Goal: Information Seeking & Learning: Check status

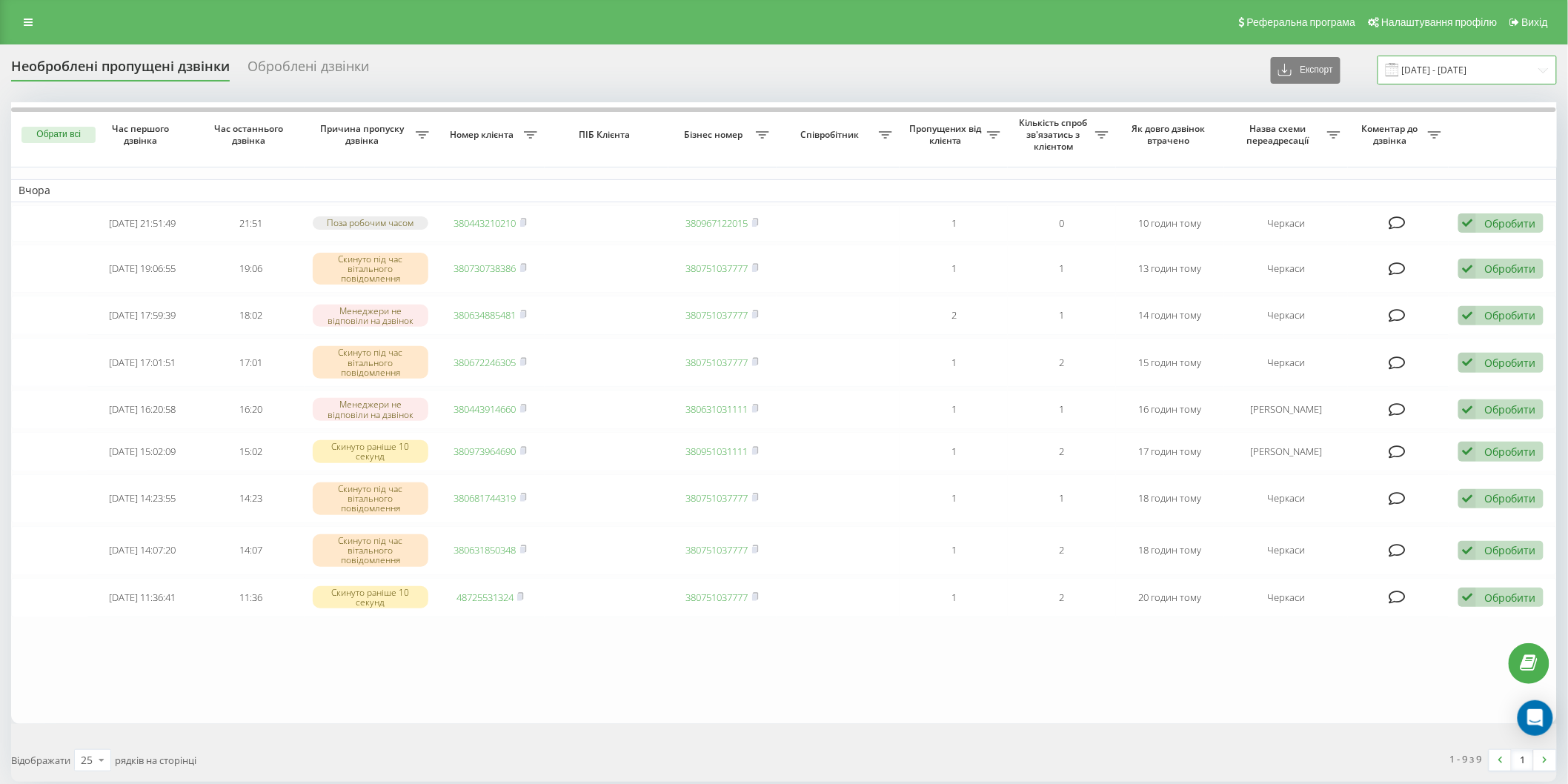
click input "22.09.2025 - 22.09.2025"
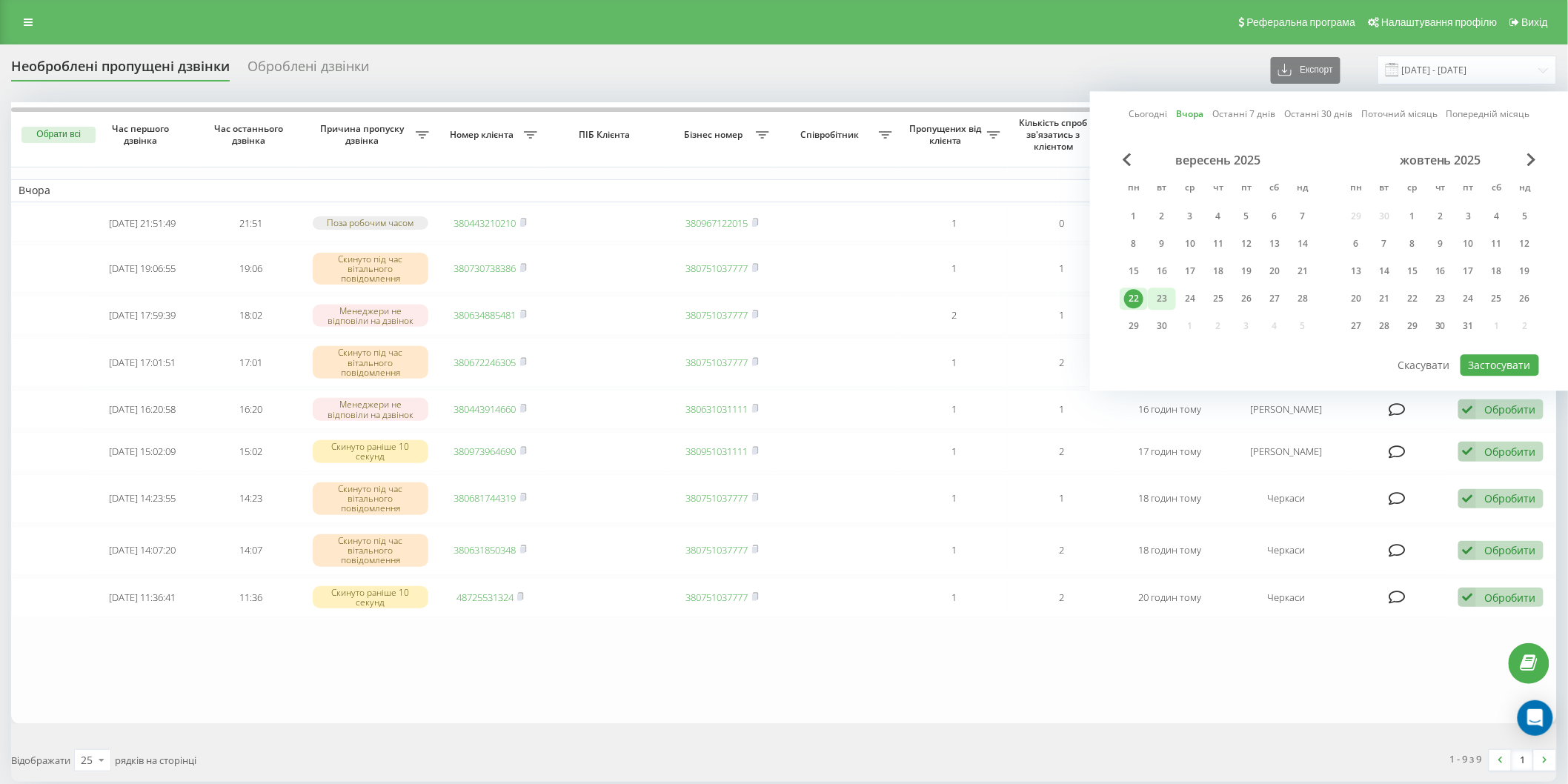
click div "23"
click button "Застосувати"
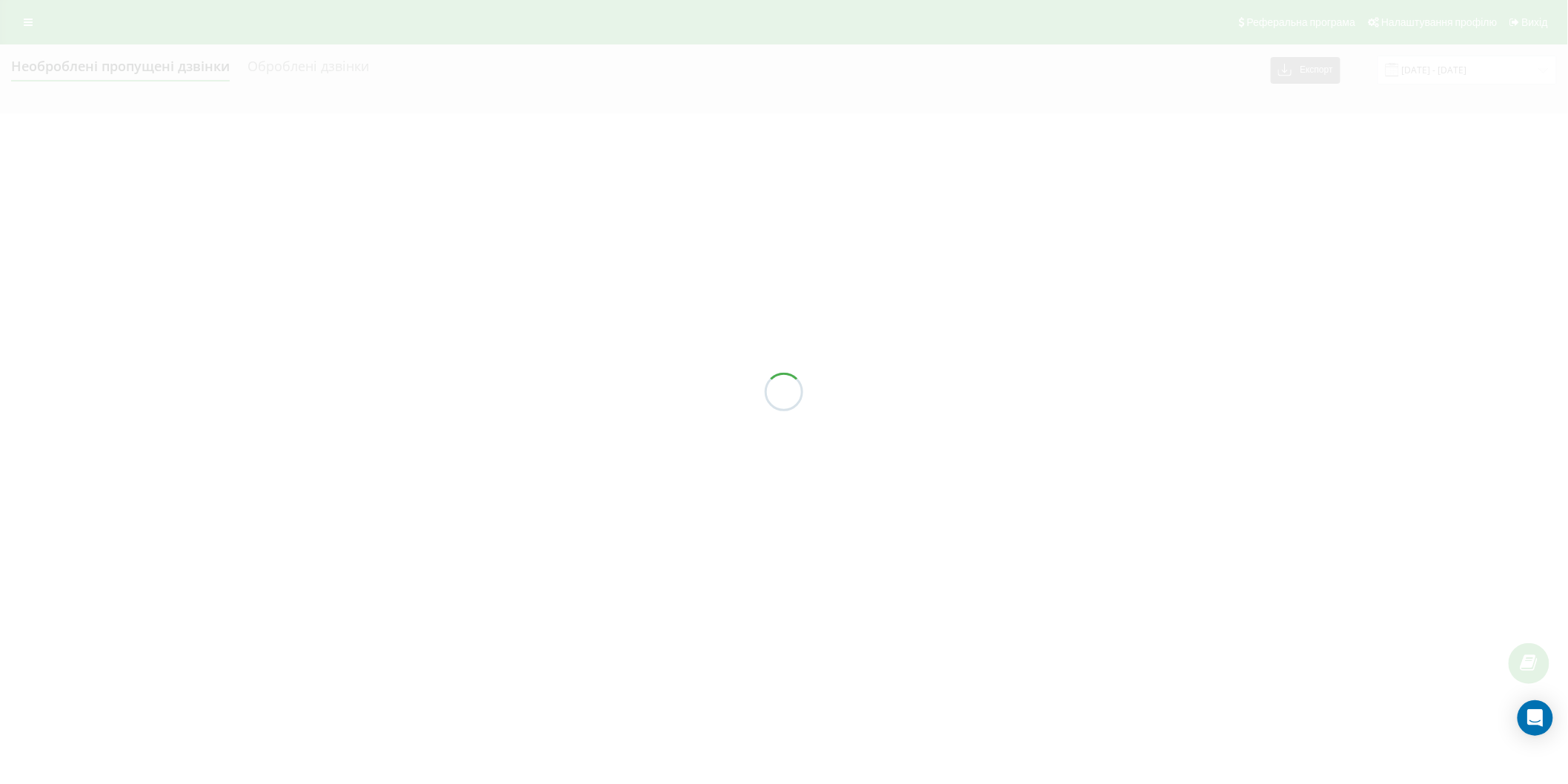
type input "[DATE] - [DATE]"
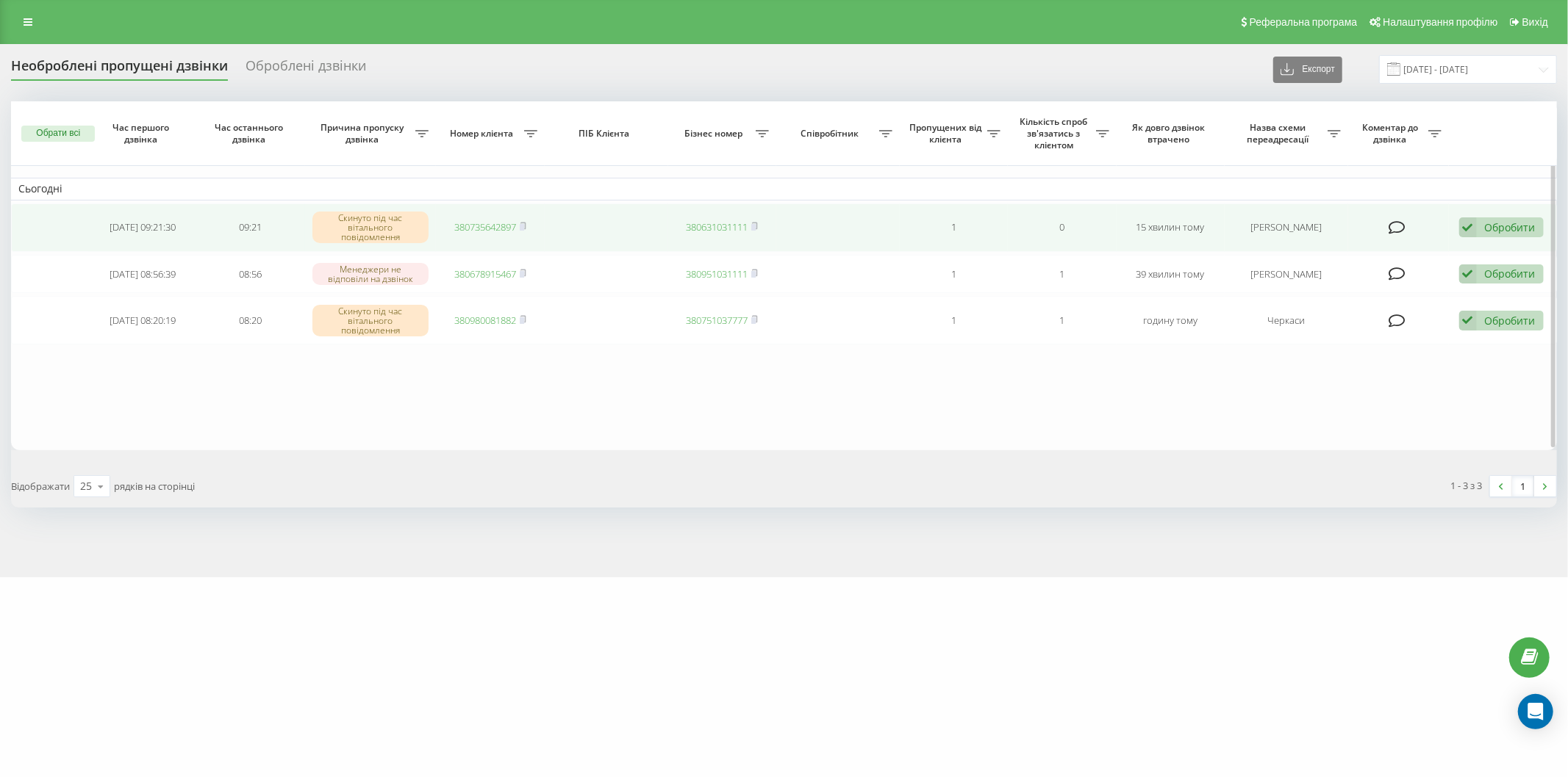
click at [1481, 223] on div "Обробити Не вдалося зв'язатися Зв'язався з клієнтом за допомогою іншого каналу …" at bounding box center [1501, 227] width 85 height 20
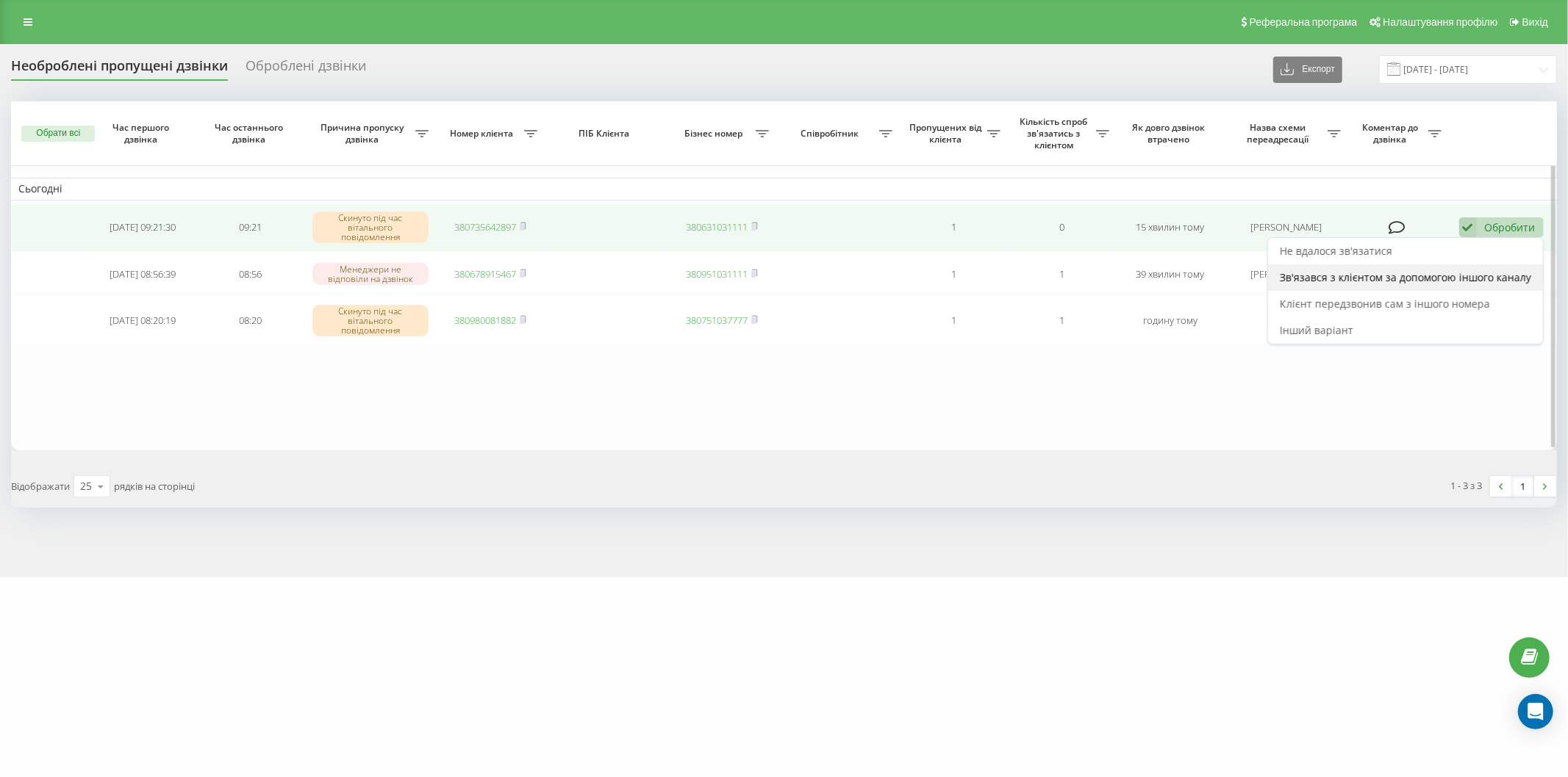
click at [1415, 268] on div "Зв'язався з клієнтом за допомогою іншого каналу" at bounding box center [1405, 277] width 275 height 26
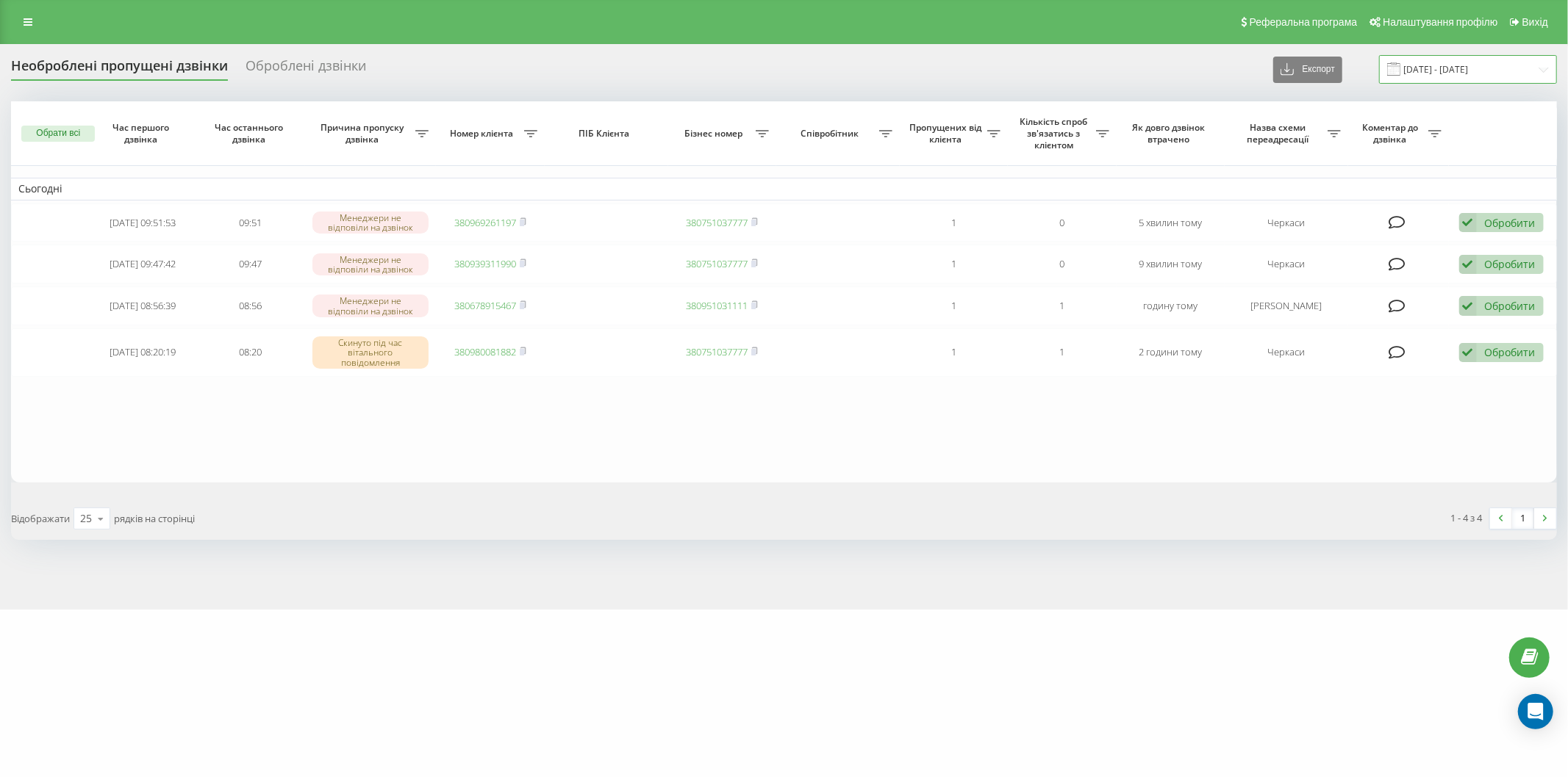
click at [1404, 61] on input "[DATE] - [DATE]" at bounding box center [1467, 69] width 178 height 29
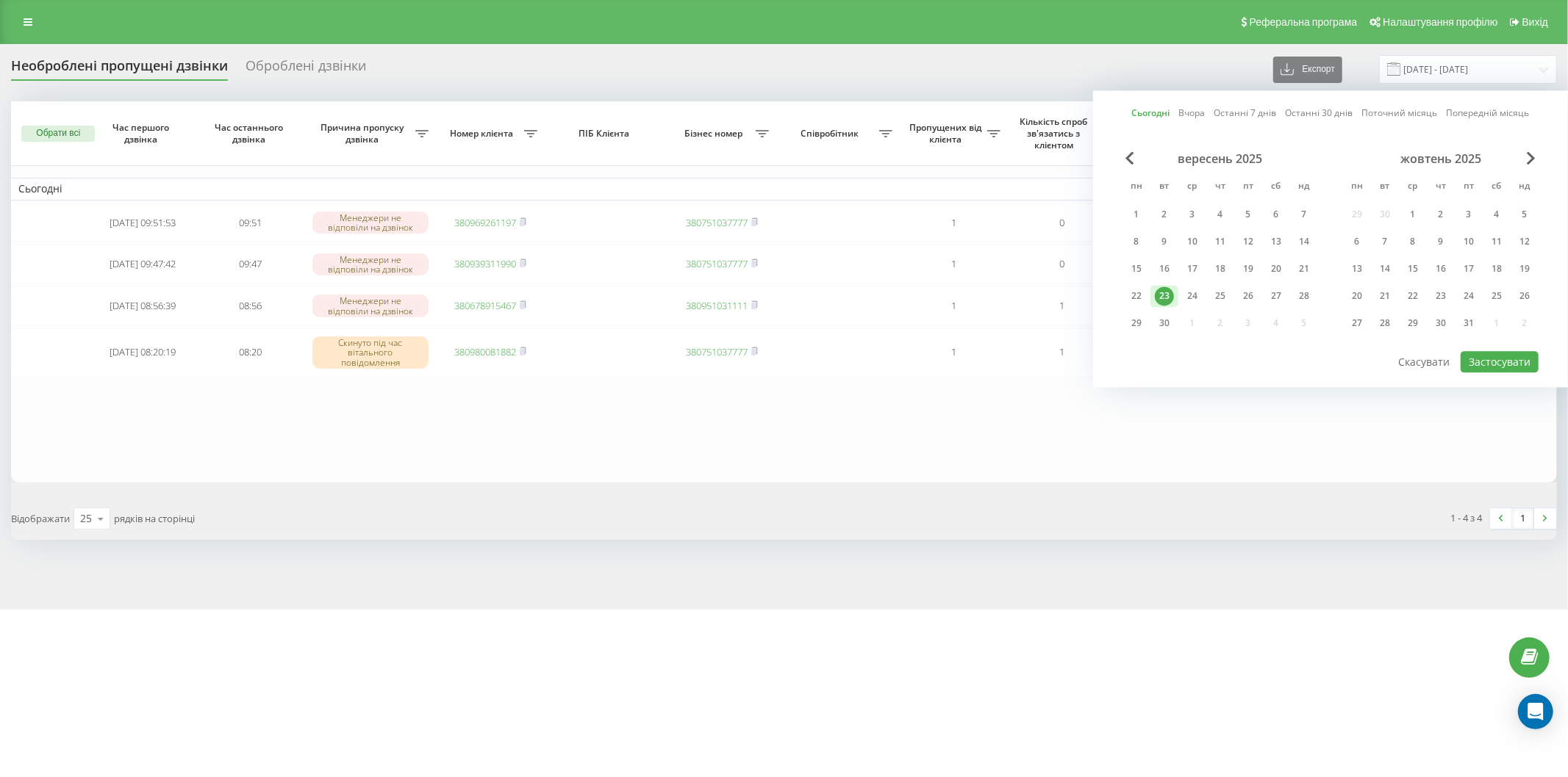
click at [1169, 288] on div "23" at bounding box center [1164, 296] width 19 height 19
click at [1468, 352] on button "Застосувати" at bounding box center [1499, 362] width 78 height 22
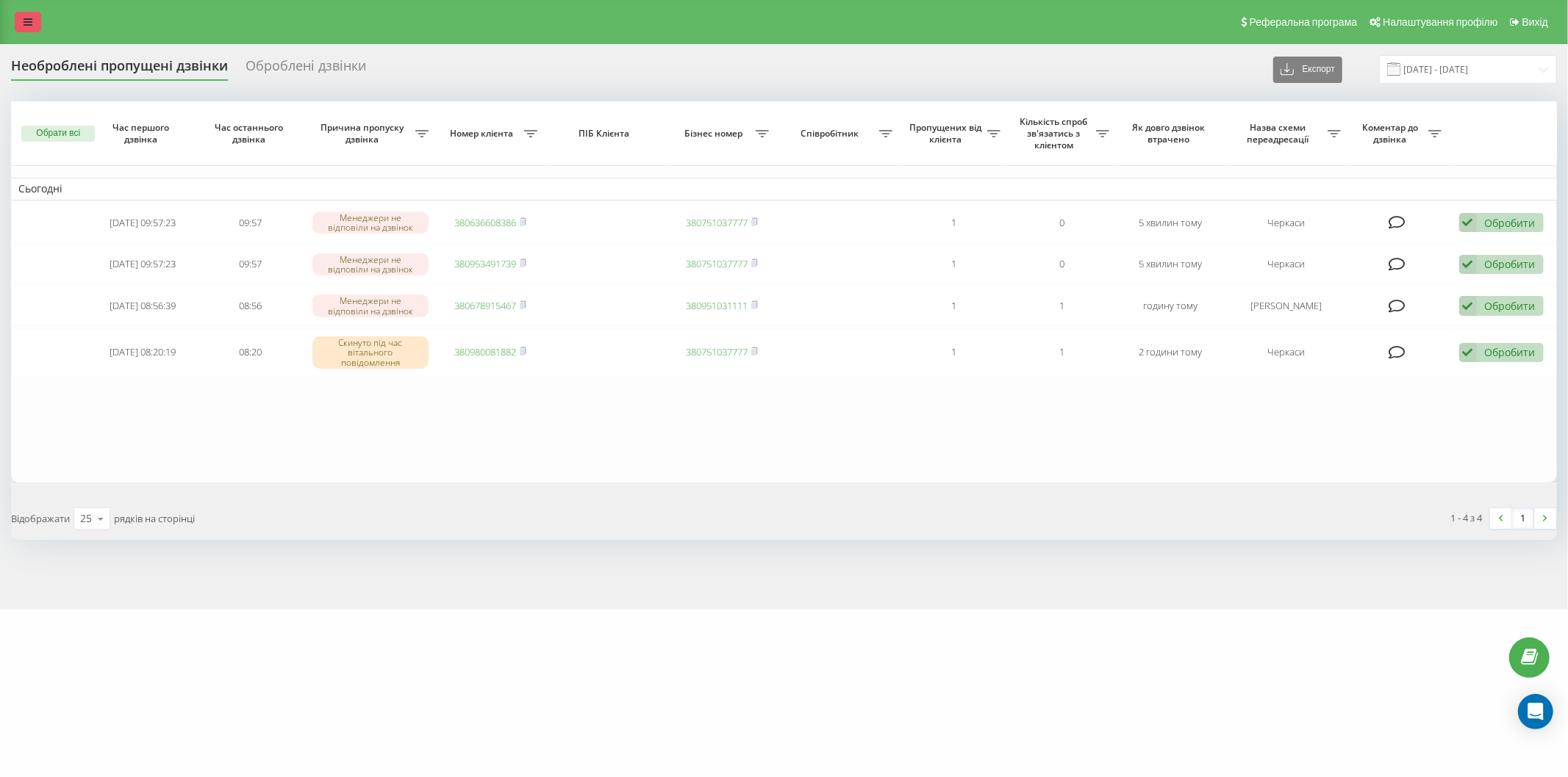
click at [25, 30] on link at bounding box center [27, 22] width 26 height 21
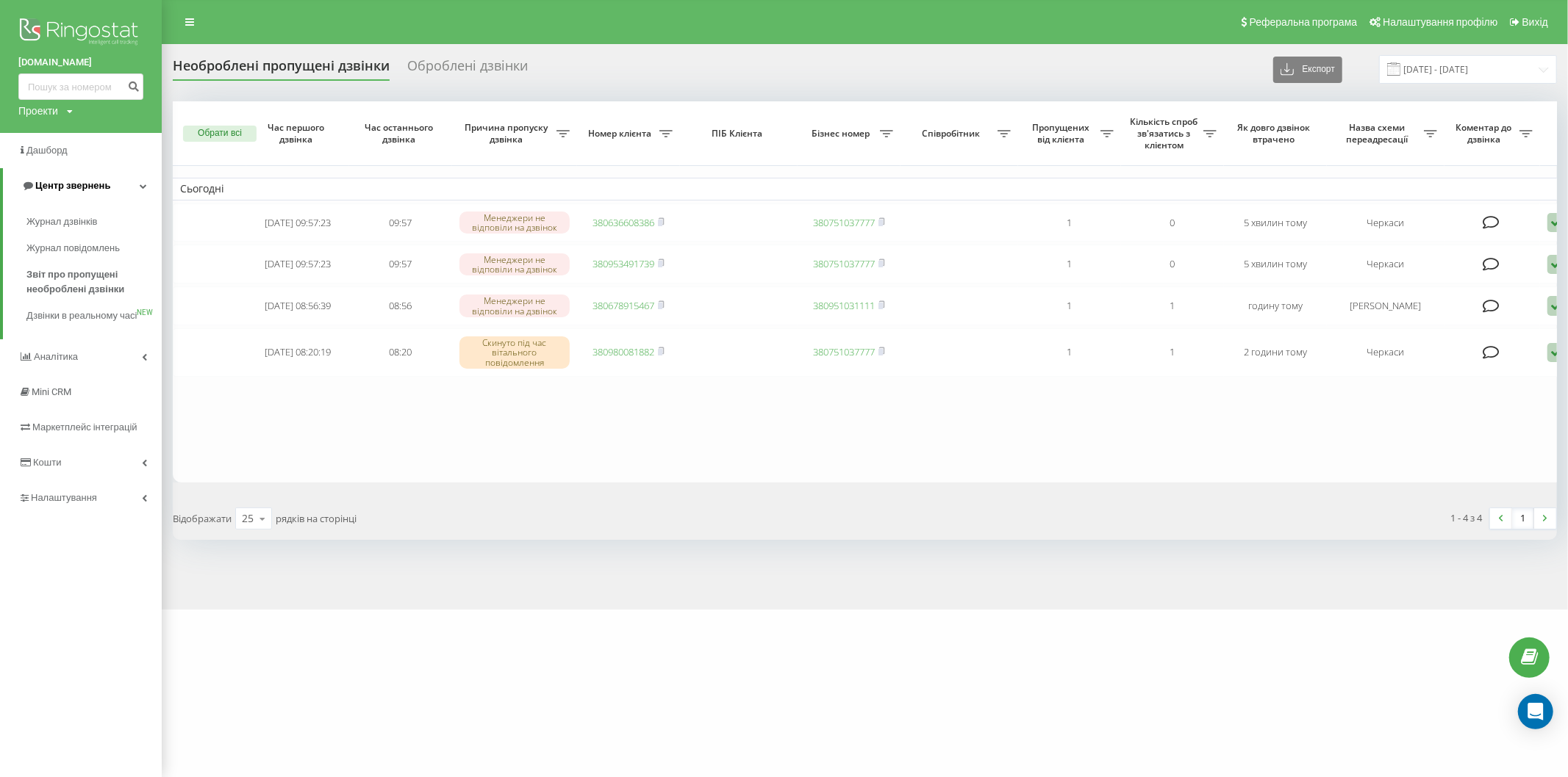
click at [89, 193] on span "Центр звернень" at bounding box center [66, 186] width 89 height 14
click at [89, 193] on span "Центр звернень" at bounding box center [62, 186] width 89 height 14
click at [92, 281] on span "Звіт про пропущені необроблені дзвінки" at bounding box center [90, 282] width 128 height 30
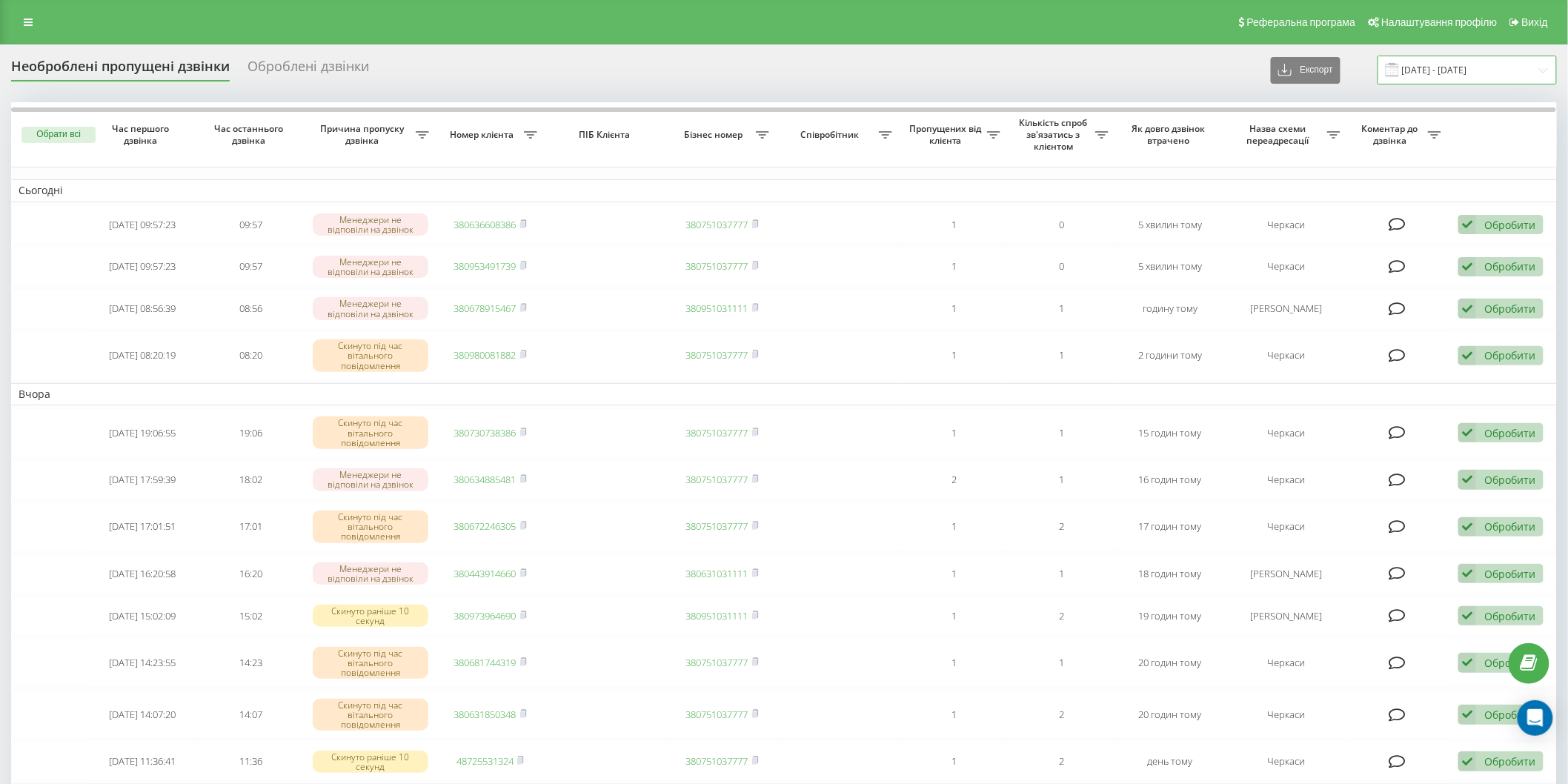
click at [1410, 67] on input "23.08.2025 - 23.09.2025" at bounding box center [1466, 70] width 179 height 29
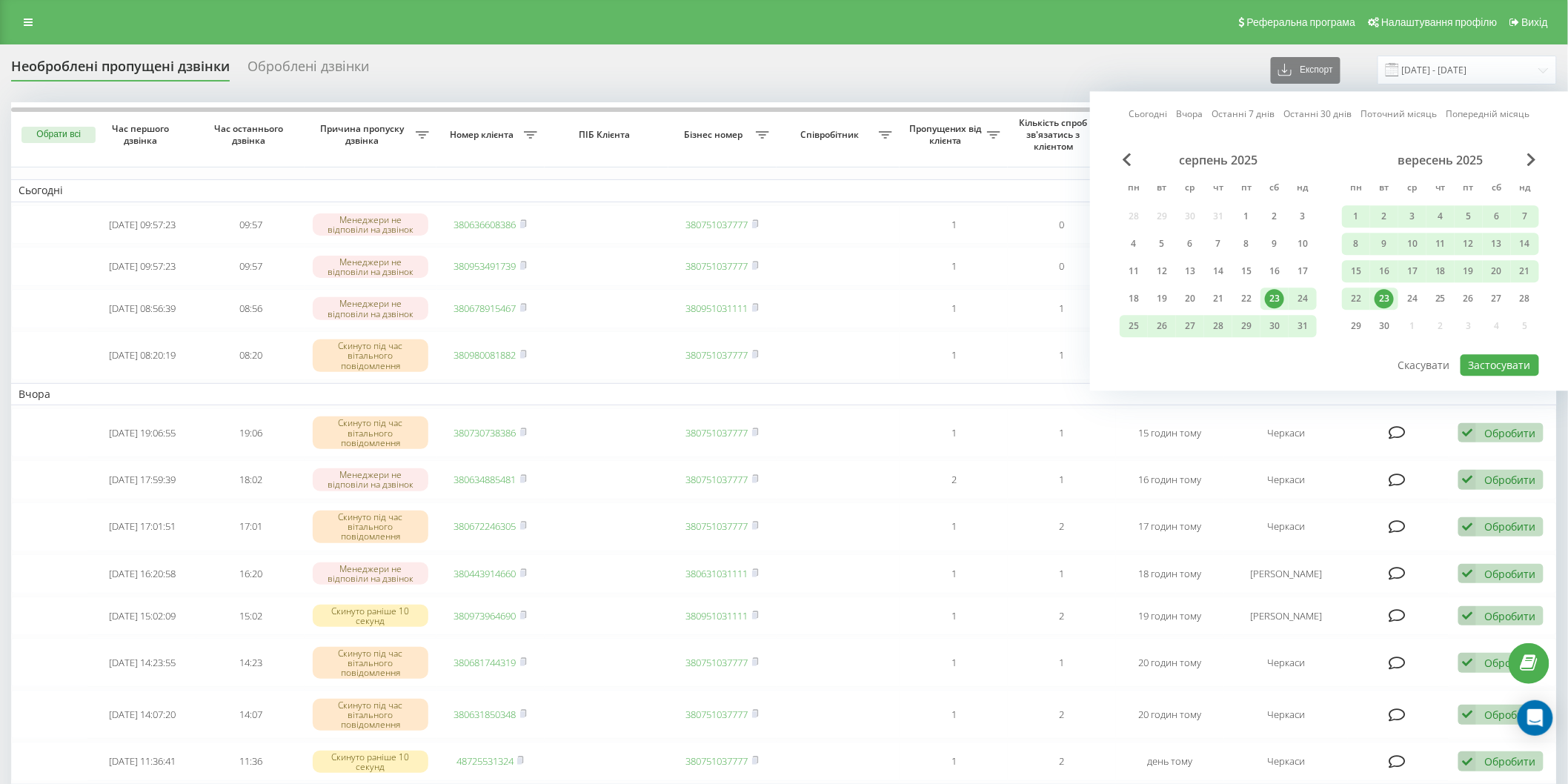
click at [1382, 298] on div "23" at bounding box center [1383, 298] width 19 height 19
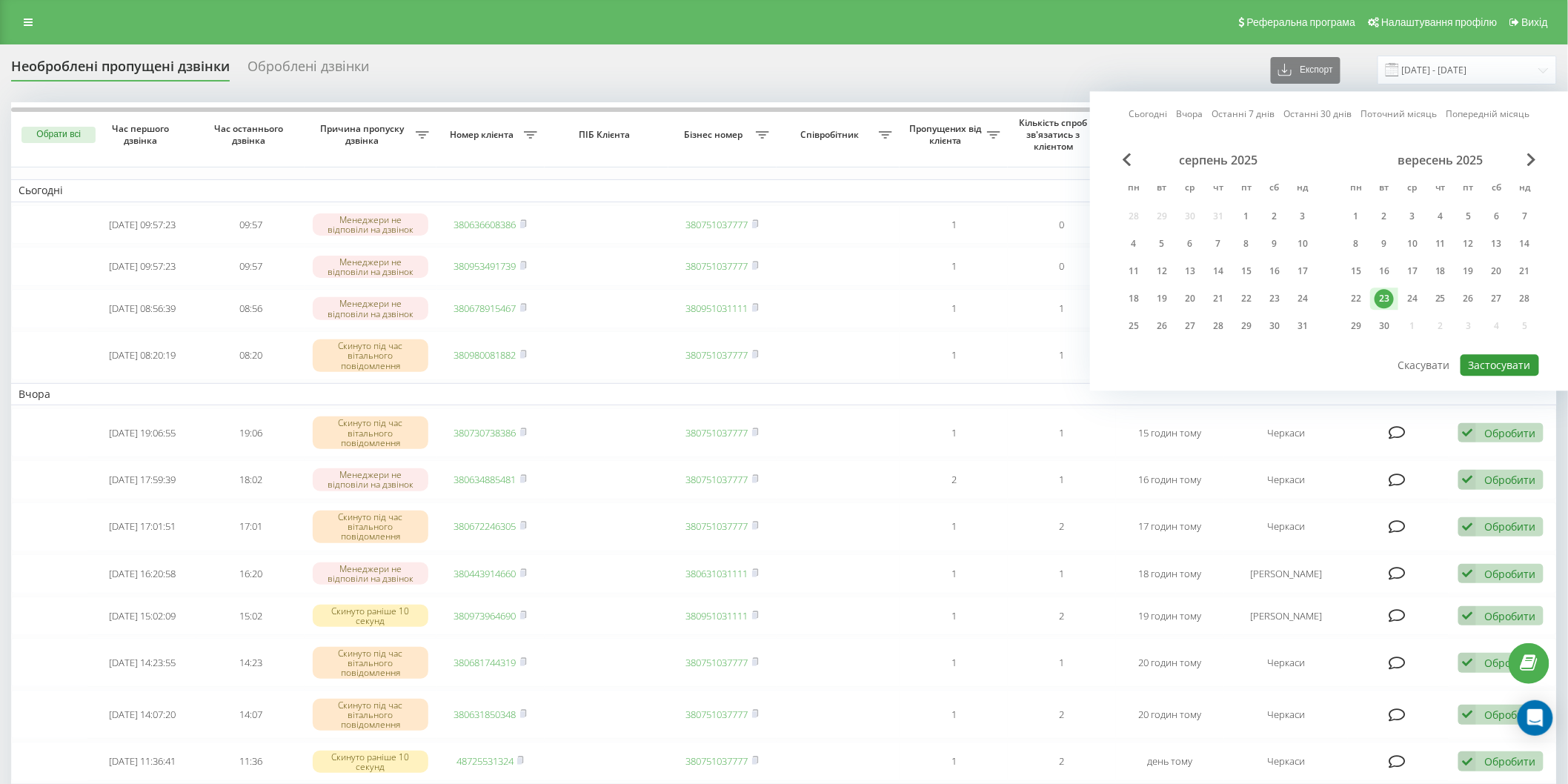
click at [1490, 367] on button "Застосувати" at bounding box center [1500, 366] width 78 height 22
type input "[DATE] - [DATE]"
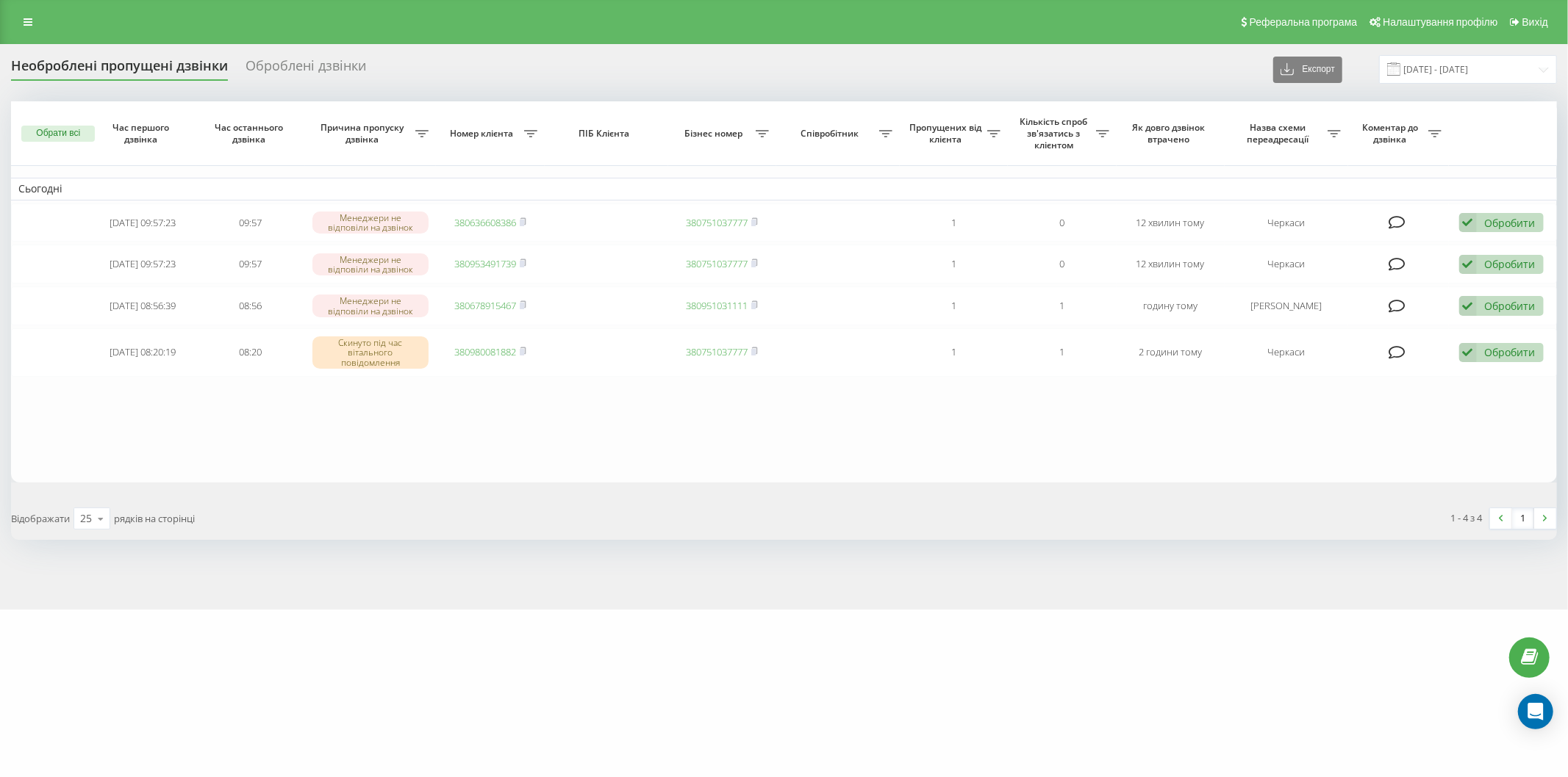
click at [1400, 71] on span at bounding box center [1393, 69] width 14 height 14
click at [1417, 75] on input "[DATE] - [DATE]" at bounding box center [1467, 69] width 178 height 29
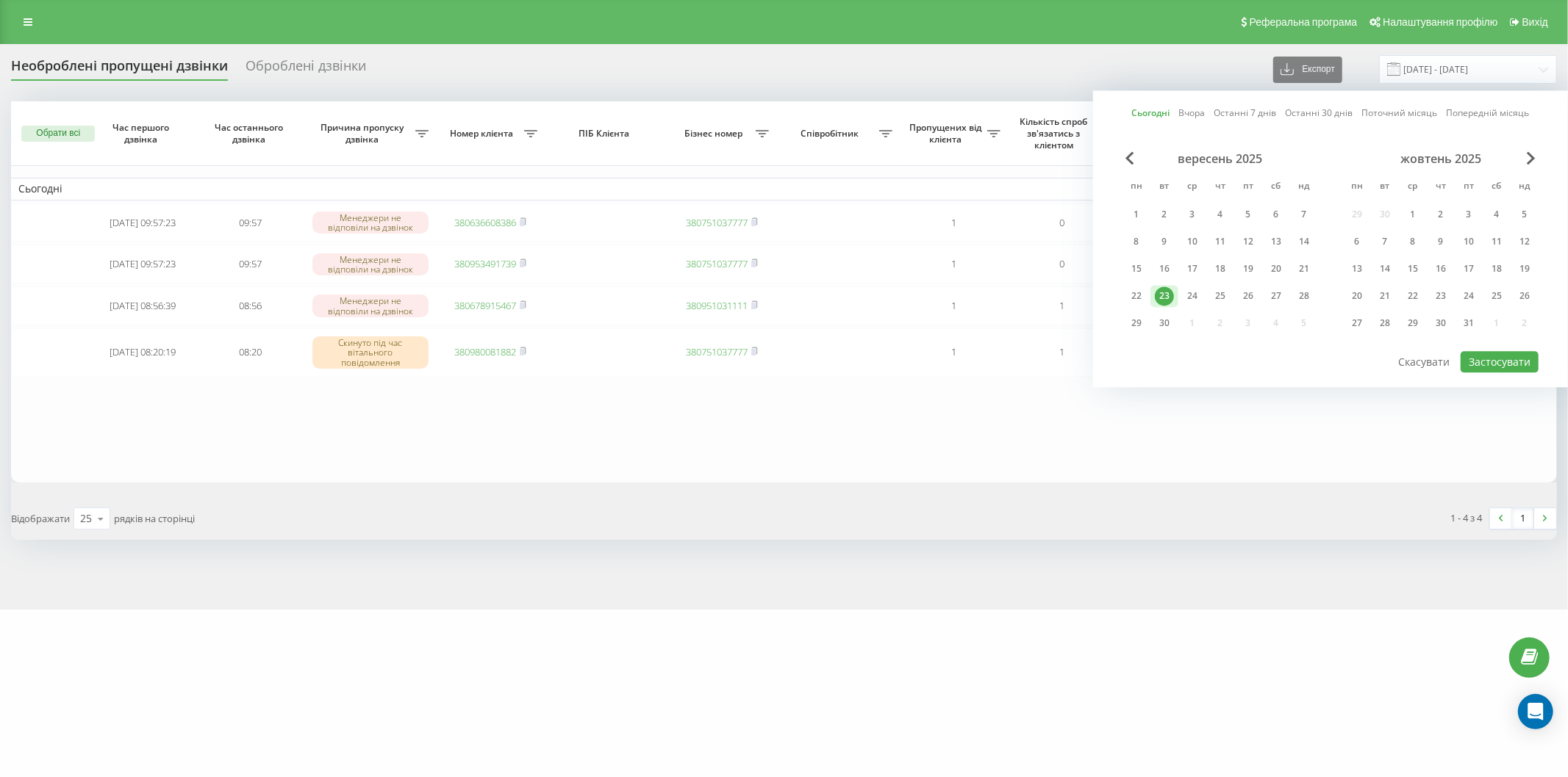
click at [1158, 288] on div "23" at bounding box center [1164, 296] width 19 height 19
click at [1503, 365] on button "Застосувати" at bounding box center [1499, 362] width 78 height 22
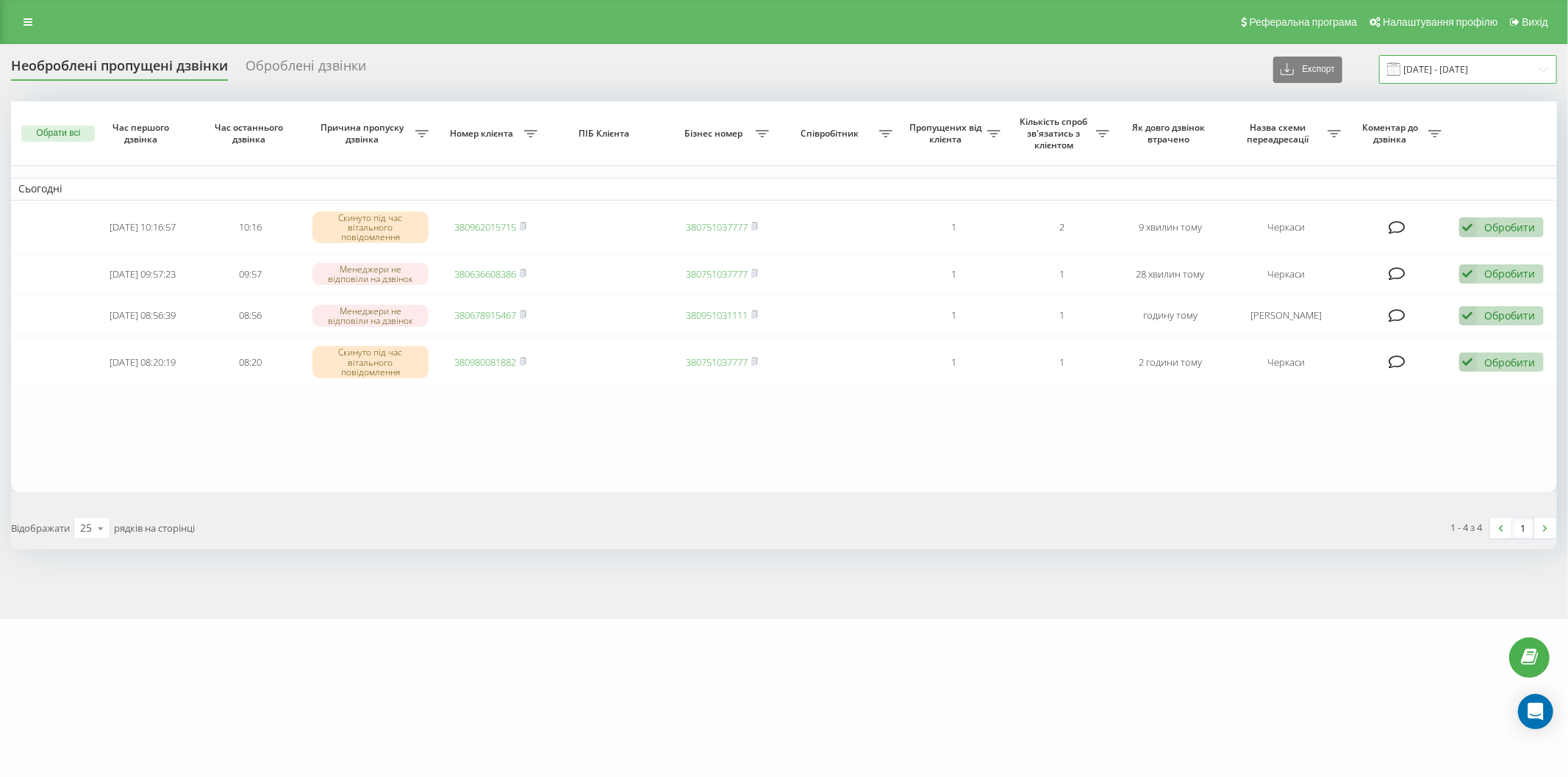
click at [1424, 62] on input "[DATE] - [DATE]" at bounding box center [1467, 69] width 178 height 29
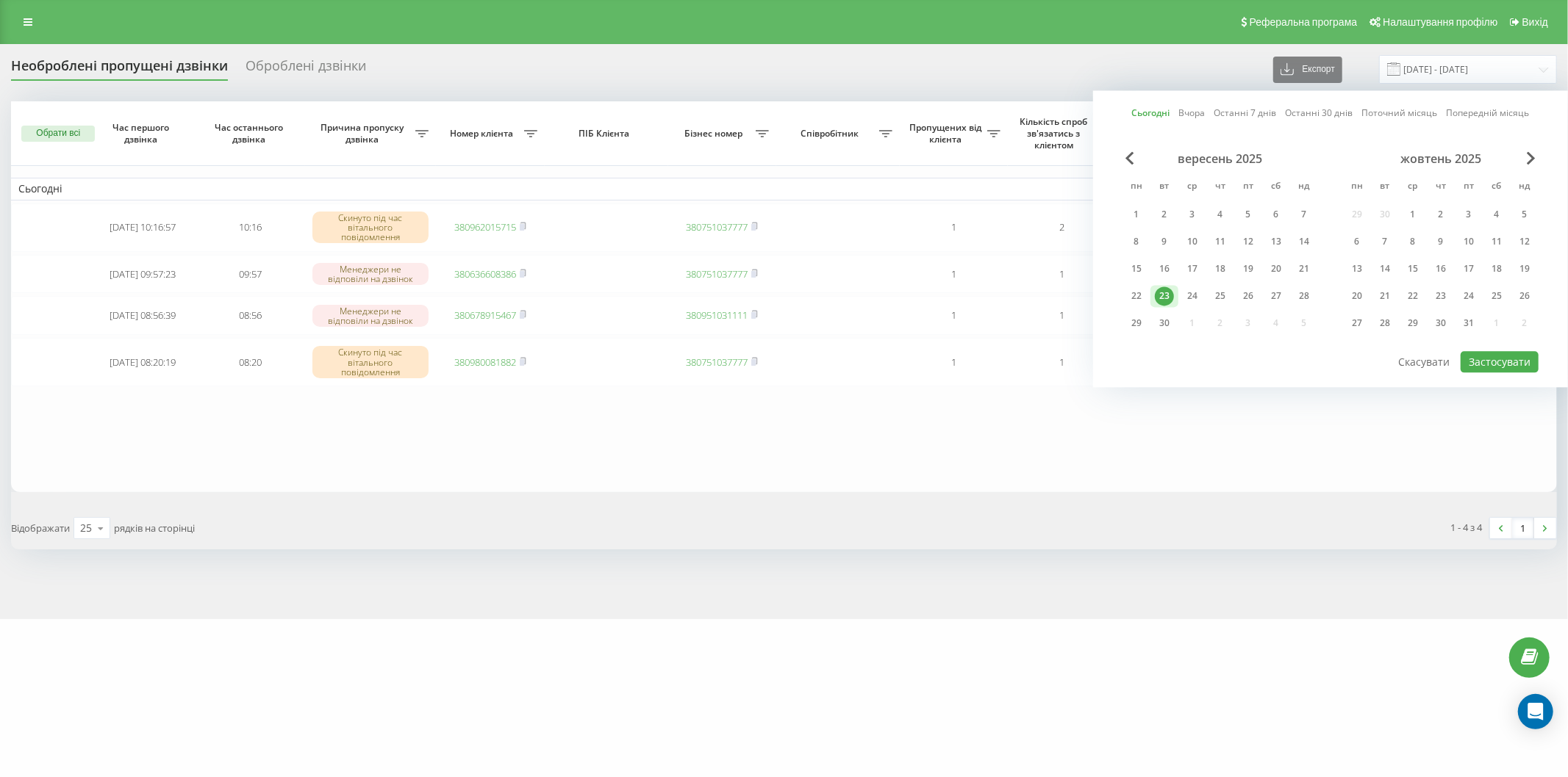
click at [1162, 290] on div "23" at bounding box center [1164, 296] width 19 height 19
click at [1501, 357] on button "Застосувати" at bounding box center [1499, 362] width 78 height 22
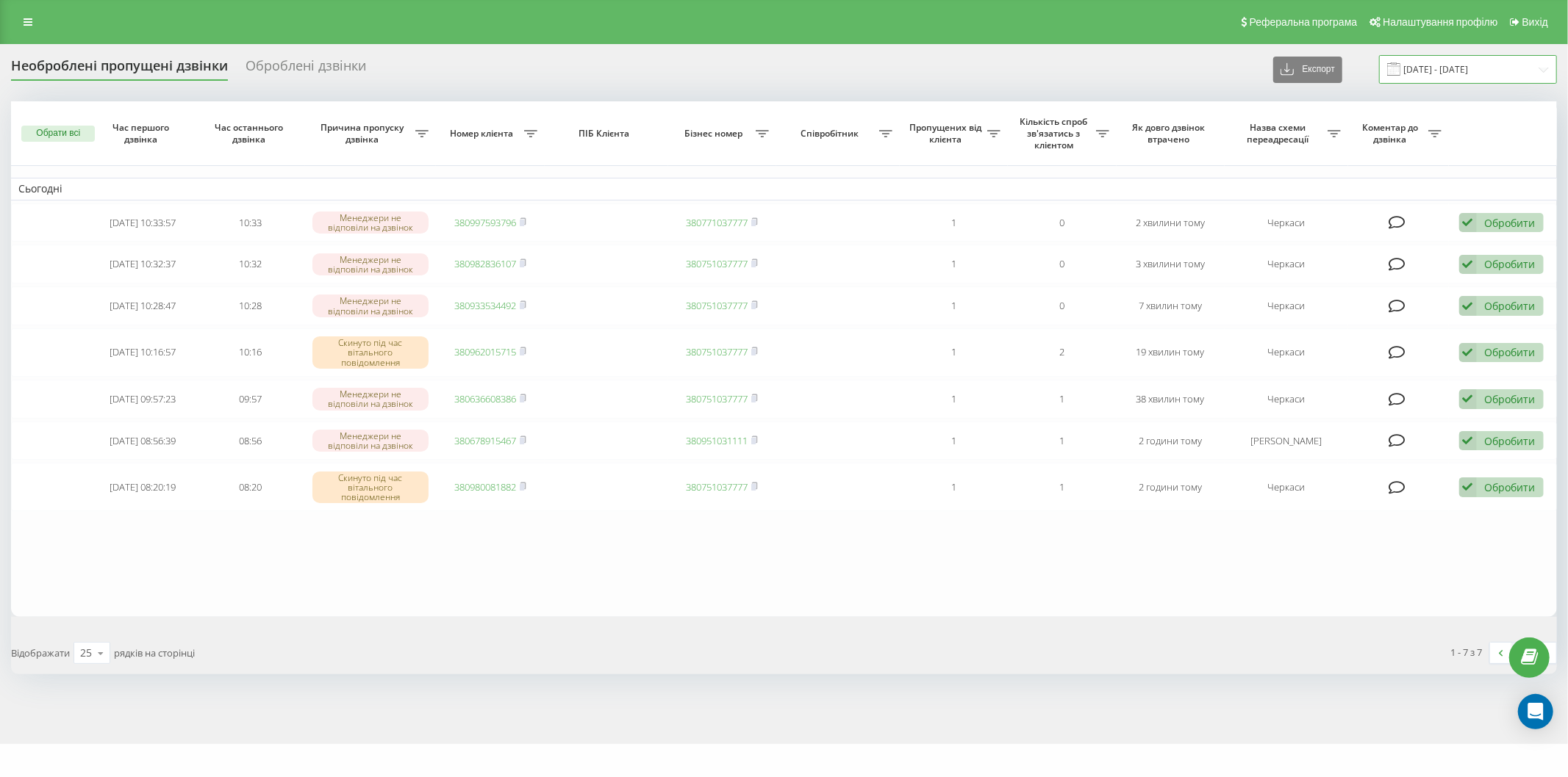
click at [1414, 50] on div "Необроблені пропущені дзвінки Оброблені дзвінки Експорт .csv .xlsx 23.09.2025 -…" at bounding box center [784, 394] width 1568 height 700
click at [1400, 74] on span at bounding box center [1393, 69] width 14 height 14
click at [1450, 68] on input "[DATE] - [DATE]" at bounding box center [1467, 69] width 178 height 29
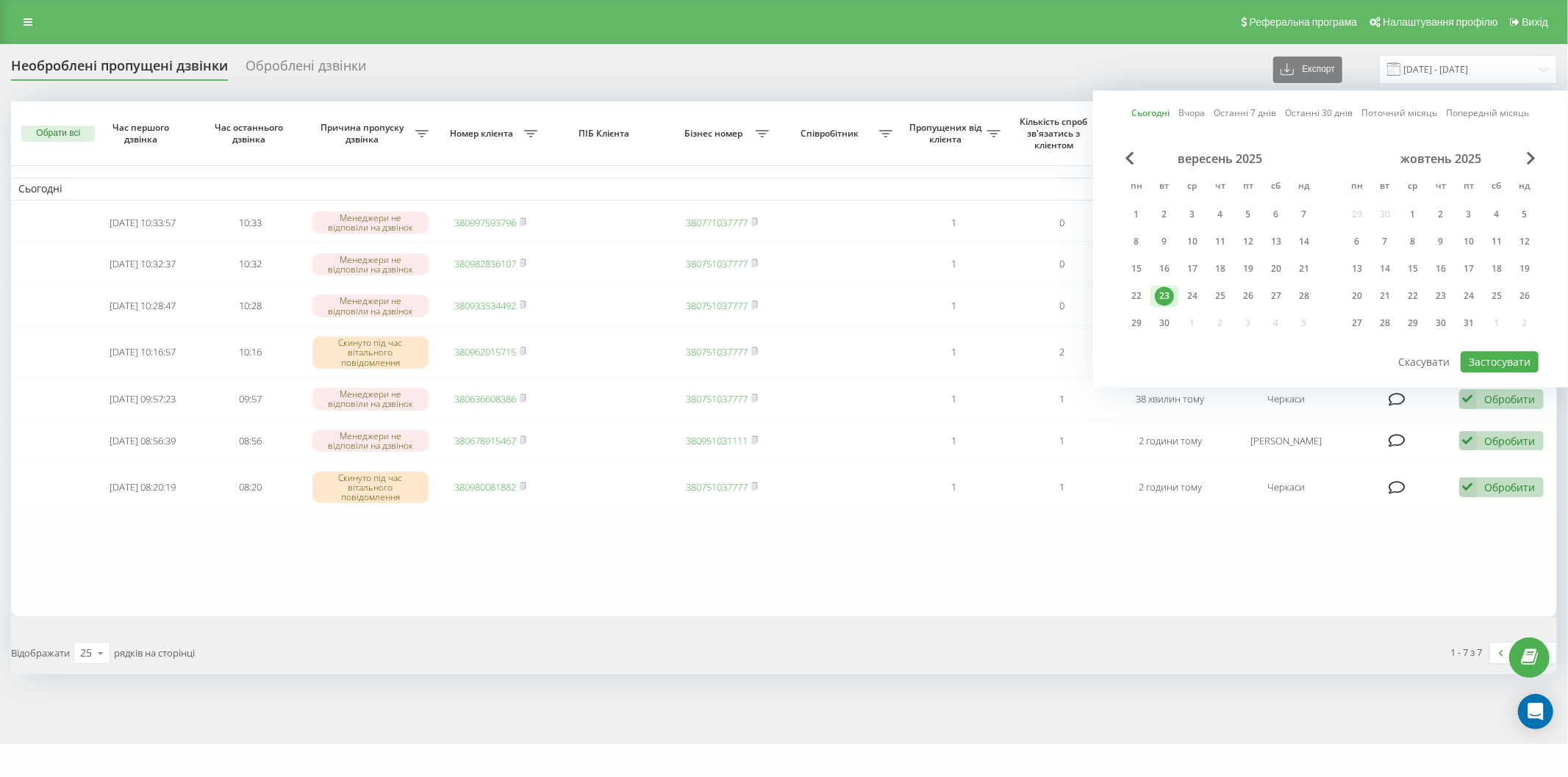
click at [1165, 288] on div "23" at bounding box center [1164, 296] width 19 height 19
click at [1486, 355] on button "Застосувати" at bounding box center [1499, 362] width 78 height 22
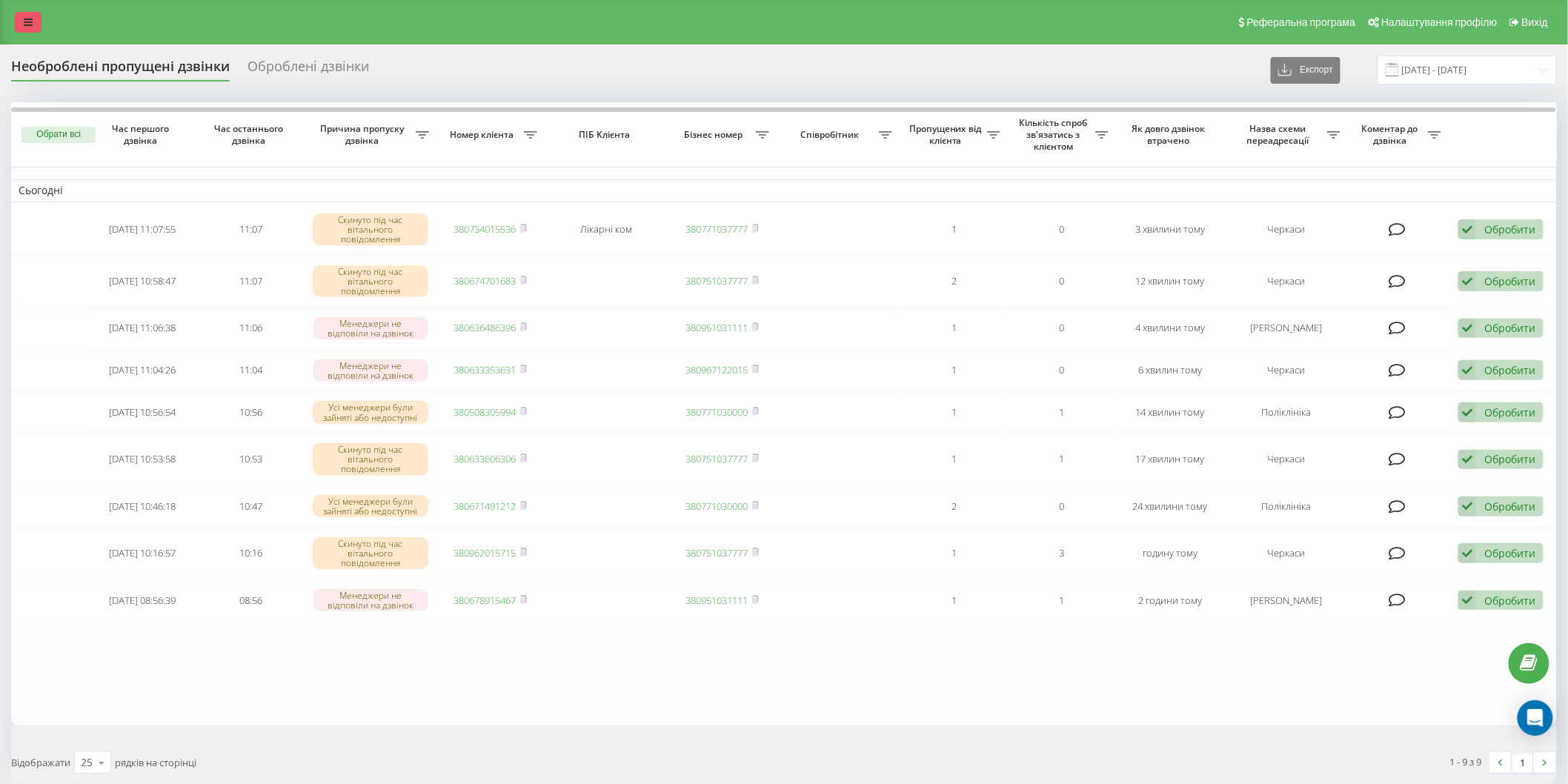
click at [30, 28] on link at bounding box center [27, 22] width 26 height 21
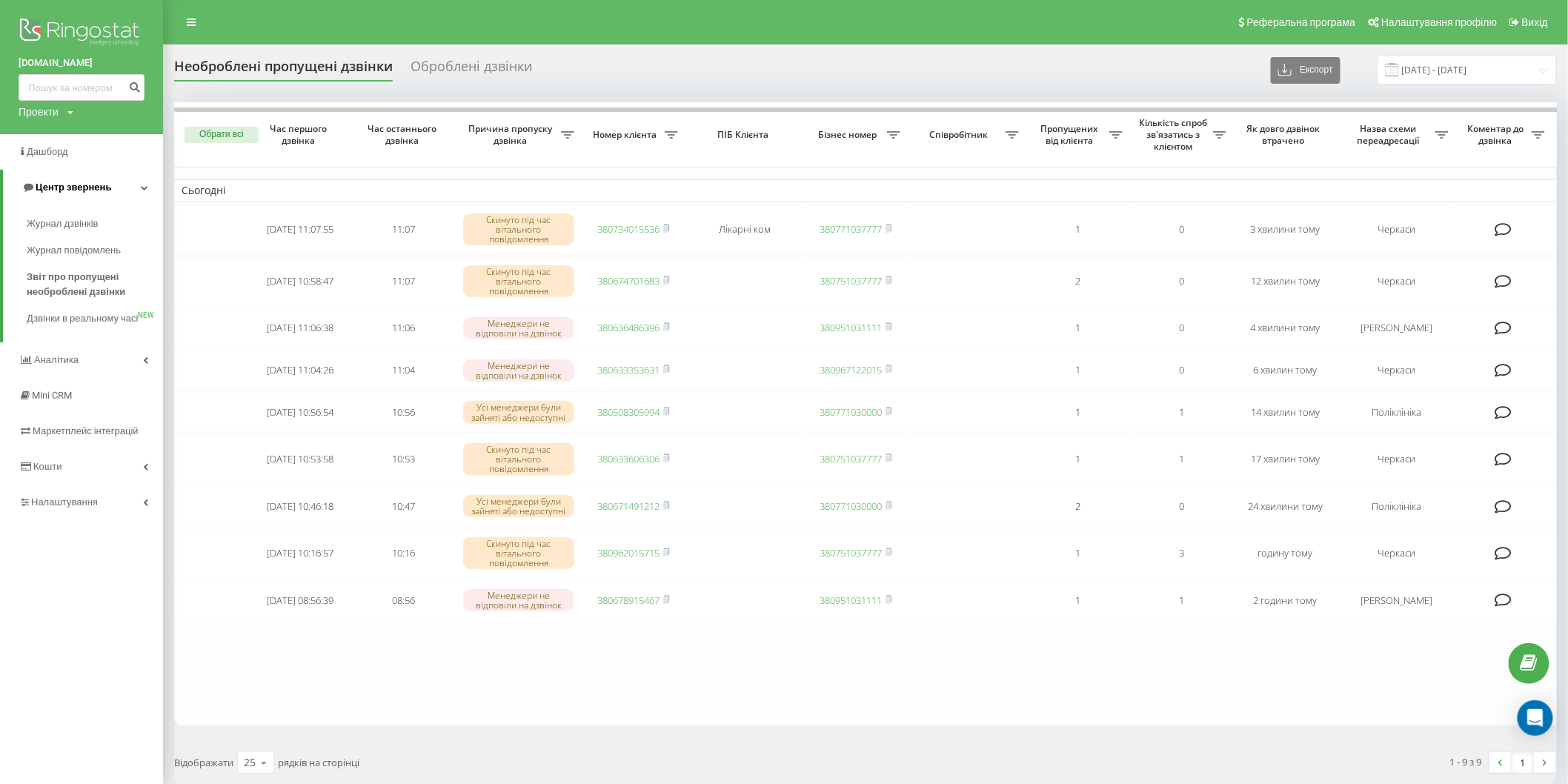
click at [126, 190] on link "Центр звернень" at bounding box center [83, 187] width 160 height 35
click at [125, 191] on link "Центр звернень" at bounding box center [81, 187] width 163 height 35
click at [115, 272] on span "Звіт про пропущені необроблені дзвінки" at bounding box center [91, 285] width 129 height 30
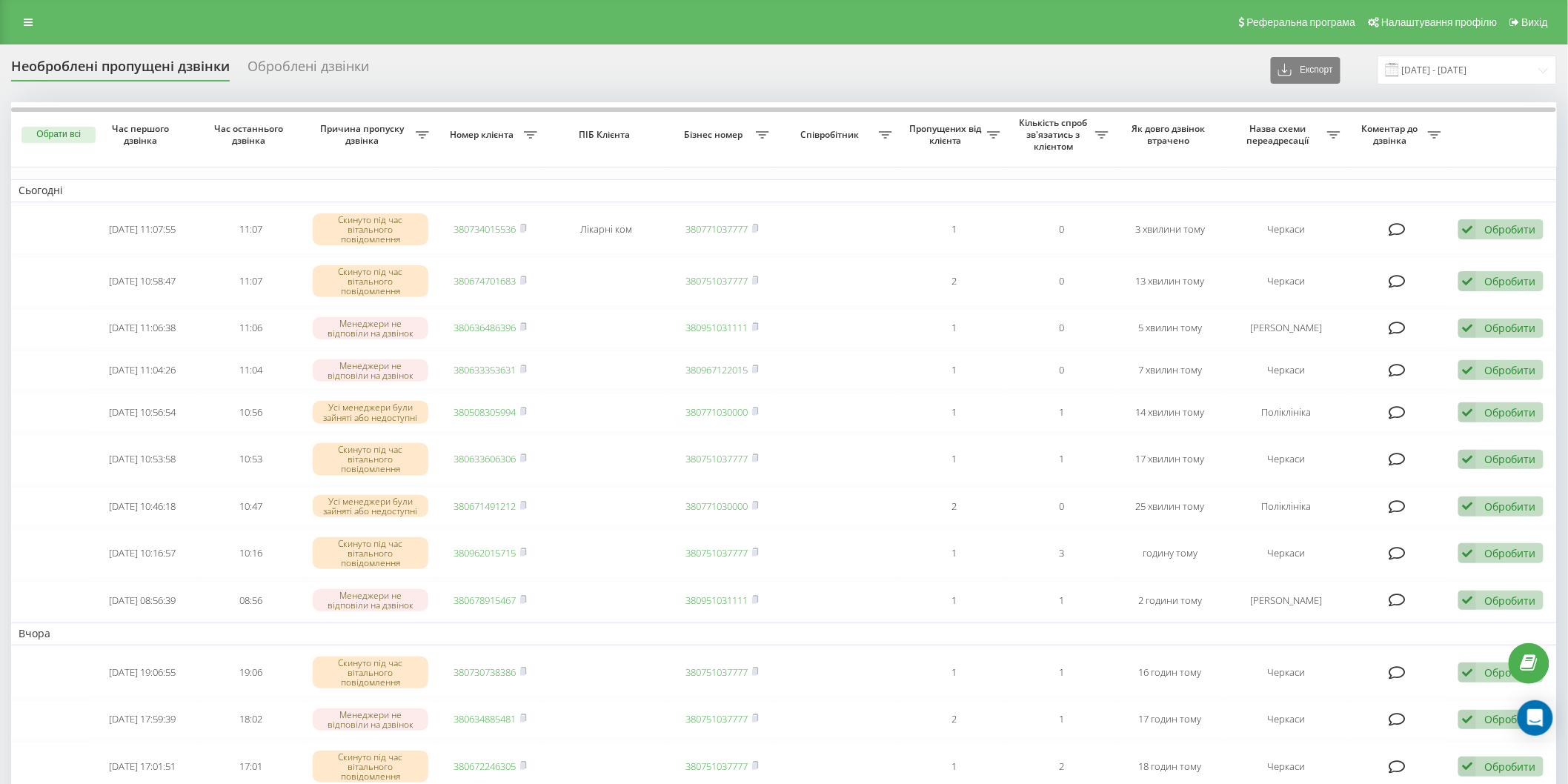
click at [1399, 64] on span at bounding box center [1392, 69] width 14 height 14
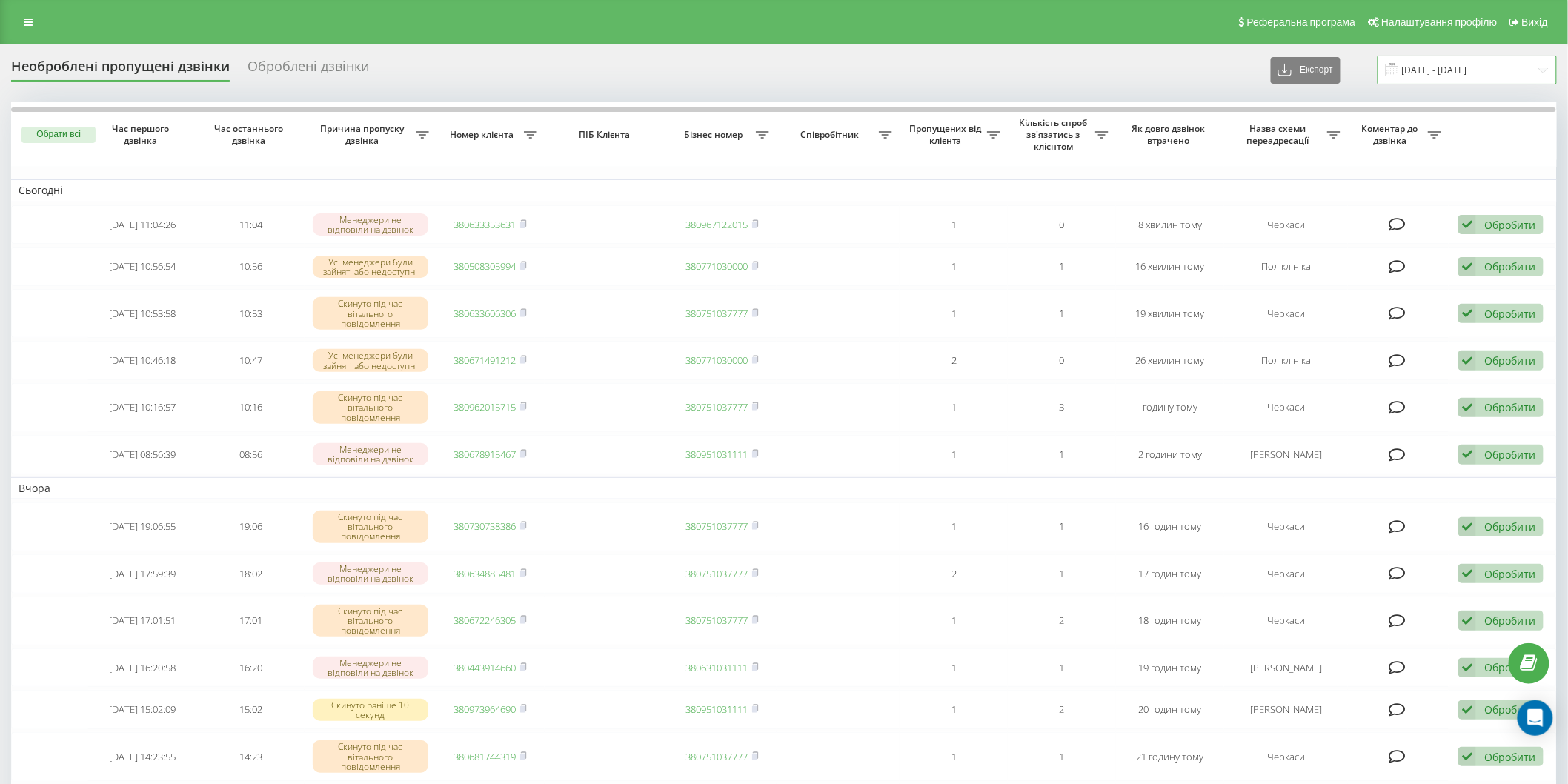
click at [1409, 67] on input "[DATE] - [DATE]" at bounding box center [1466, 70] width 179 height 29
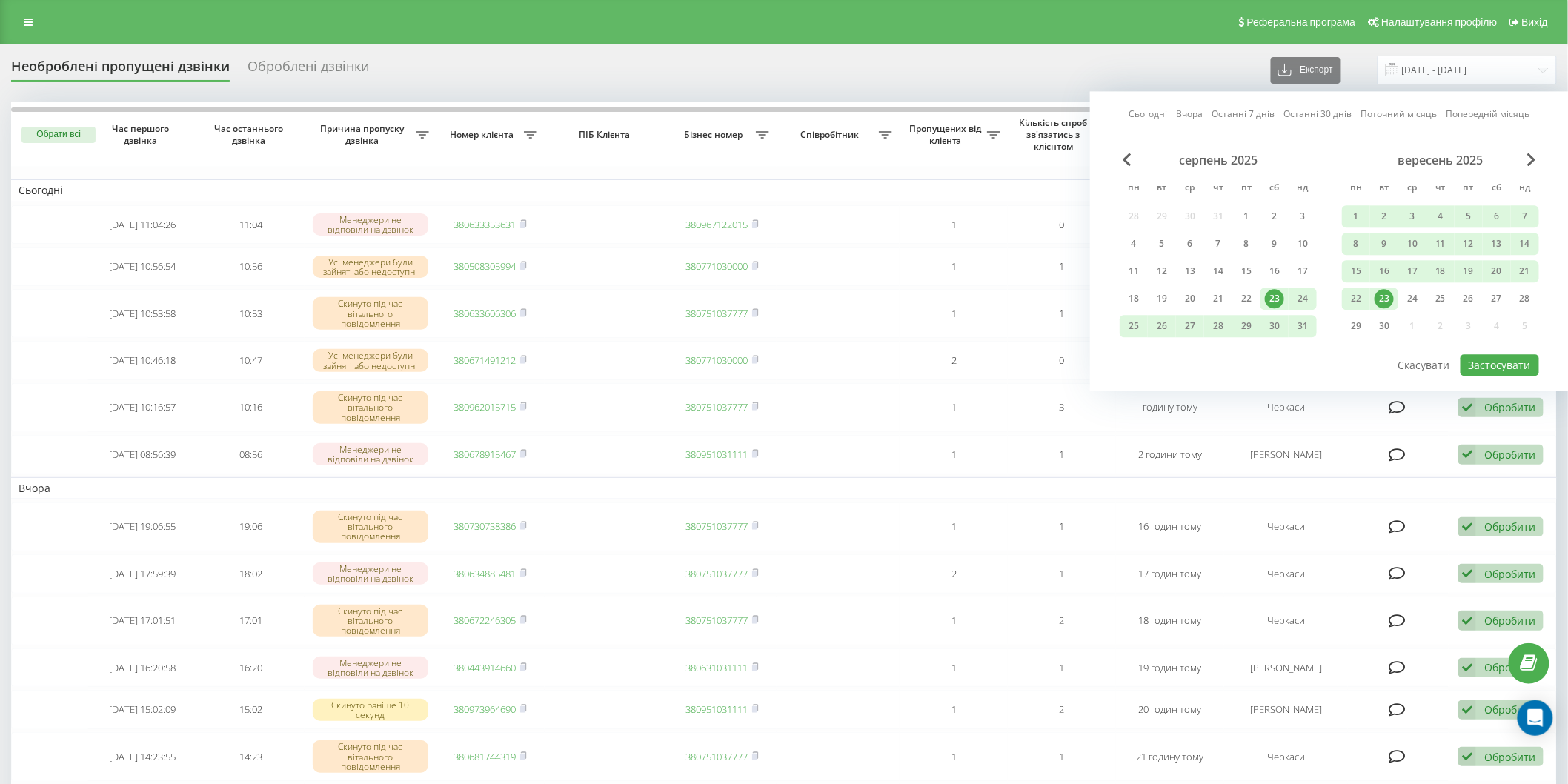
click at [1389, 298] on div "23" at bounding box center [1383, 298] width 19 height 19
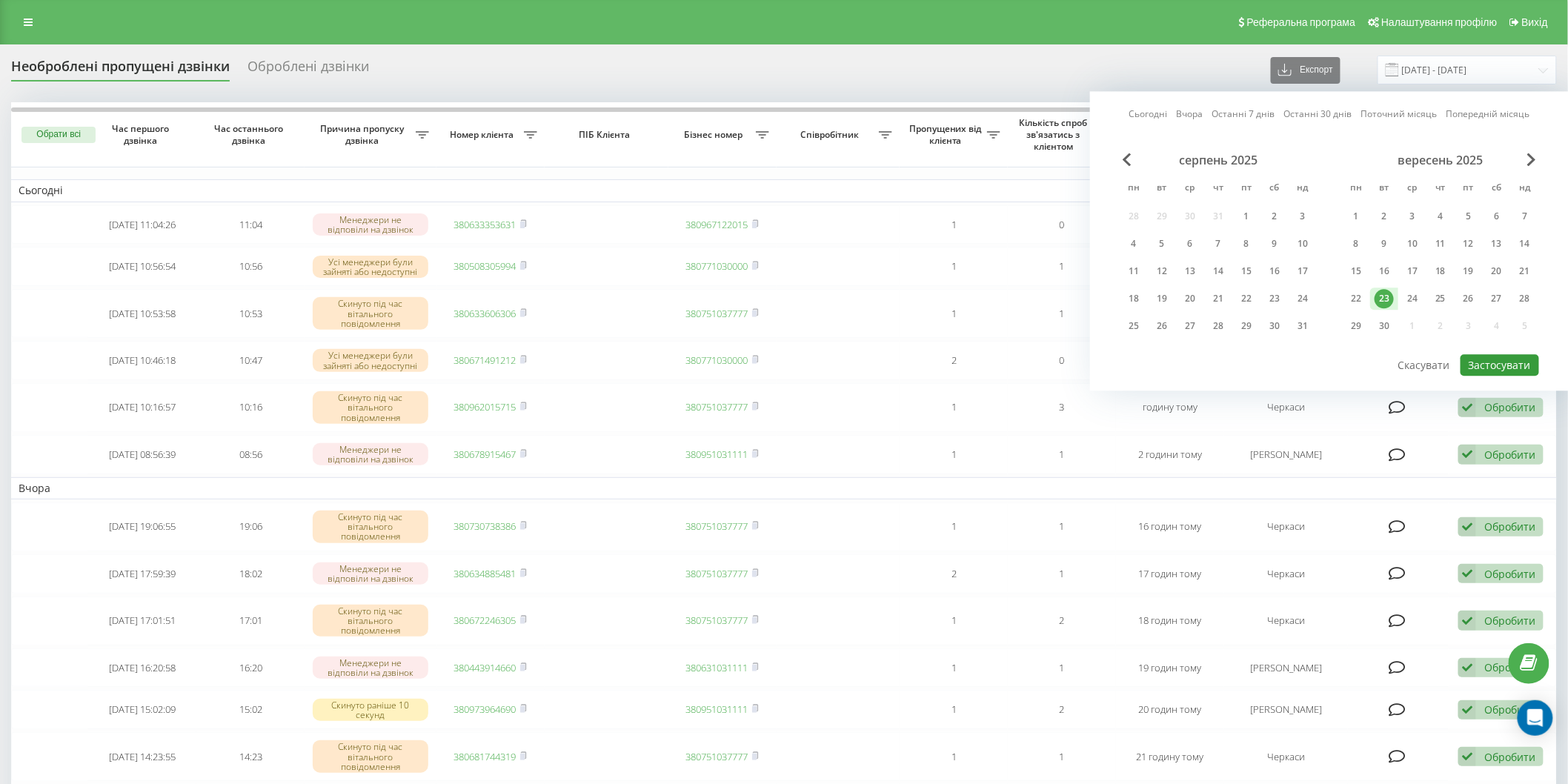
click at [1506, 357] on button "Застосувати" at bounding box center [1500, 366] width 78 height 22
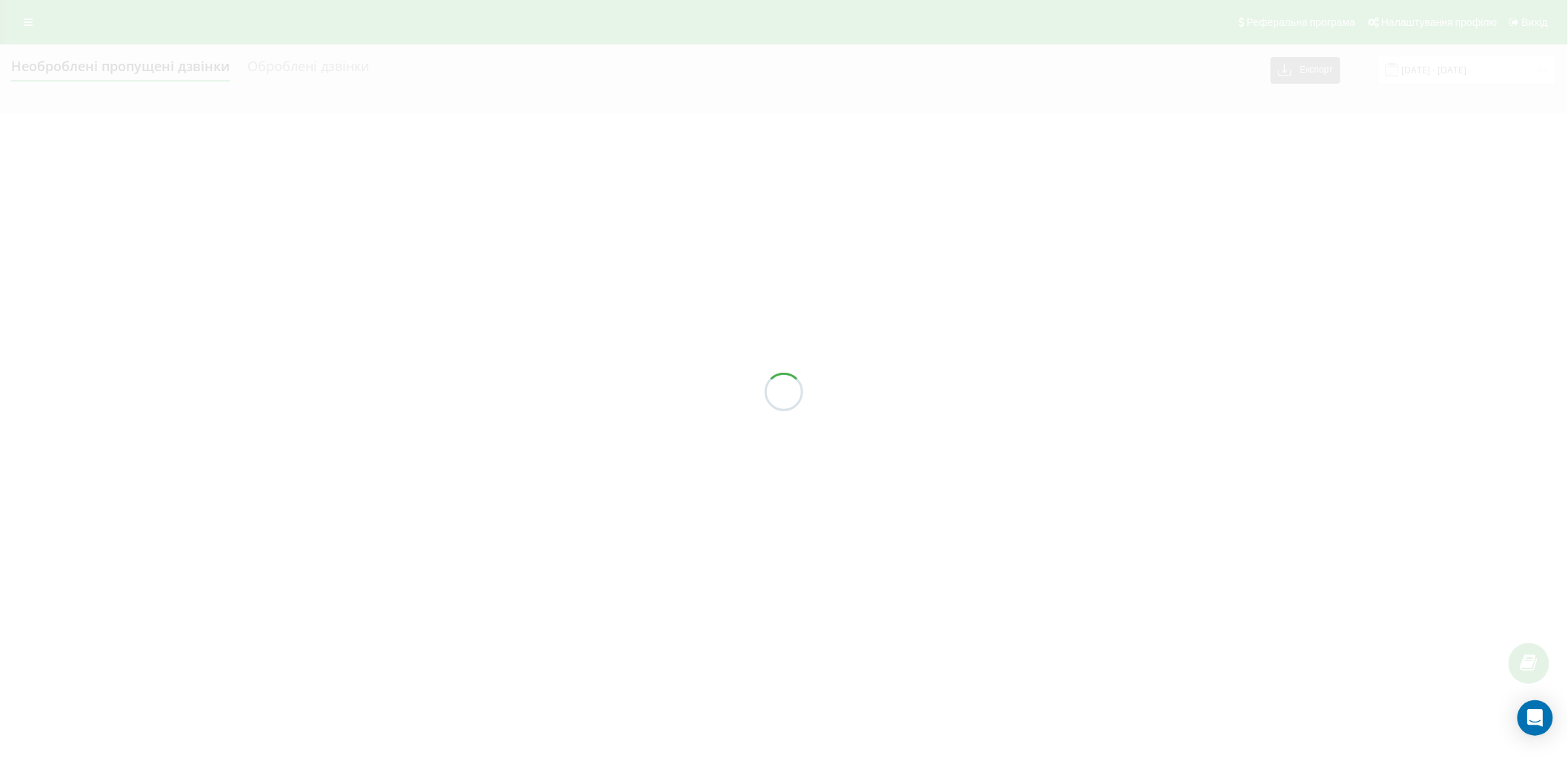
type input "[DATE] - [DATE]"
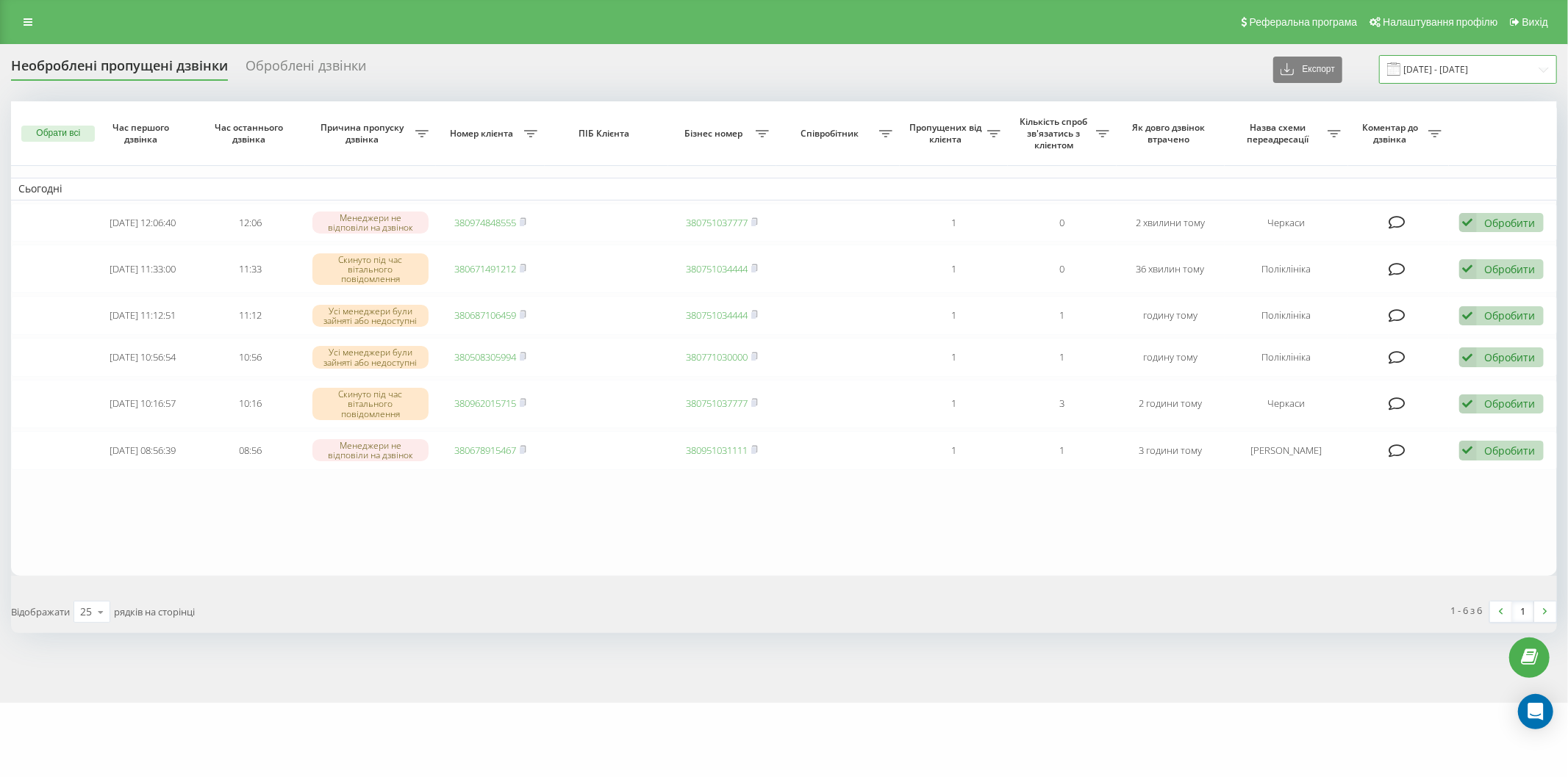
click at [1412, 69] on input "[DATE] - [DATE]" at bounding box center [1467, 69] width 178 height 29
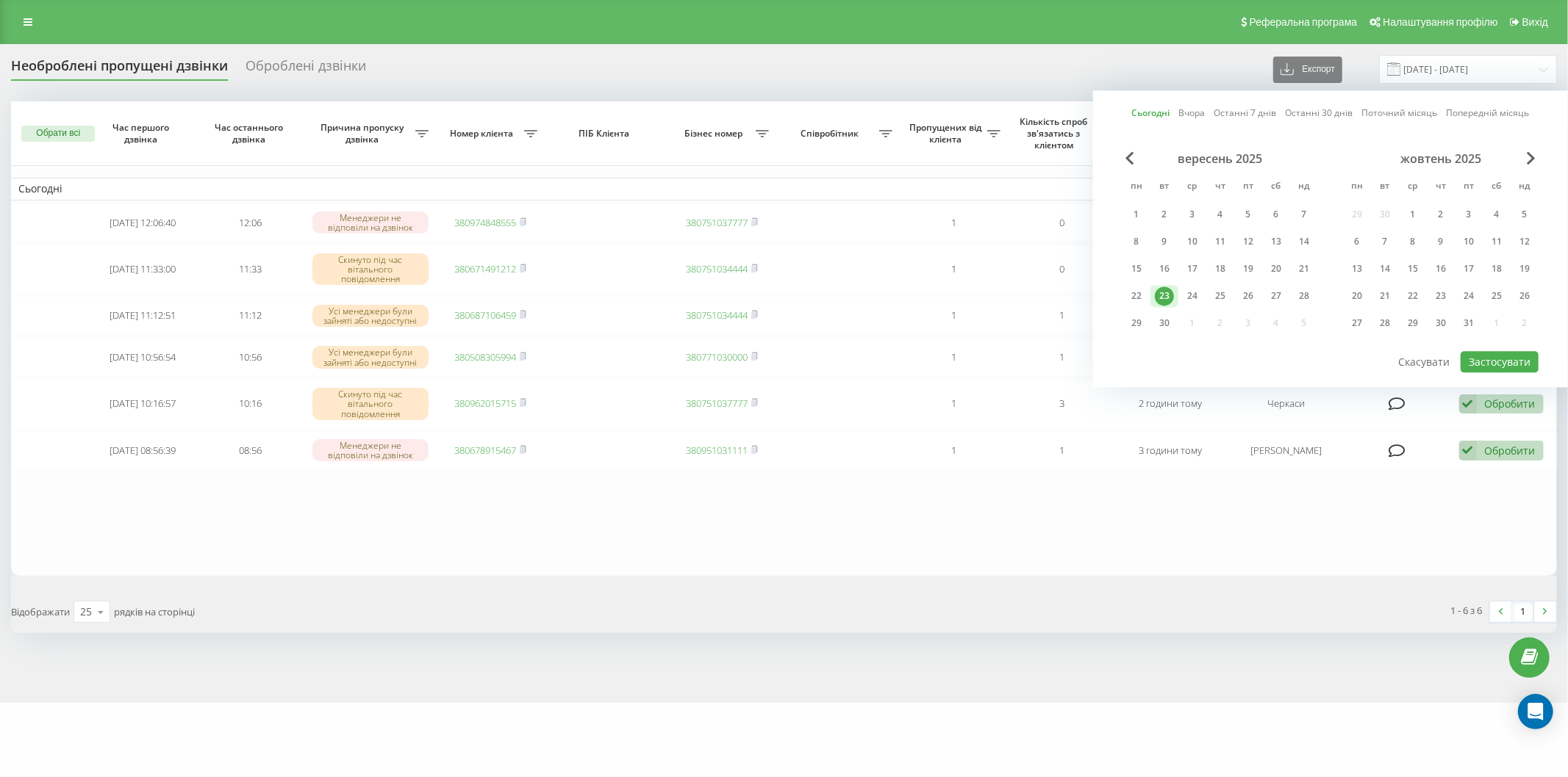
click at [1160, 289] on div "23" at bounding box center [1164, 296] width 19 height 19
click at [1473, 352] on button "Застосувати" at bounding box center [1499, 362] width 78 height 22
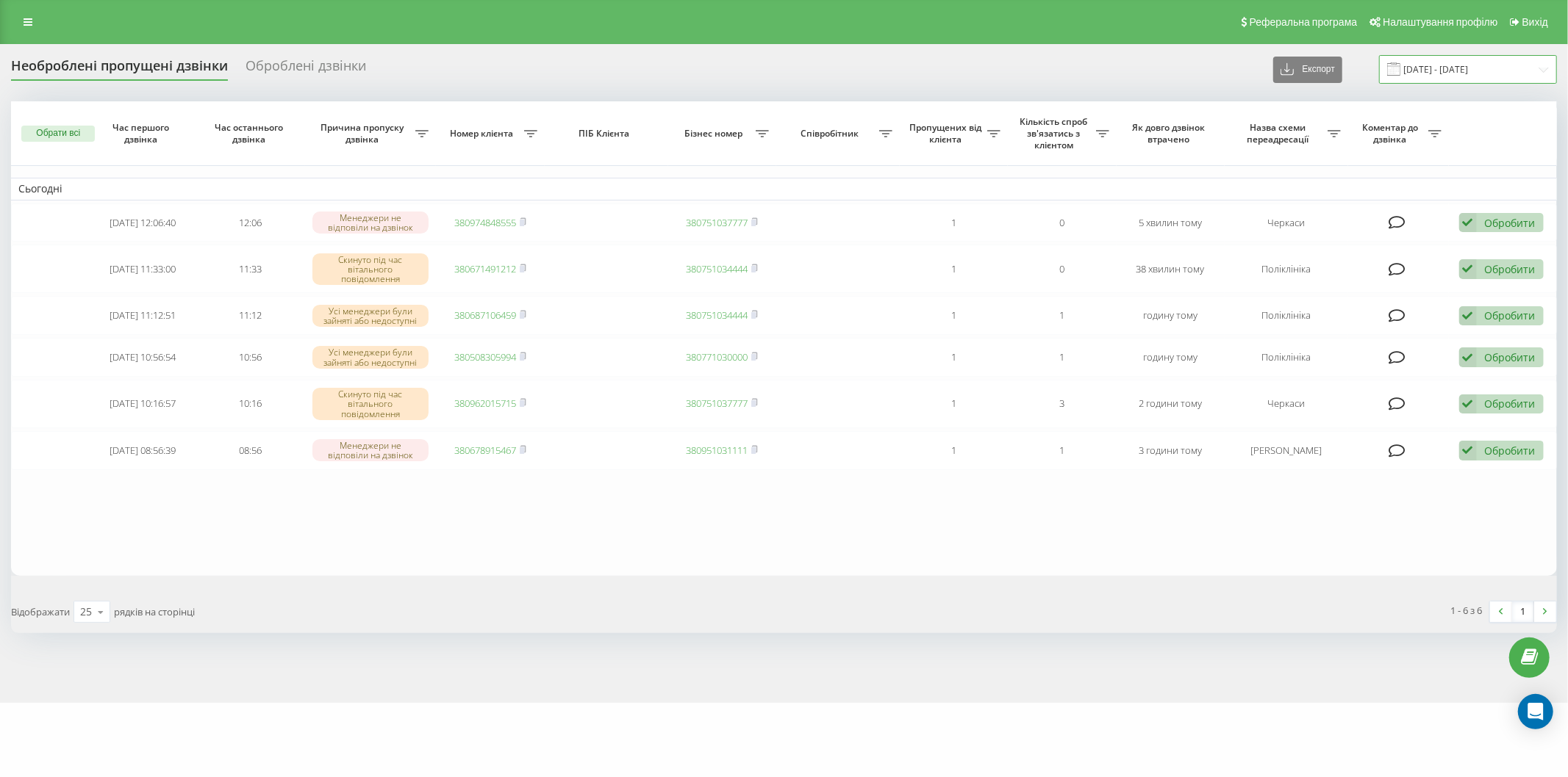
click at [1419, 67] on input "[DATE] - [DATE]" at bounding box center [1467, 69] width 178 height 29
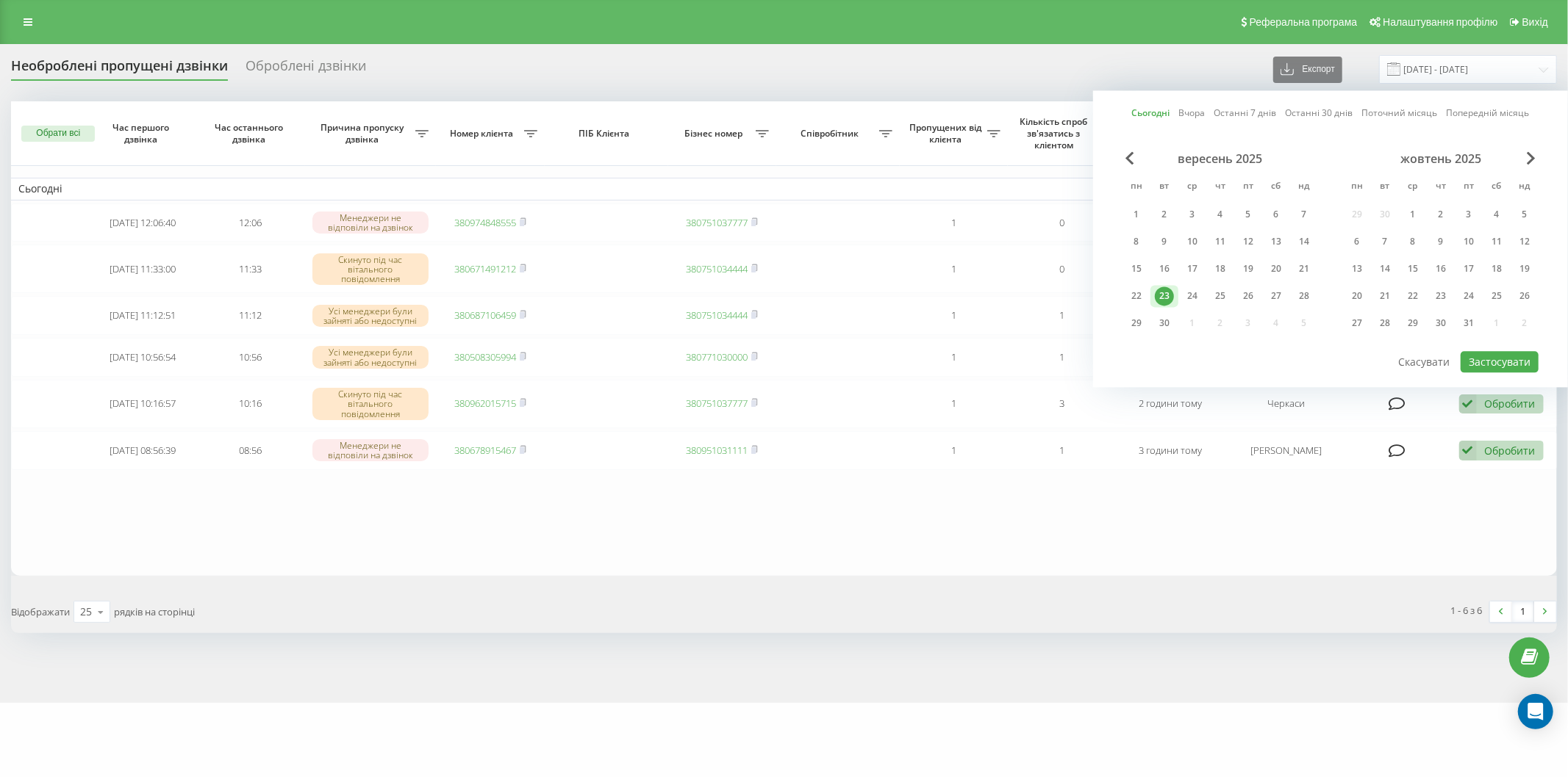
click at [1160, 289] on div "23" at bounding box center [1164, 296] width 19 height 19
click at [1506, 354] on button "Застосувати" at bounding box center [1499, 362] width 78 height 22
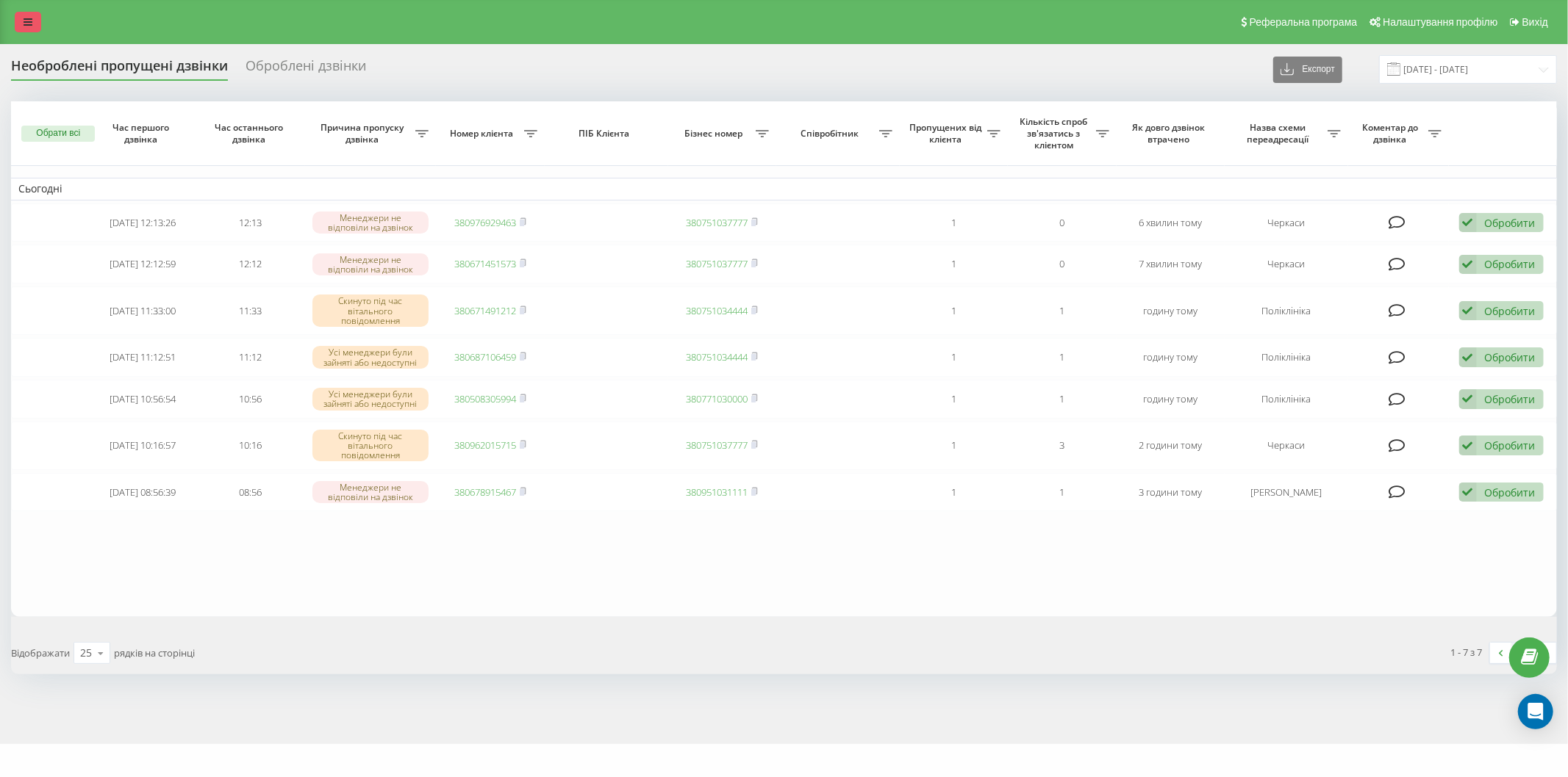
click at [25, 19] on icon at bounding box center [28, 22] width 9 height 10
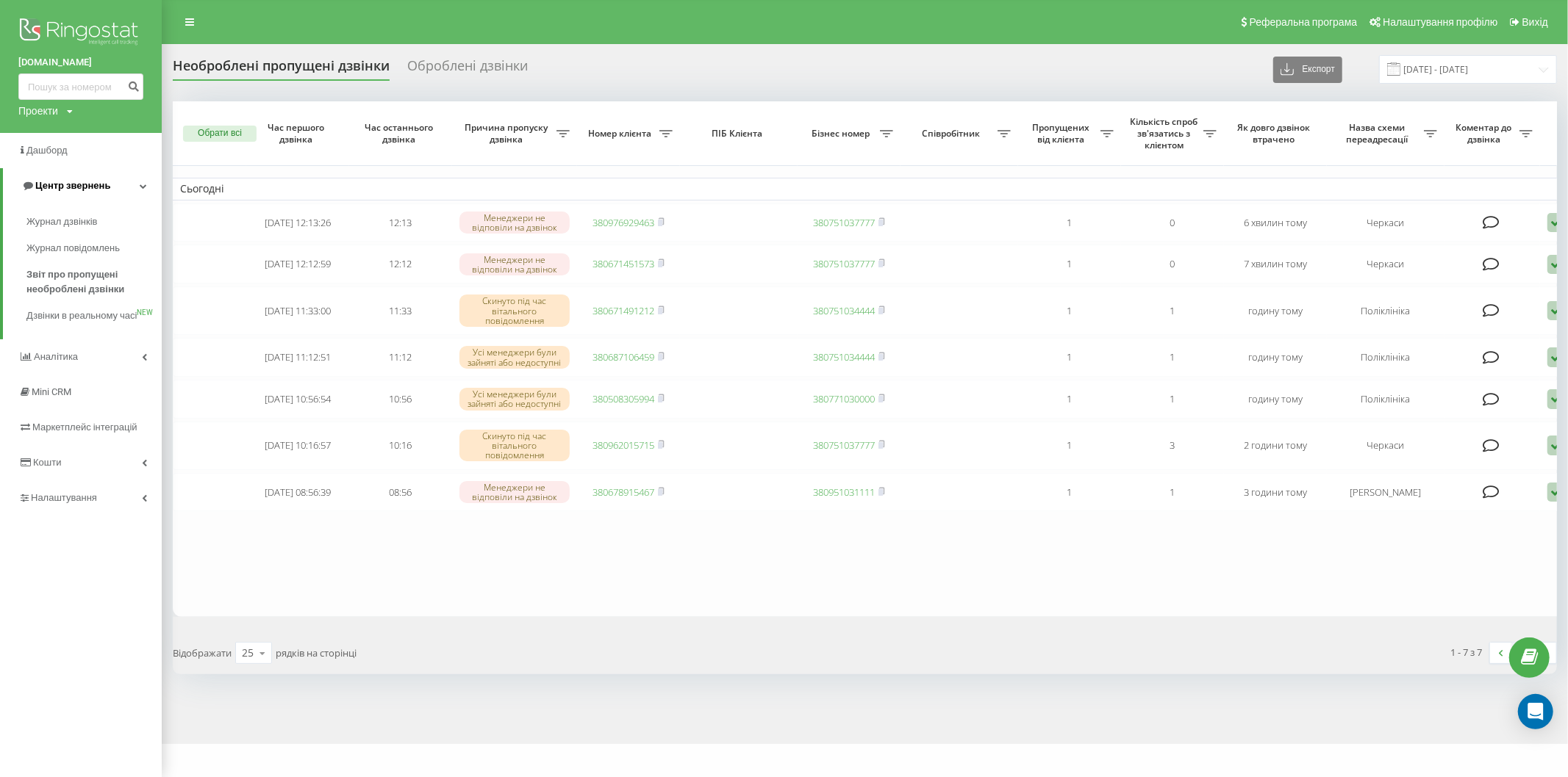
click at [97, 175] on link "Центр звернень" at bounding box center [82, 186] width 159 height 35
click at [97, 178] on span "Центр звернень" at bounding box center [62, 186] width 89 height 14
click at [92, 279] on span "Звіт про пропущені необроблені дзвінки" at bounding box center [90, 282] width 128 height 30
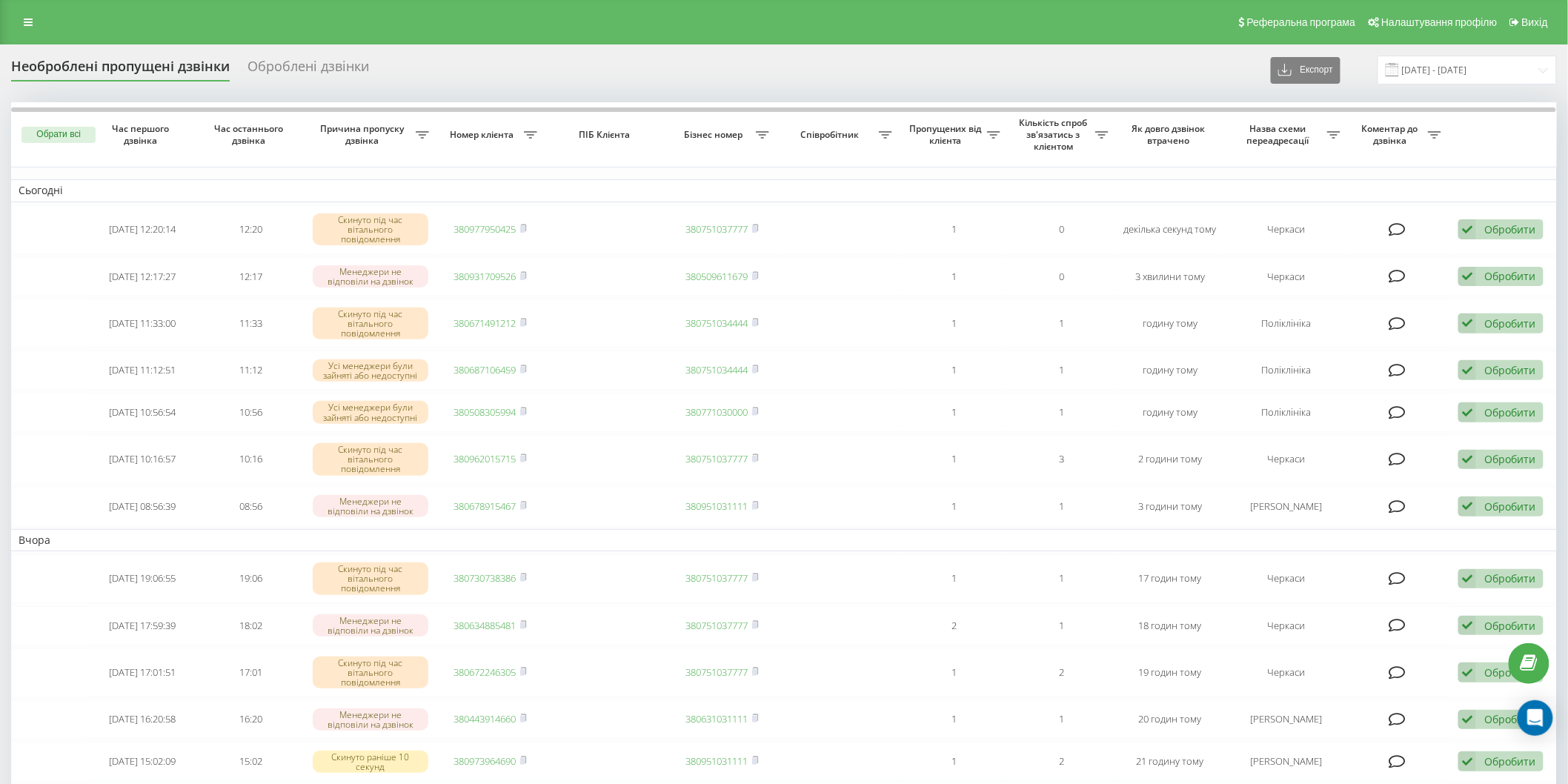
click at [23, 10] on div "Реферальна програма Налаштування профілю Вихід" at bounding box center [784, 22] width 1568 height 45
click at [1399, 66] on span at bounding box center [1392, 69] width 14 height 14
click at [1432, 71] on input "23.08.2025 - 23.09.2025" at bounding box center [1466, 70] width 179 height 29
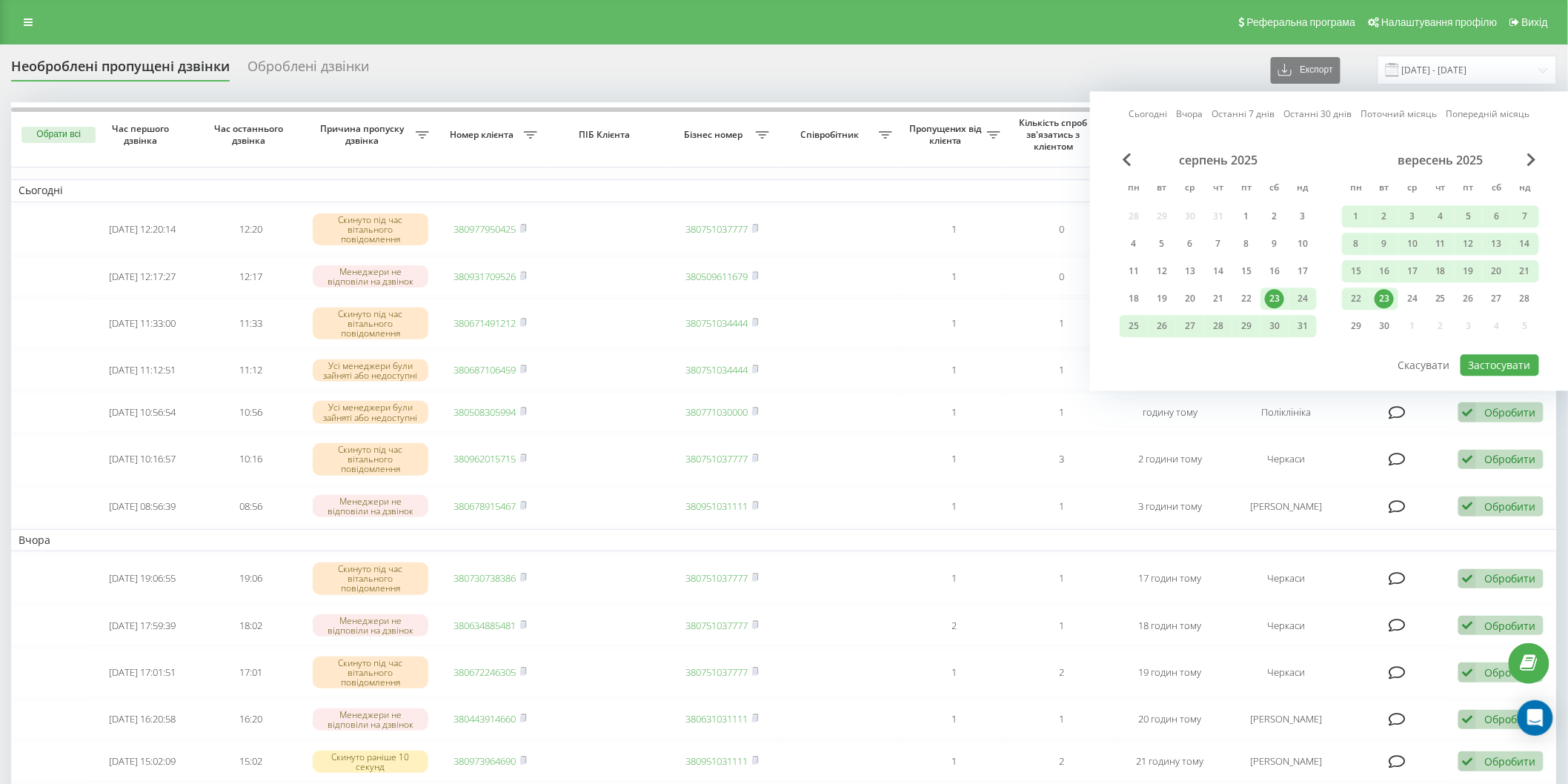
click at [1386, 293] on div "23" at bounding box center [1383, 298] width 19 height 19
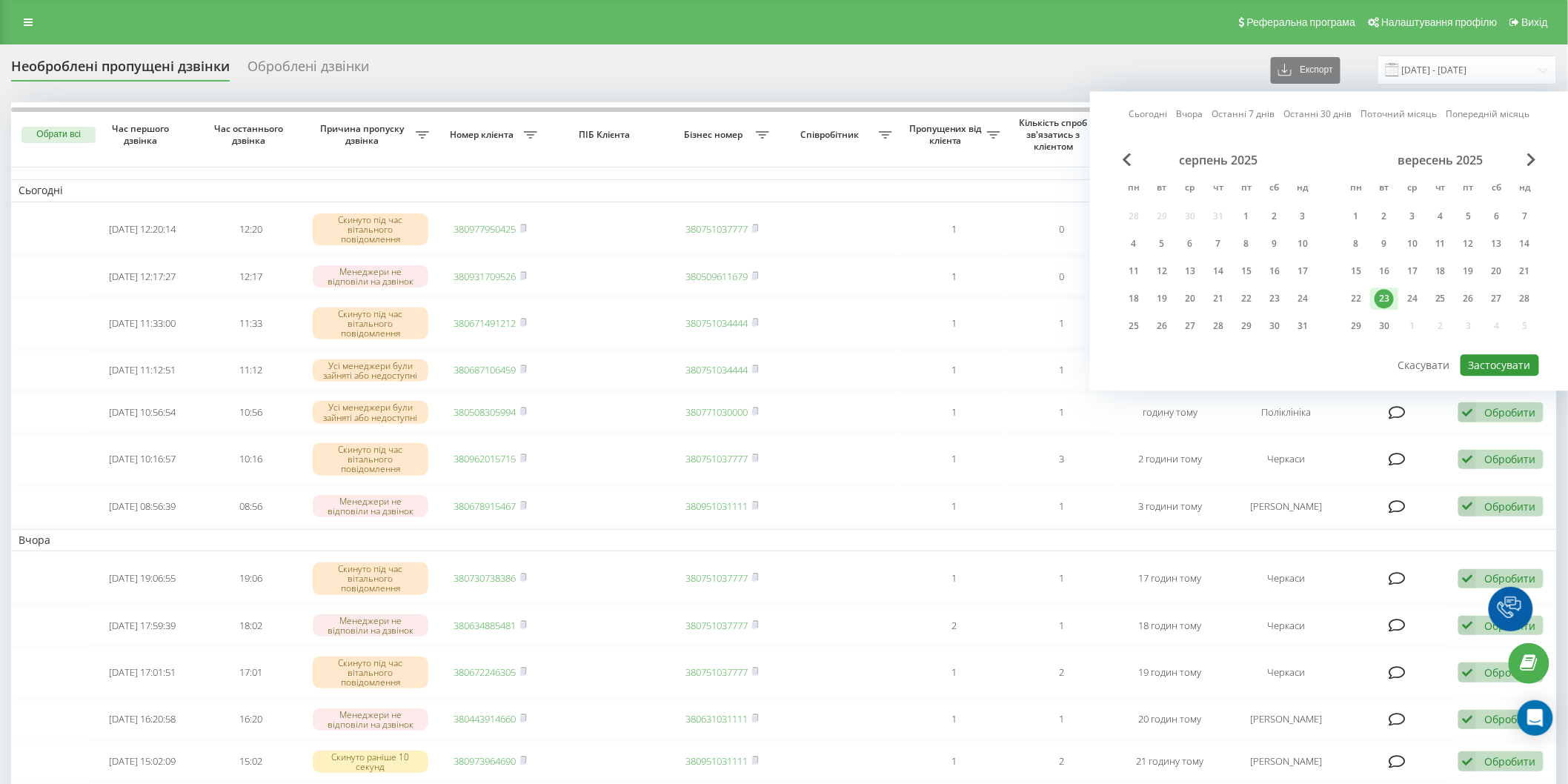
click at [1510, 357] on button "Застосувати" at bounding box center [1500, 366] width 78 height 22
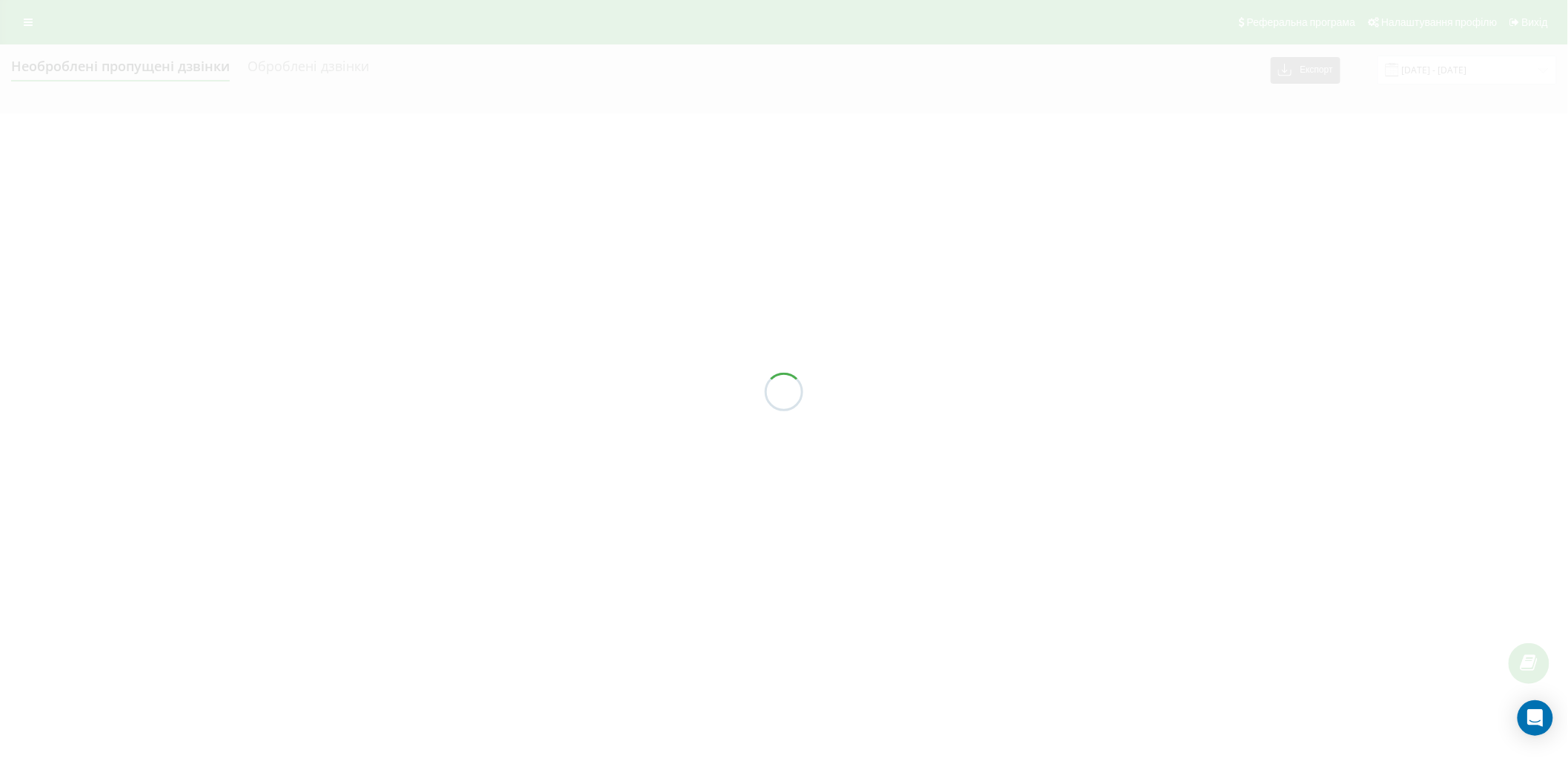
type input "[DATE] - [DATE]"
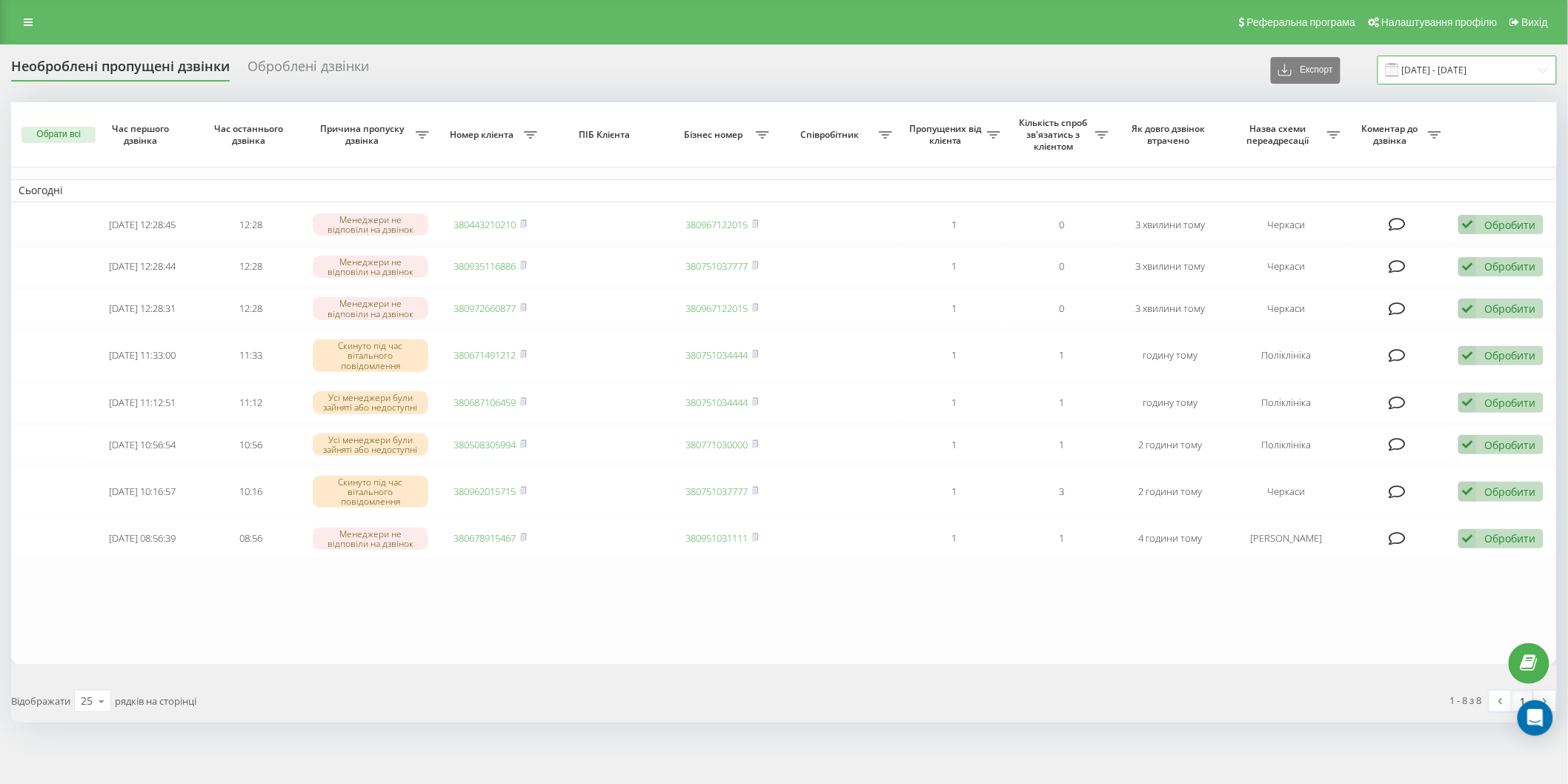
click at [1410, 63] on input "[DATE] - [DATE]" at bounding box center [1466, 70] width 179 height 29
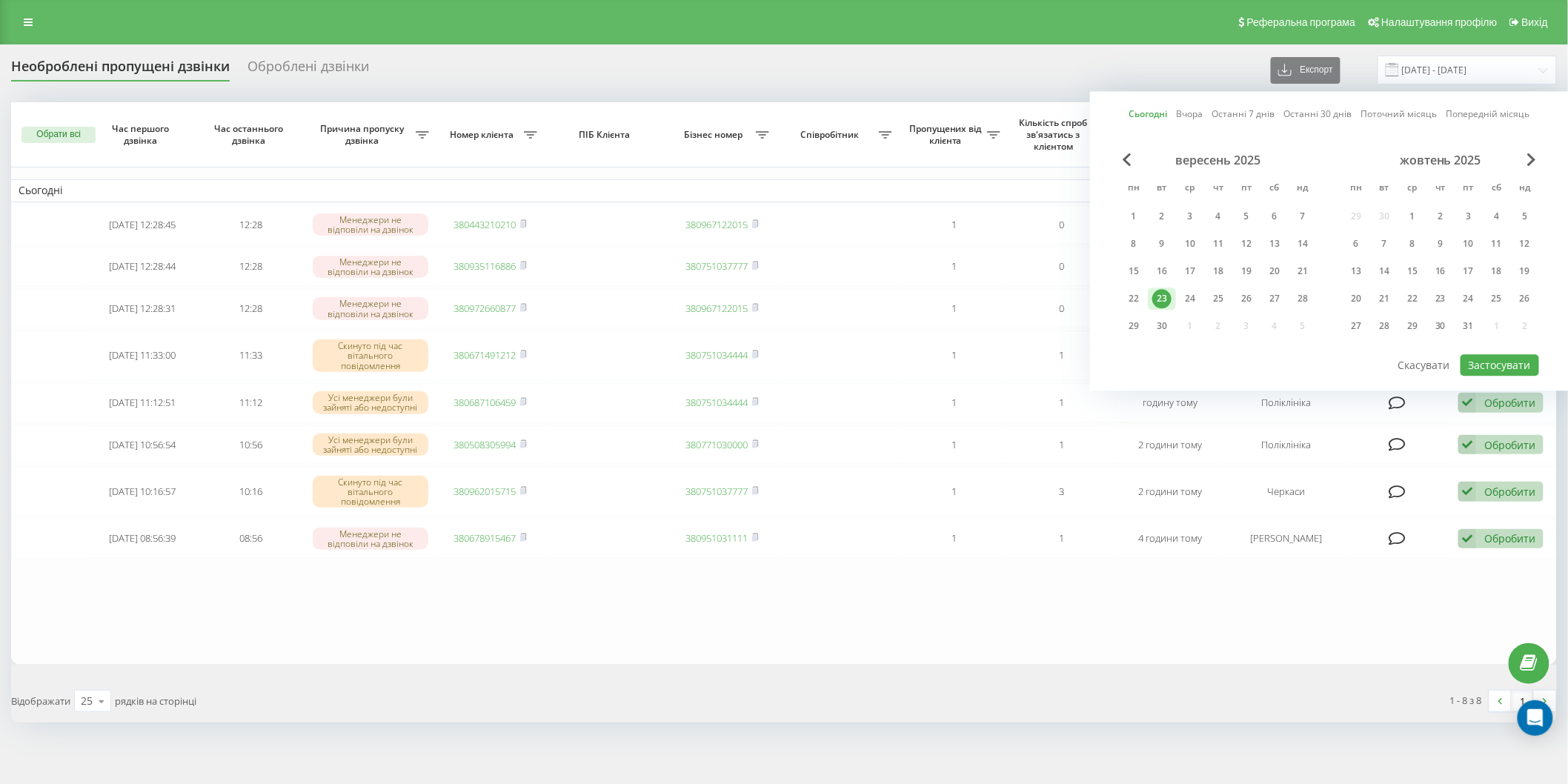
click at [1160, 295] on div "23" at bounding box center [1162, 298] width 19 height 19
click at [1479, 367] on button "Застосувати" at bounding box center [1500, 366] width 78 height 22
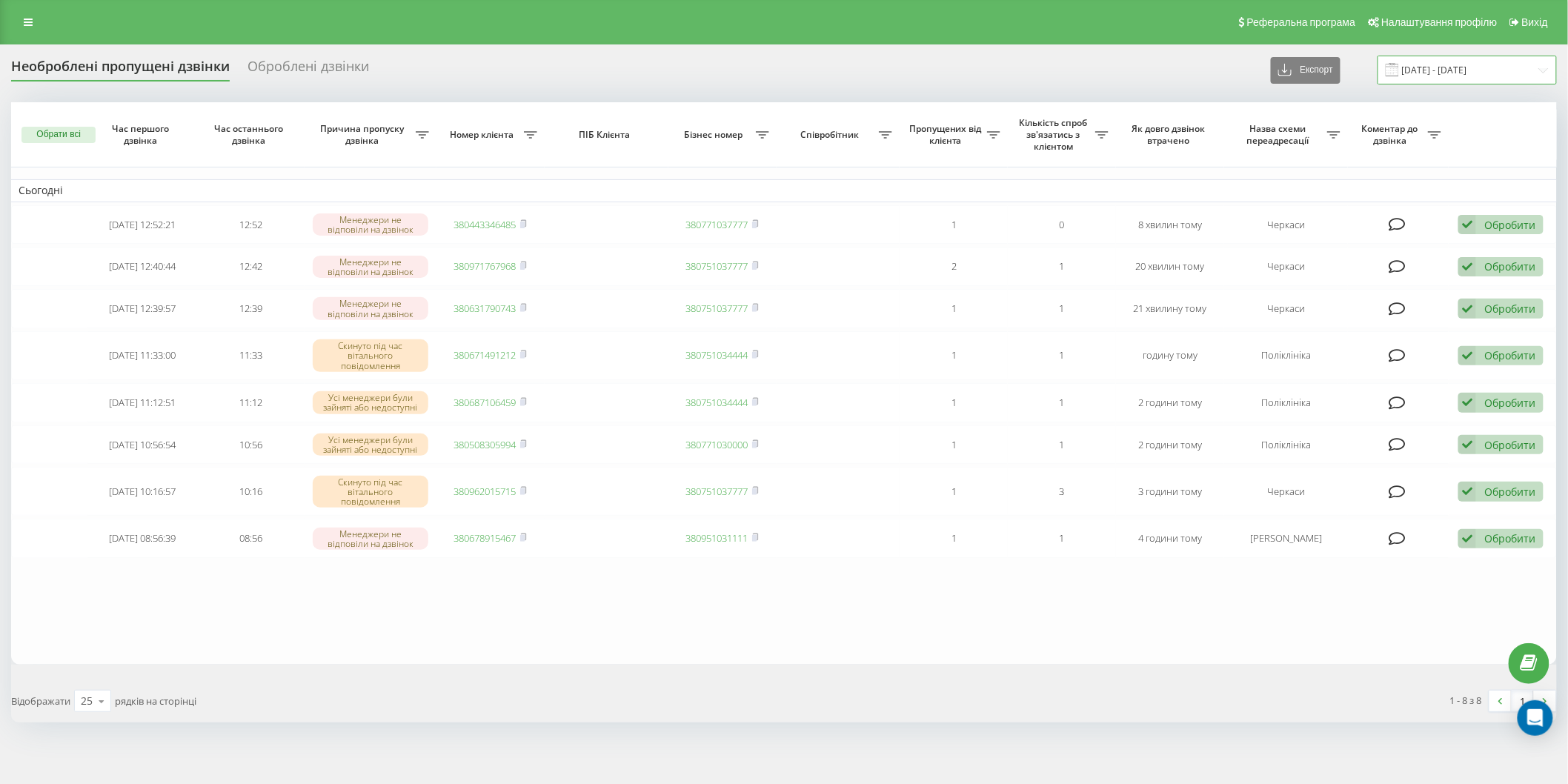
click at [1416, 68] on input "[DATE] - [DATE]" at bounding box center [1466, 70] width 179 height 29
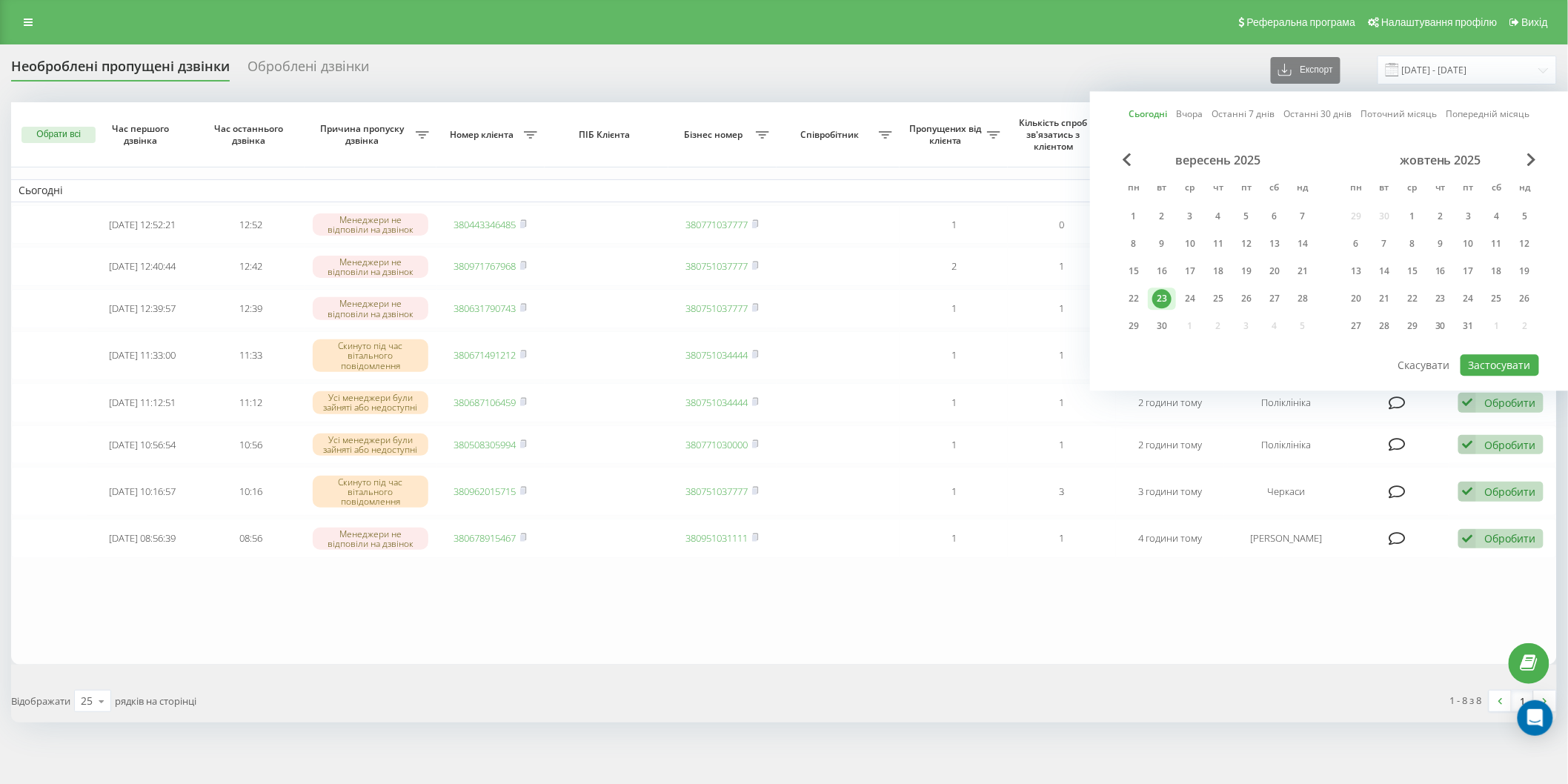
click at [1164, 287] on div "23" at bounding box center [1162, 298] width 28 height 22
click at [1495, 361] on button "Застосувати" at bounding box center [1500, 366] width 78 height 22
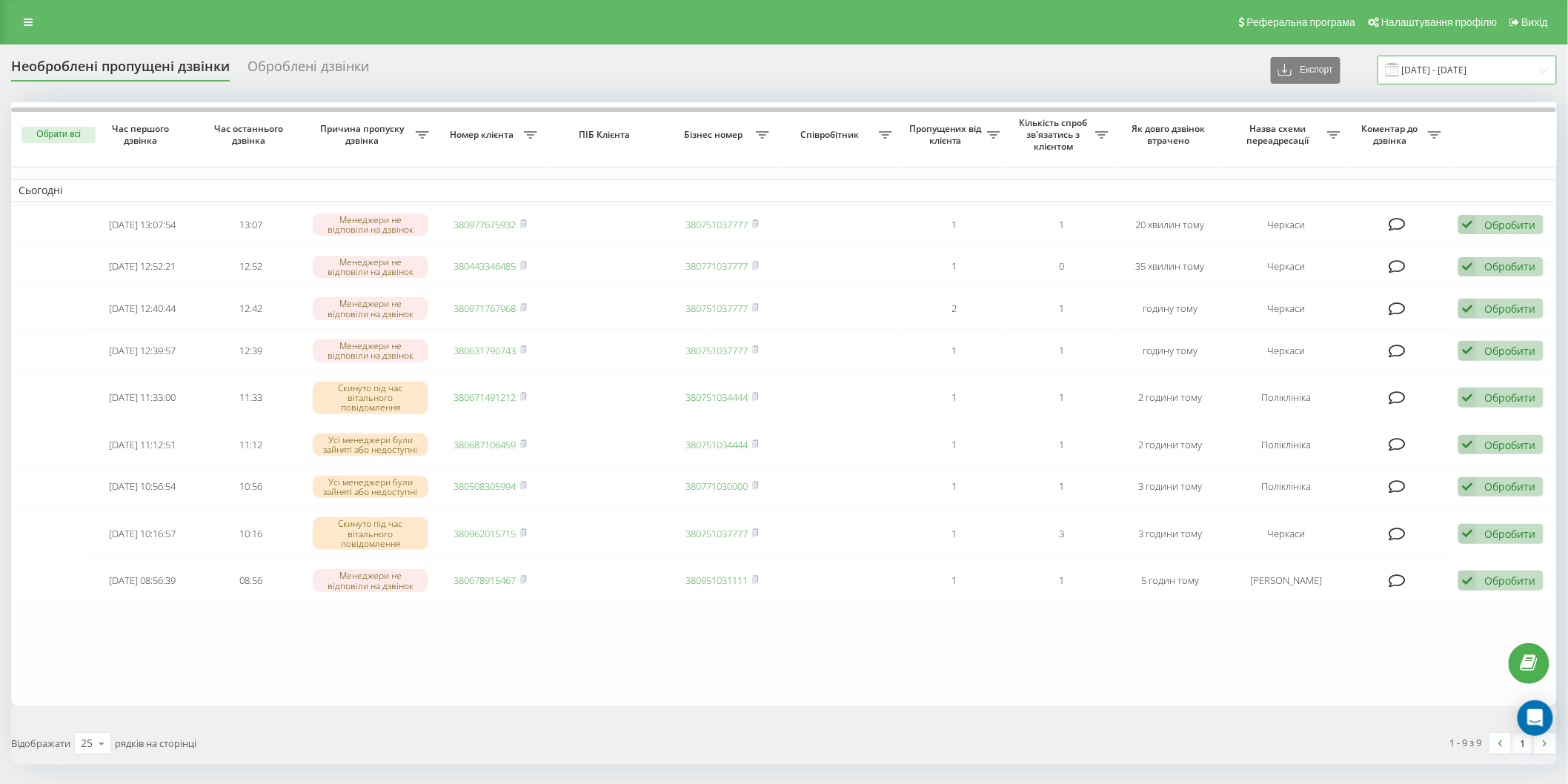
click at [1413, 67] on input "[DATE] - [DATE]" at bounding box center [1466, 70] width 179 height 29
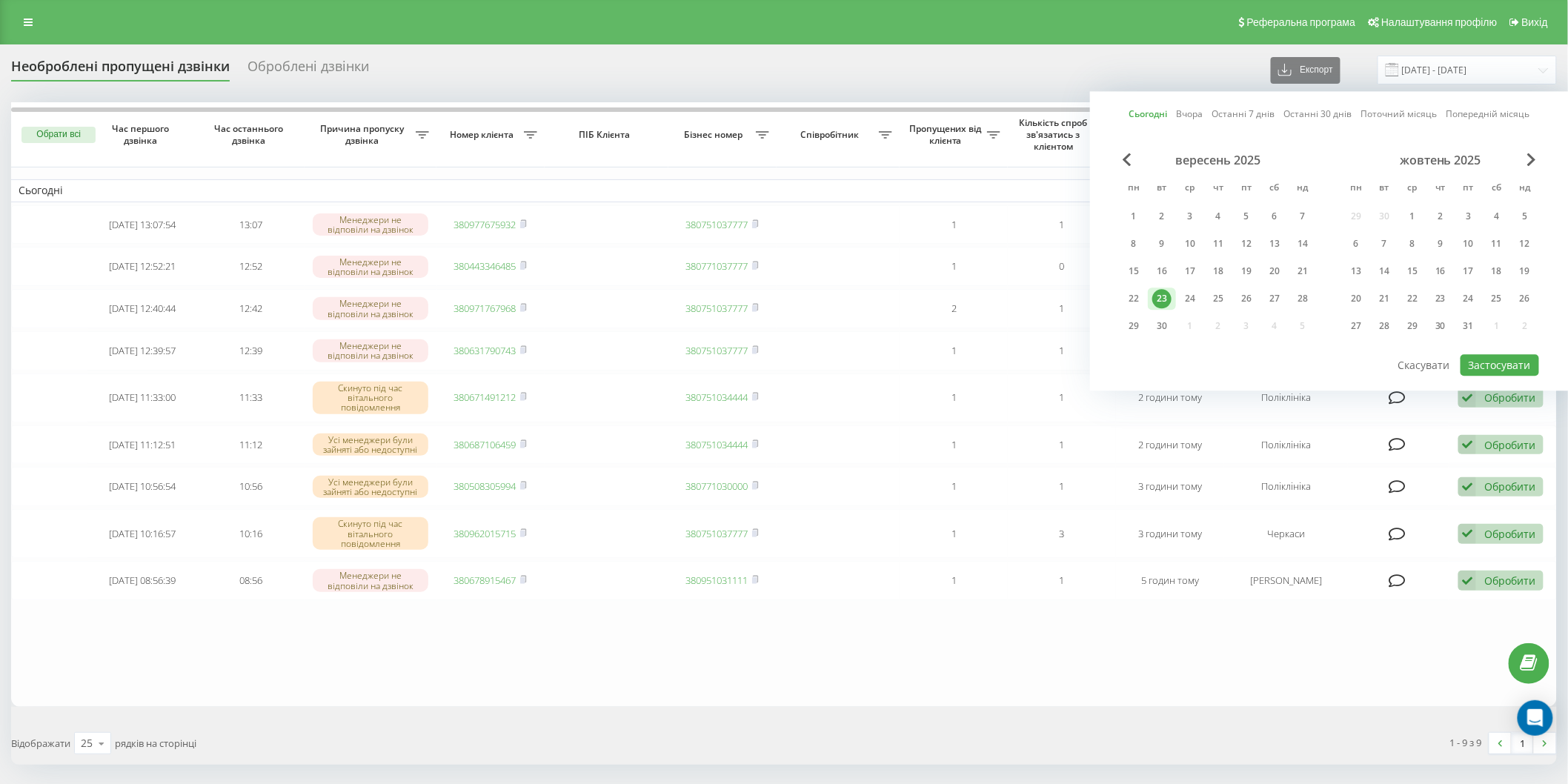
click at [1158, 289] on div "23" at bounding box center [1162, 298] width 19 height 19
click at [1526, 355] on button "Застосувати" at bounding box center [1500, 366] width 78 height 22
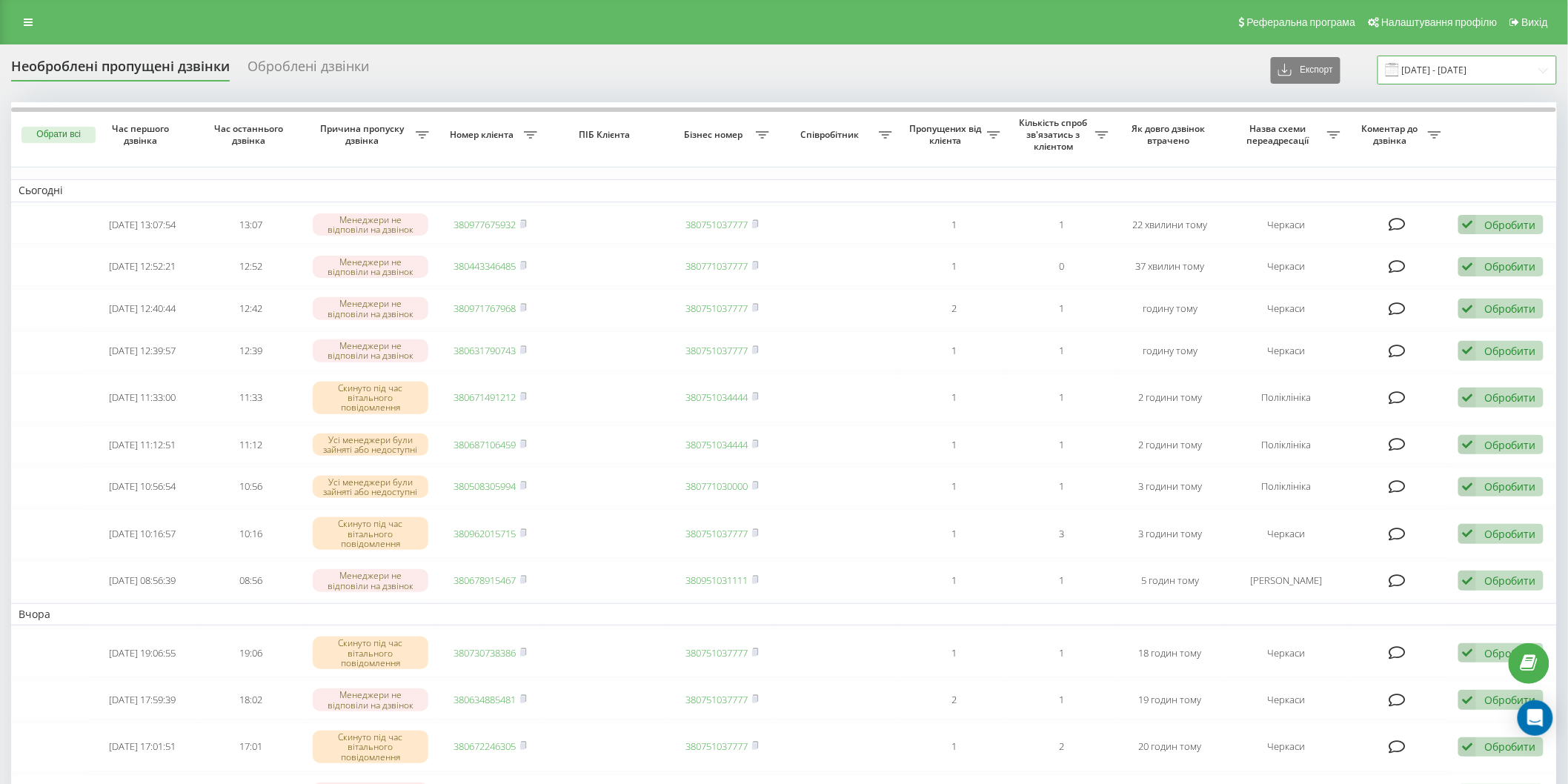
click at [1413, 70] on input "[DATE] - [DATE]" at bounding box center [1466, 70] width 179 height 29
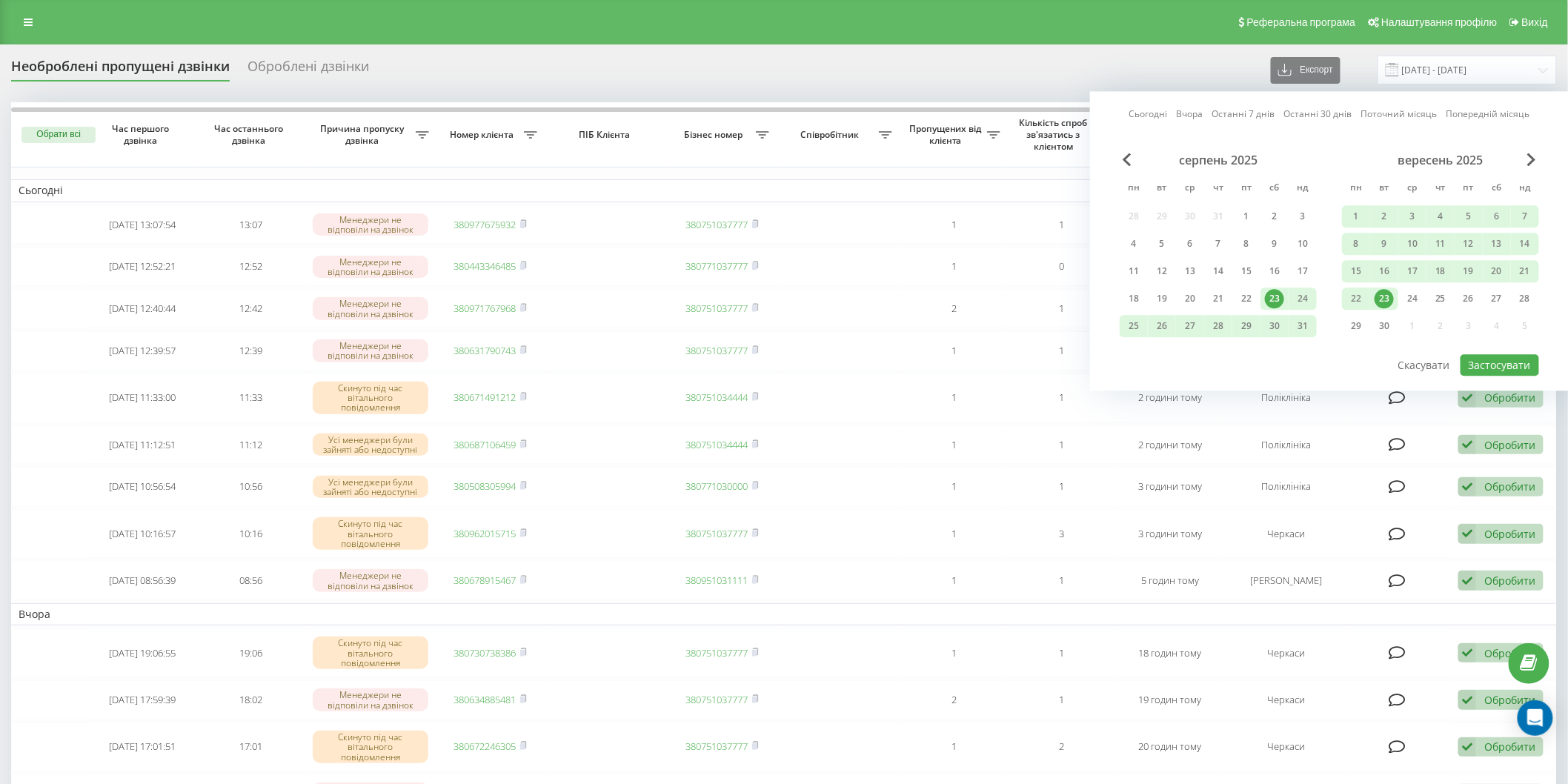
click at [1379, 306] on div "23" at bounding box center [1383, 298] width 19 height 19
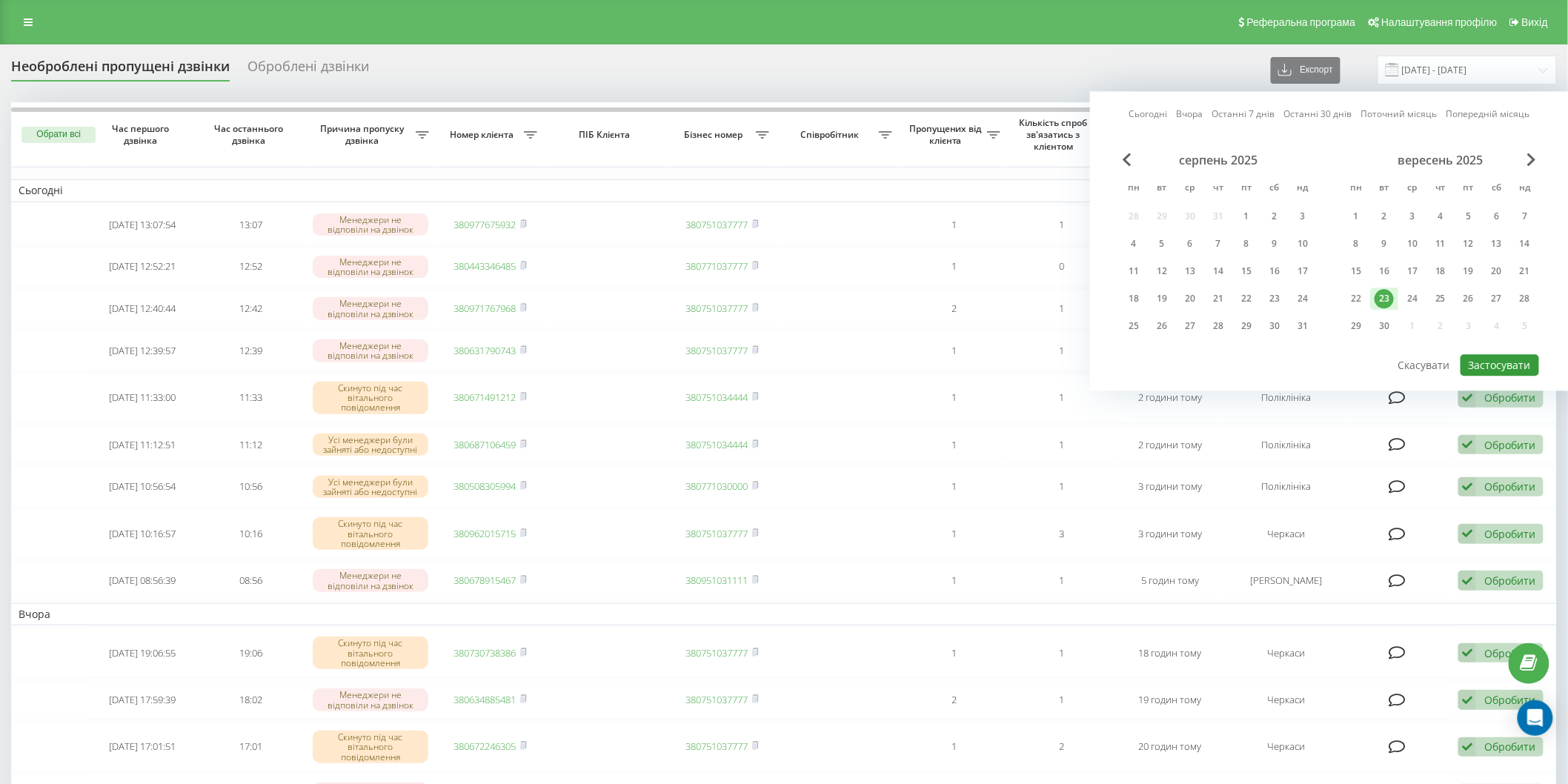
click at [1493, 364] on button "Застосувати" at bounding box center [1500, 366] width 78 height 22
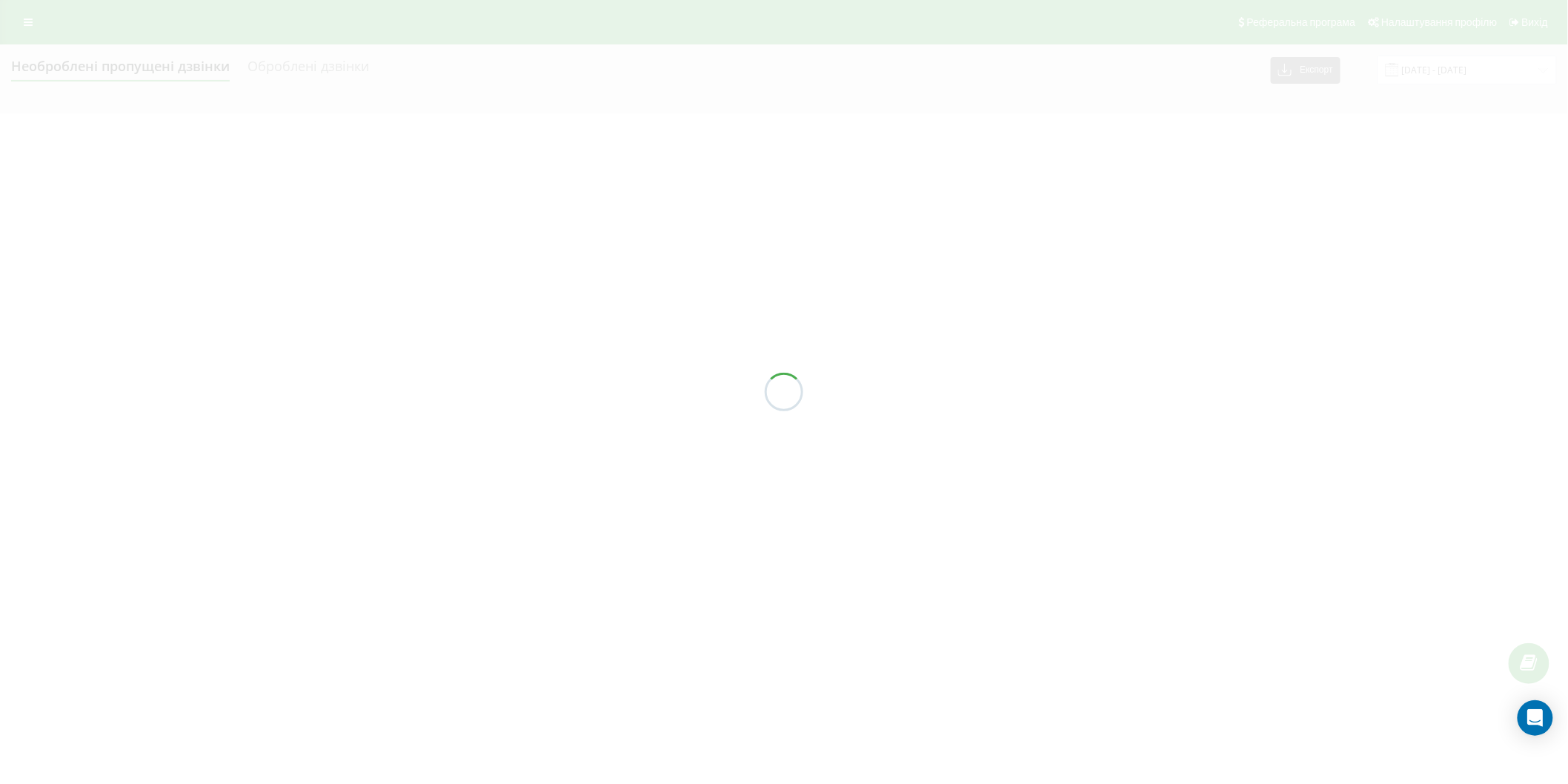
type input "[DATE] - [DATE]"
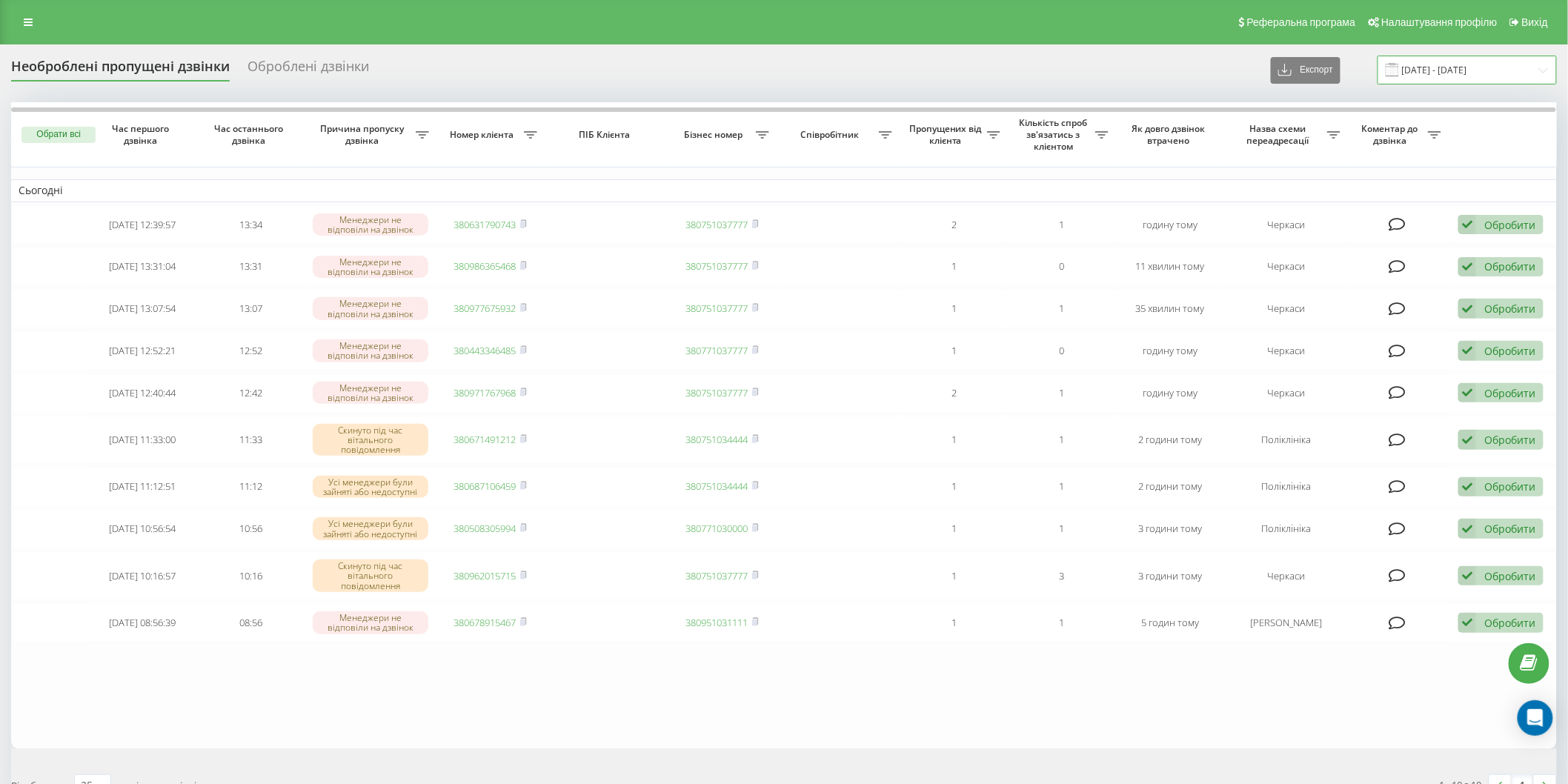
click at [1428, 78] on input "[DATE] - [DATE]" at bounding box center [1466, 70] width 179 height 29
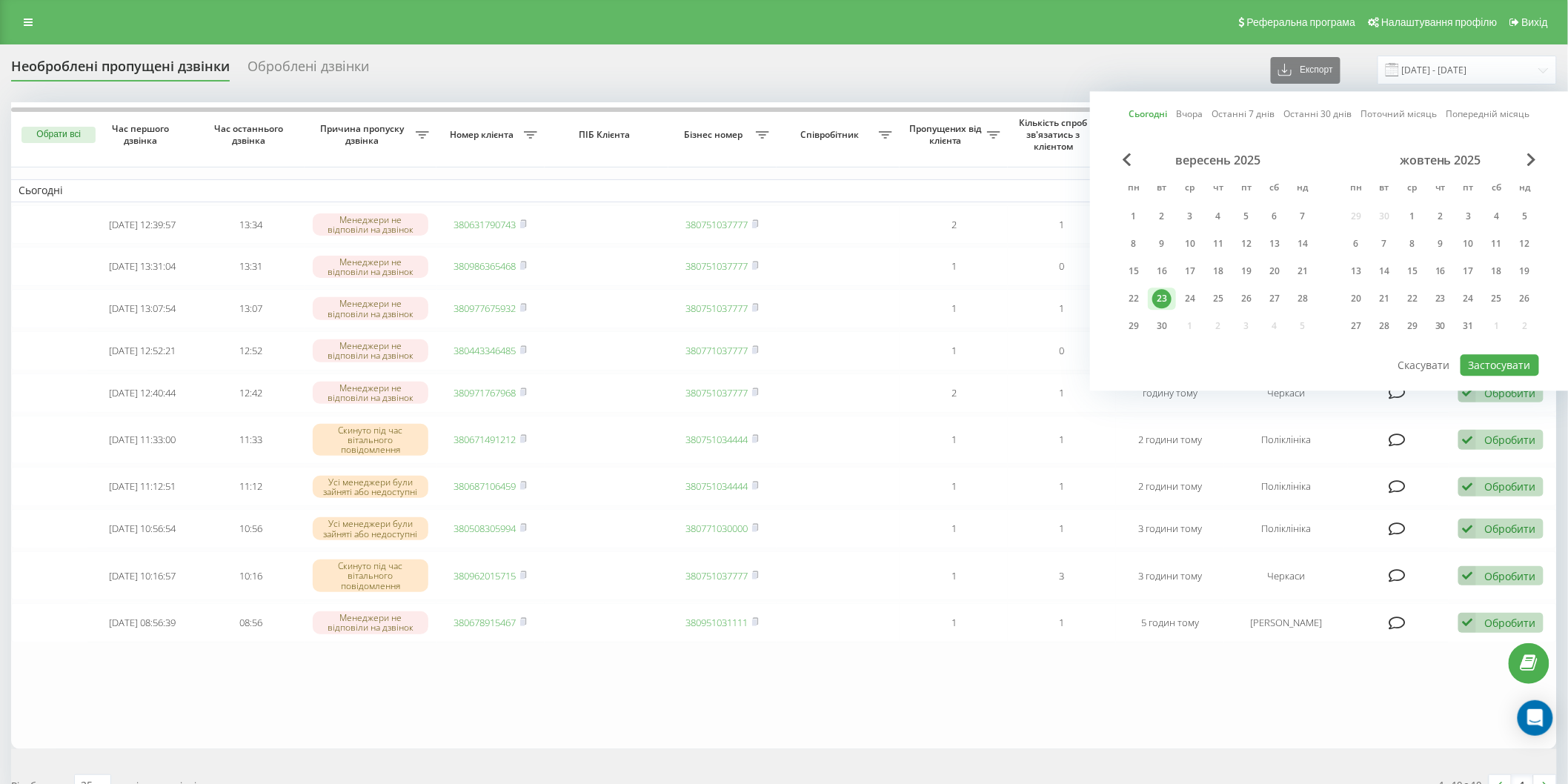
click at [1164, 298] on div "23" at bounding box center [1162, 298] width 19 height 19
click at [1502, 362] on button "Застосувати" at bounding box center [1500, 366] width 78 height 22
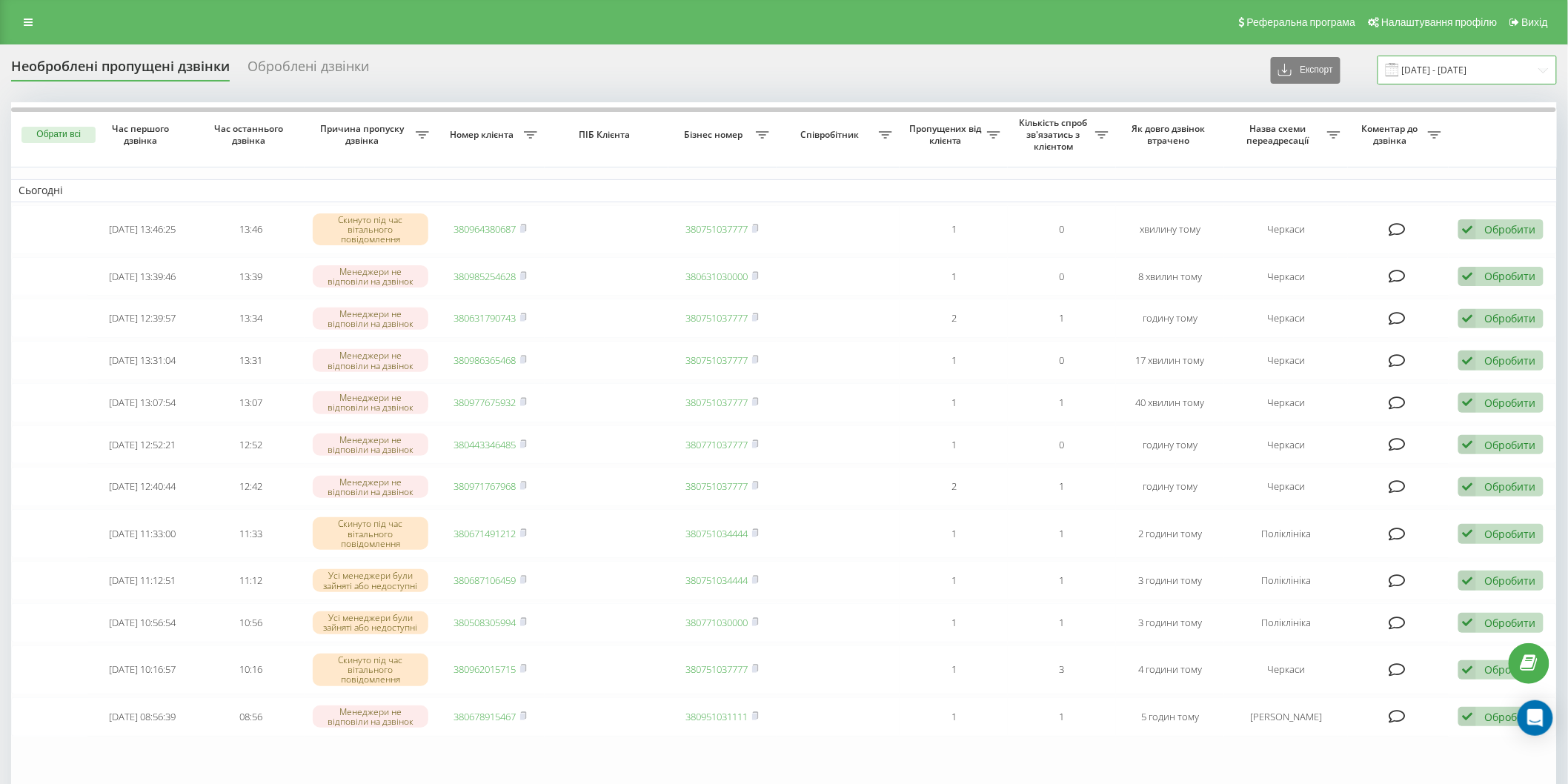
click at [1413, 70] on input "[DATE] - [DATE]" at bounding box center [1466, 70] width 179 height 29
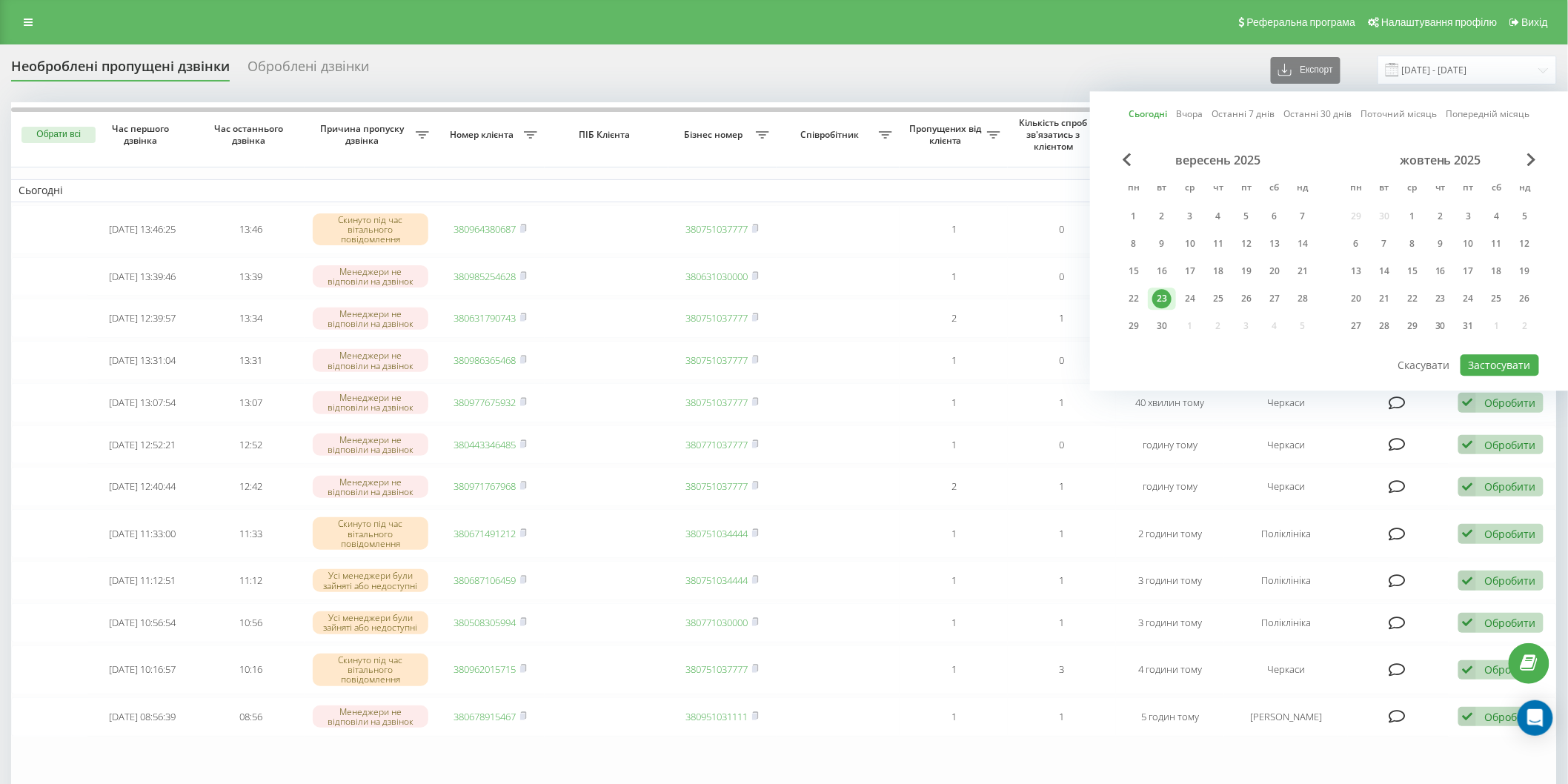
click at [1160, 301] on div "23" at bounding box center [1162, 298] width 19 height 19
click at [1513, 361] on button "Застосувати" at bounding box center [1500, 366] width 78 height 22
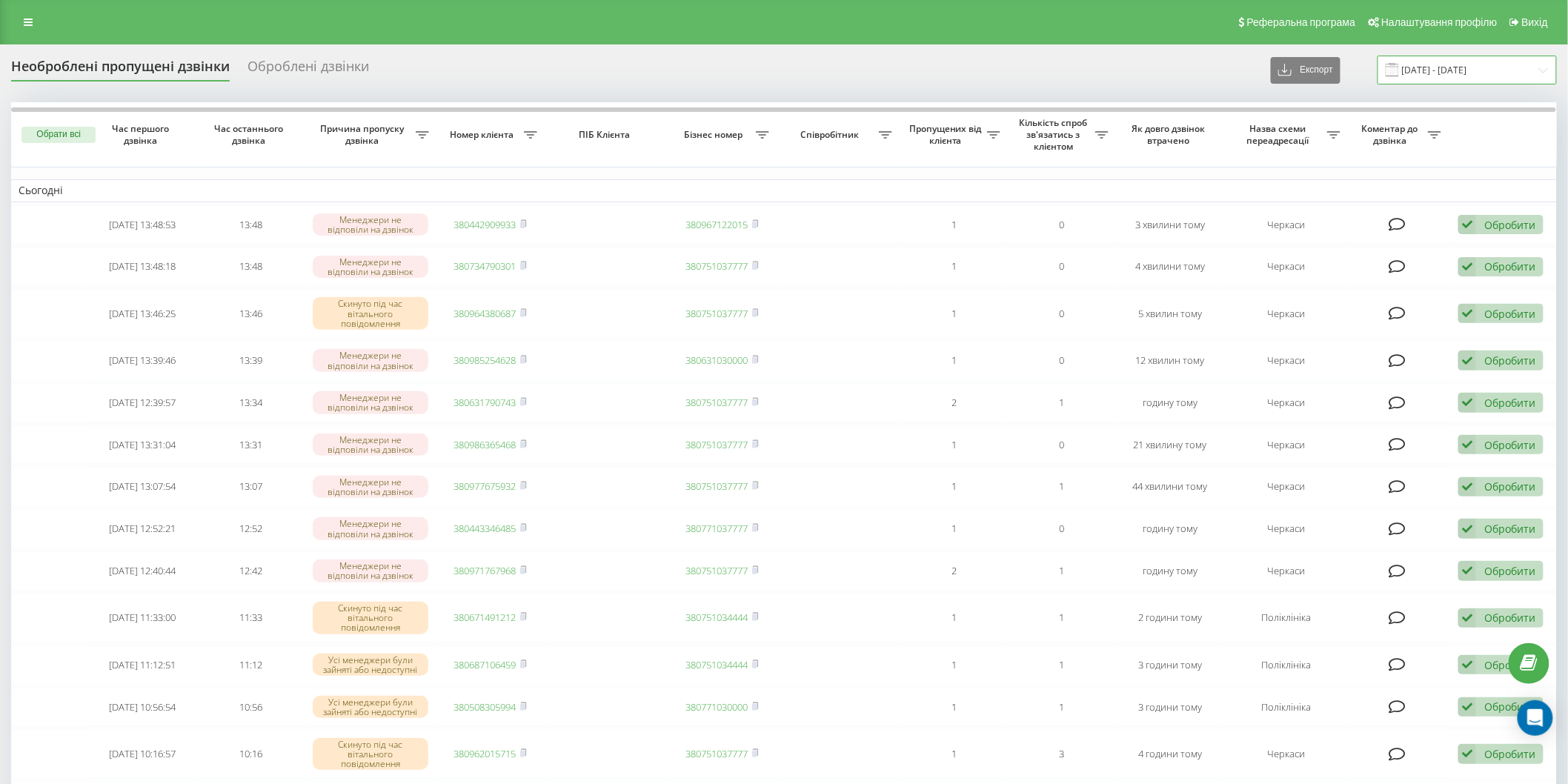
click at [1418, 55] on input "[DATE] - [DATE]" at bounding box center [1466, 70] width 179 height 29
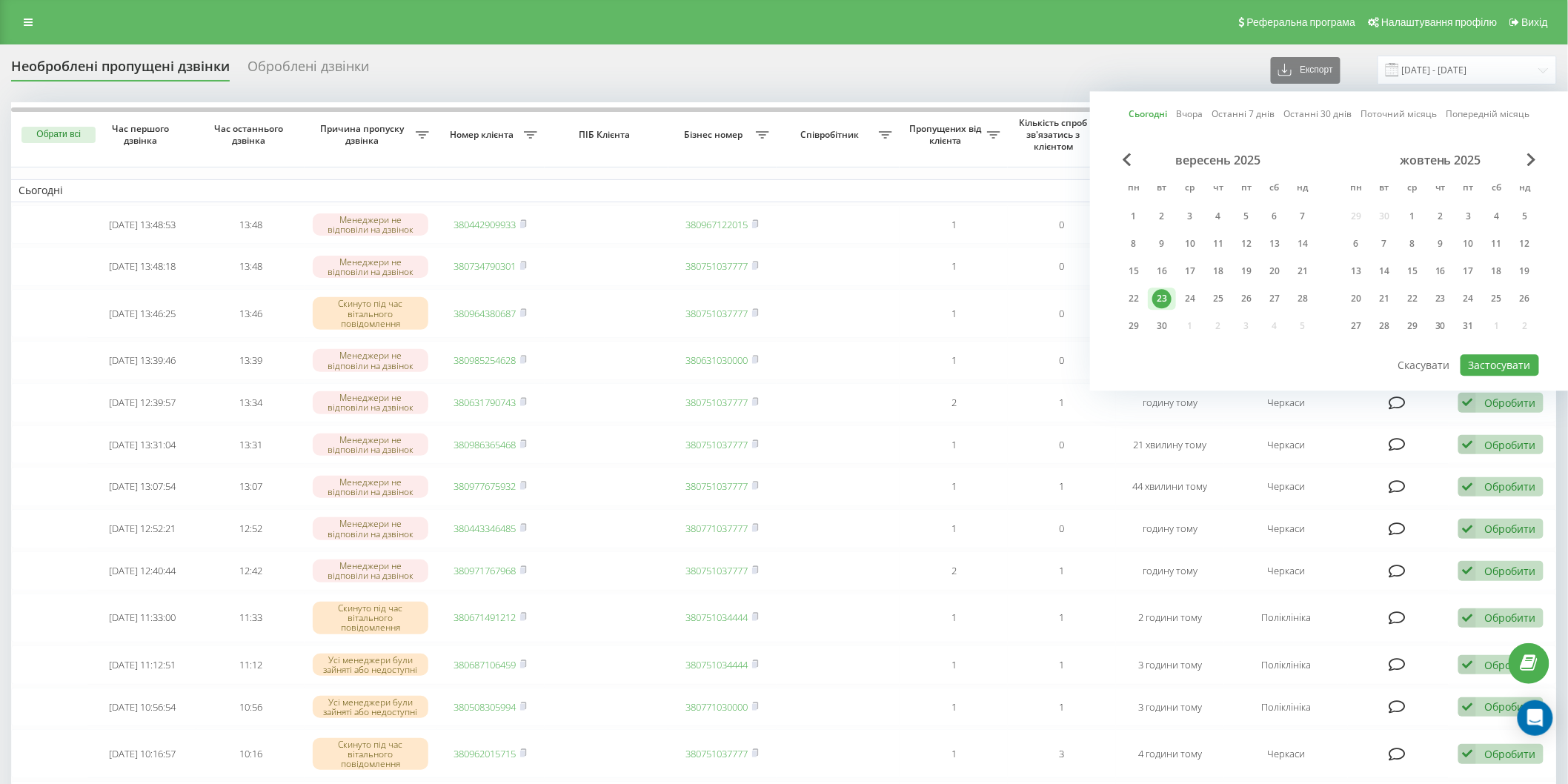
click at [1159, 299] on div "23" at bounding box center [1162, 298] width 19 height 19
click at [1474, 356] on button "Застосувати" at bounding box center [1500, 366] width 78 height 22
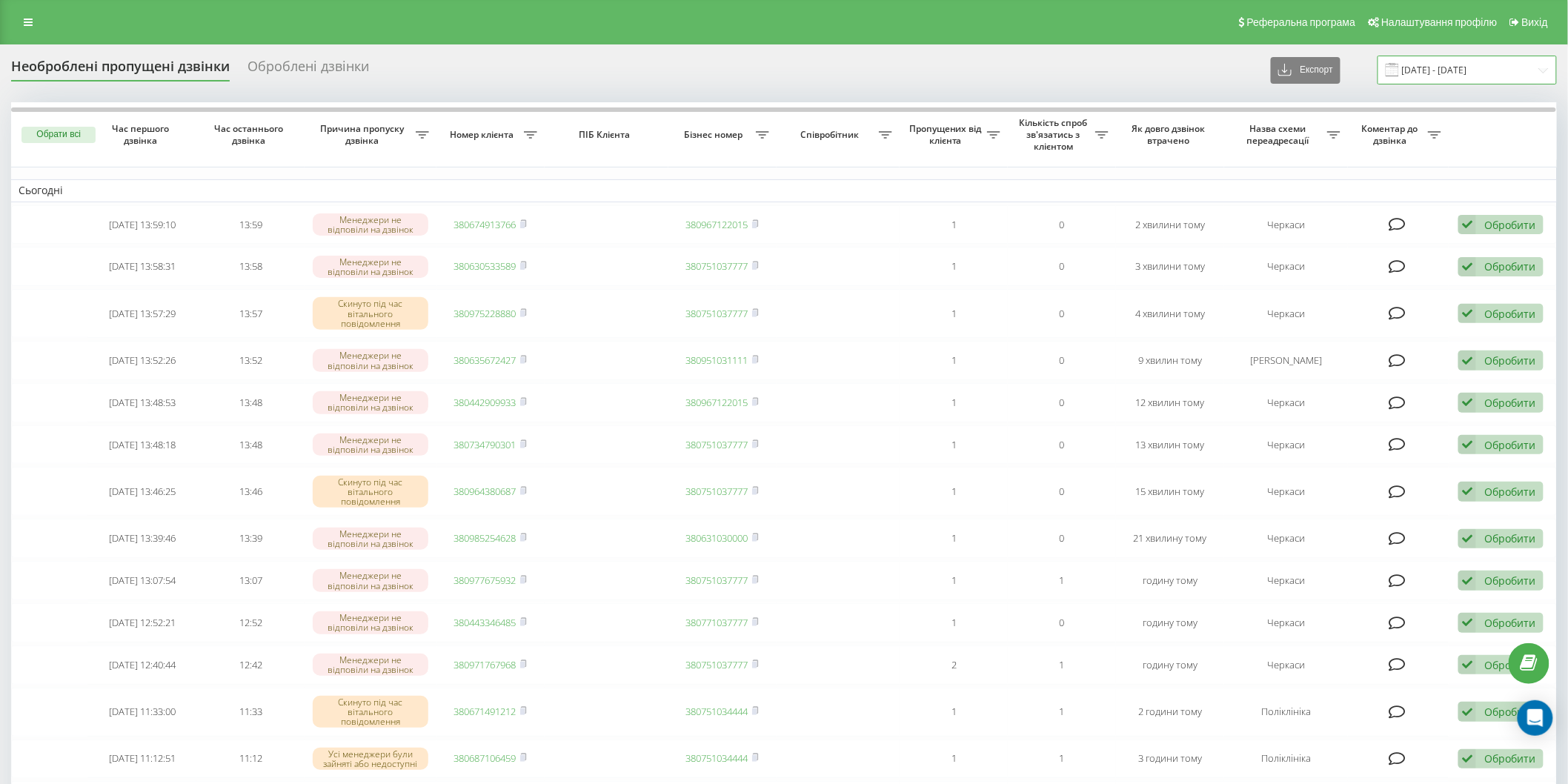
click at [1418, 70] on input "[DATE] - [DATE]" at bounding box center [1466, 70] width 179 height 29
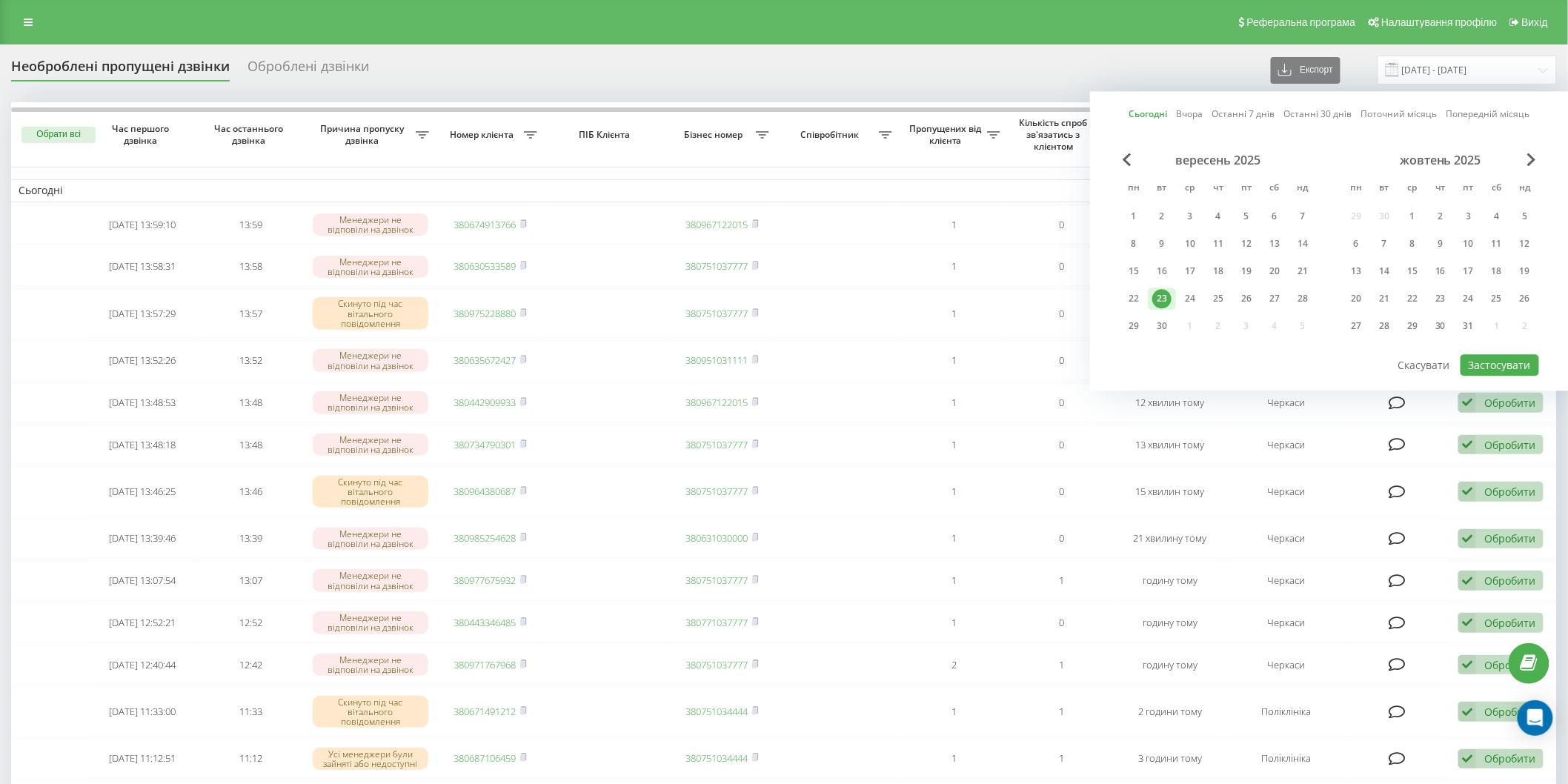
click at [1169, 294] on div "23" at bounding box center [1162, 298] width 19 height 19
click at [1502, 367] on button "Застосувати" at bounding box center [1500, 366] width 78 height 22
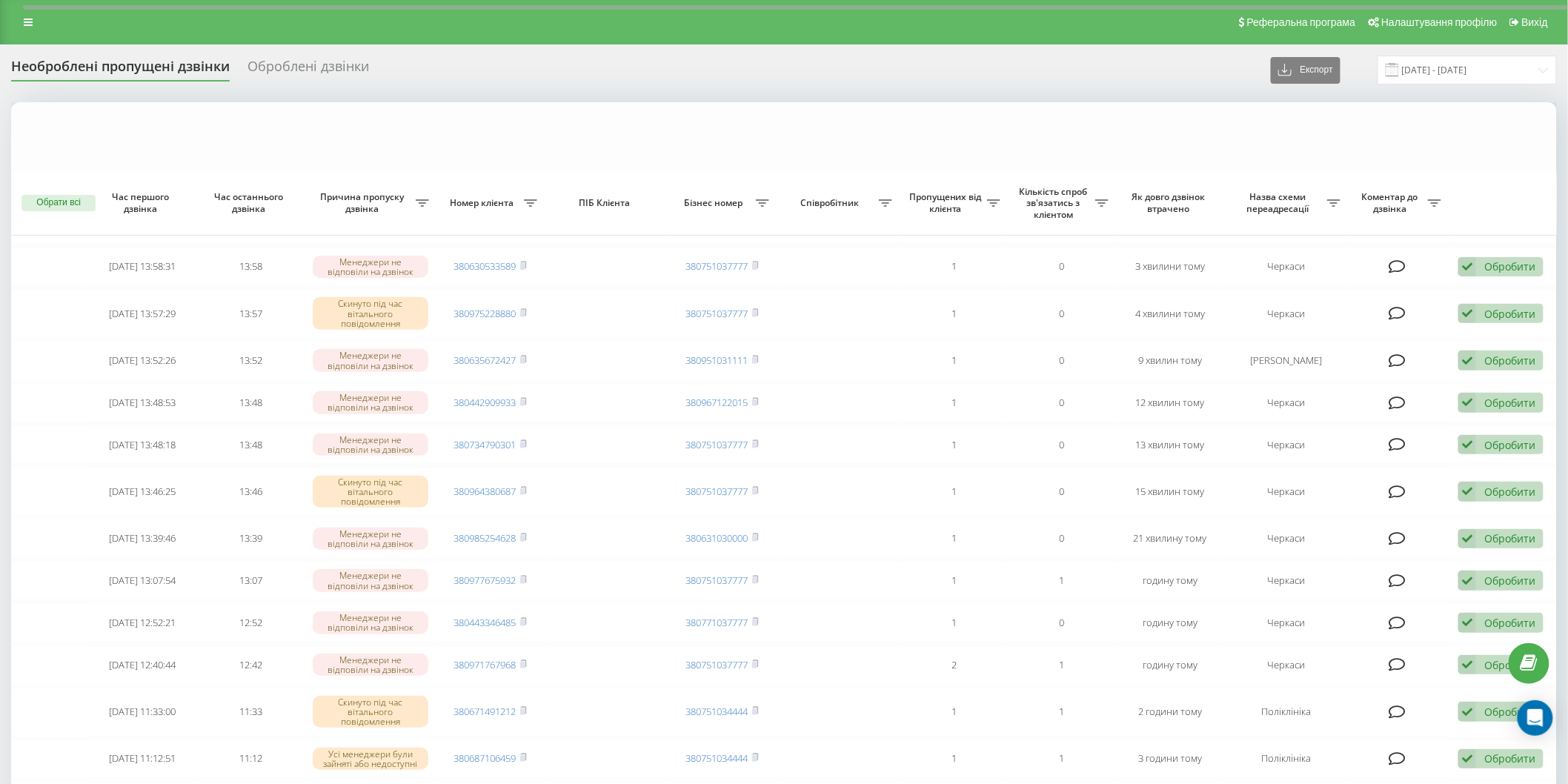
scroll to position [329, 0]
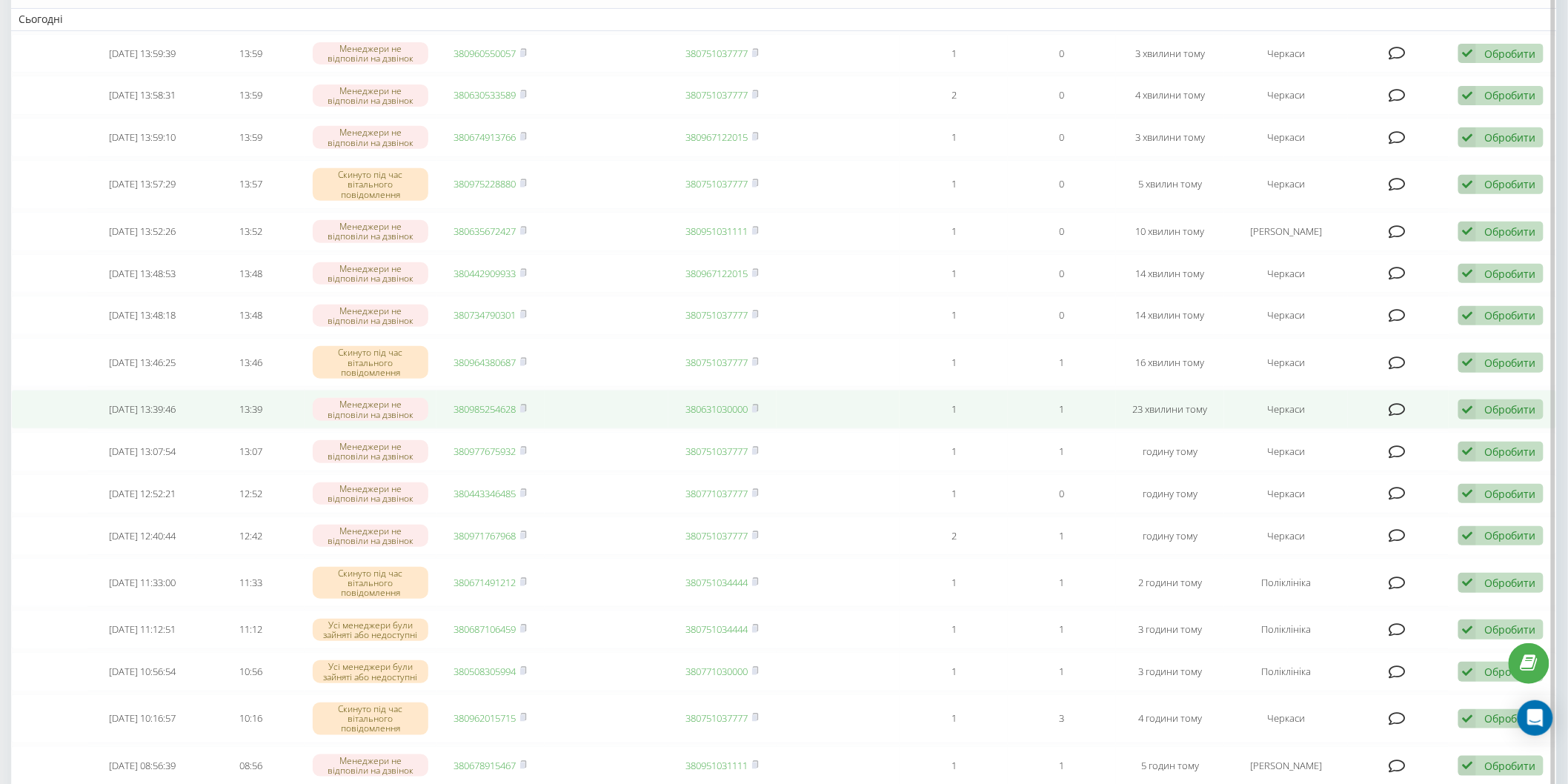
scroll to position [42, 0]
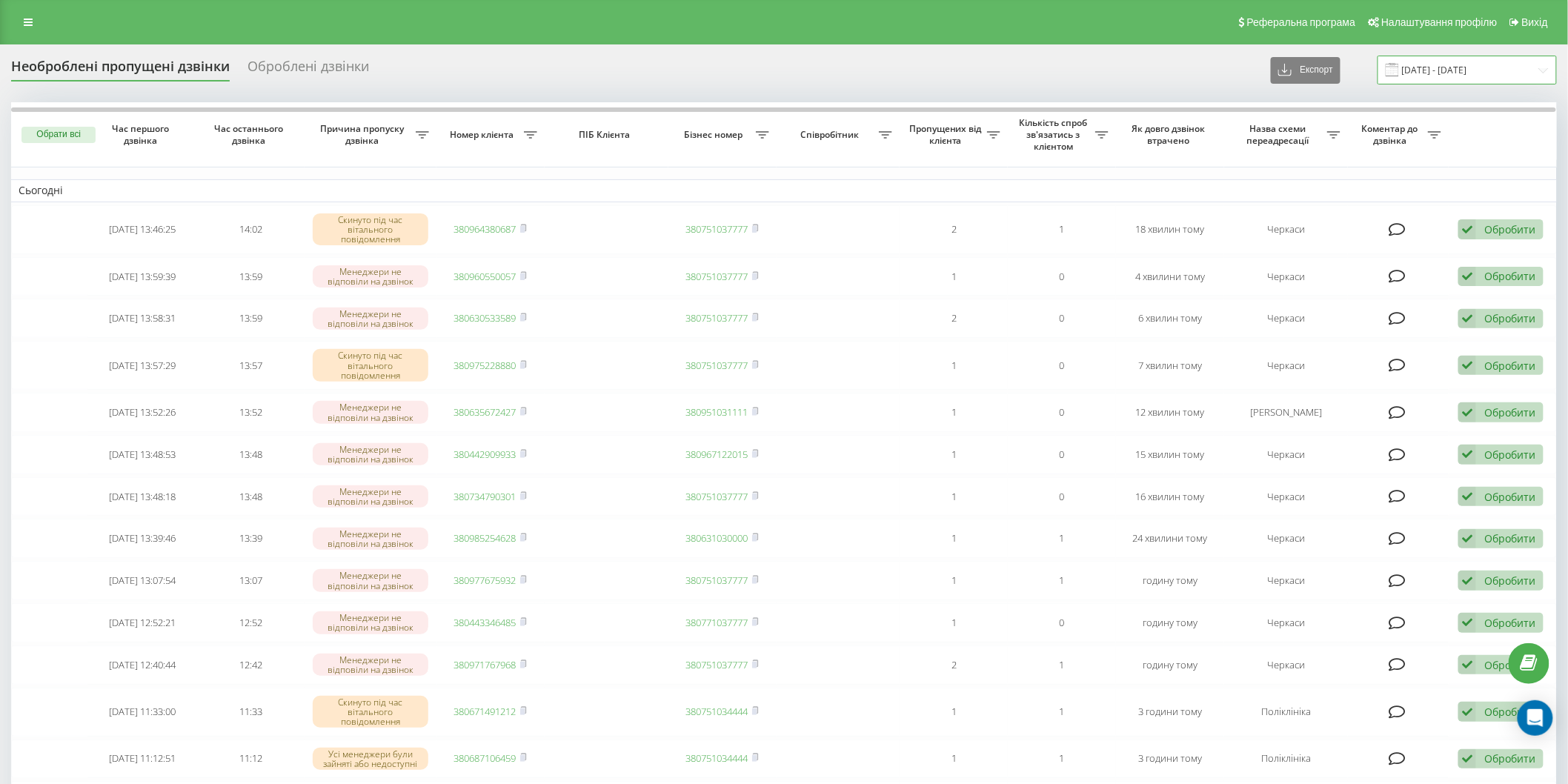
click at [1431, 71] on input "[DATE] - [DATE]" at bounding box center [1466, 70] width 179 height 29
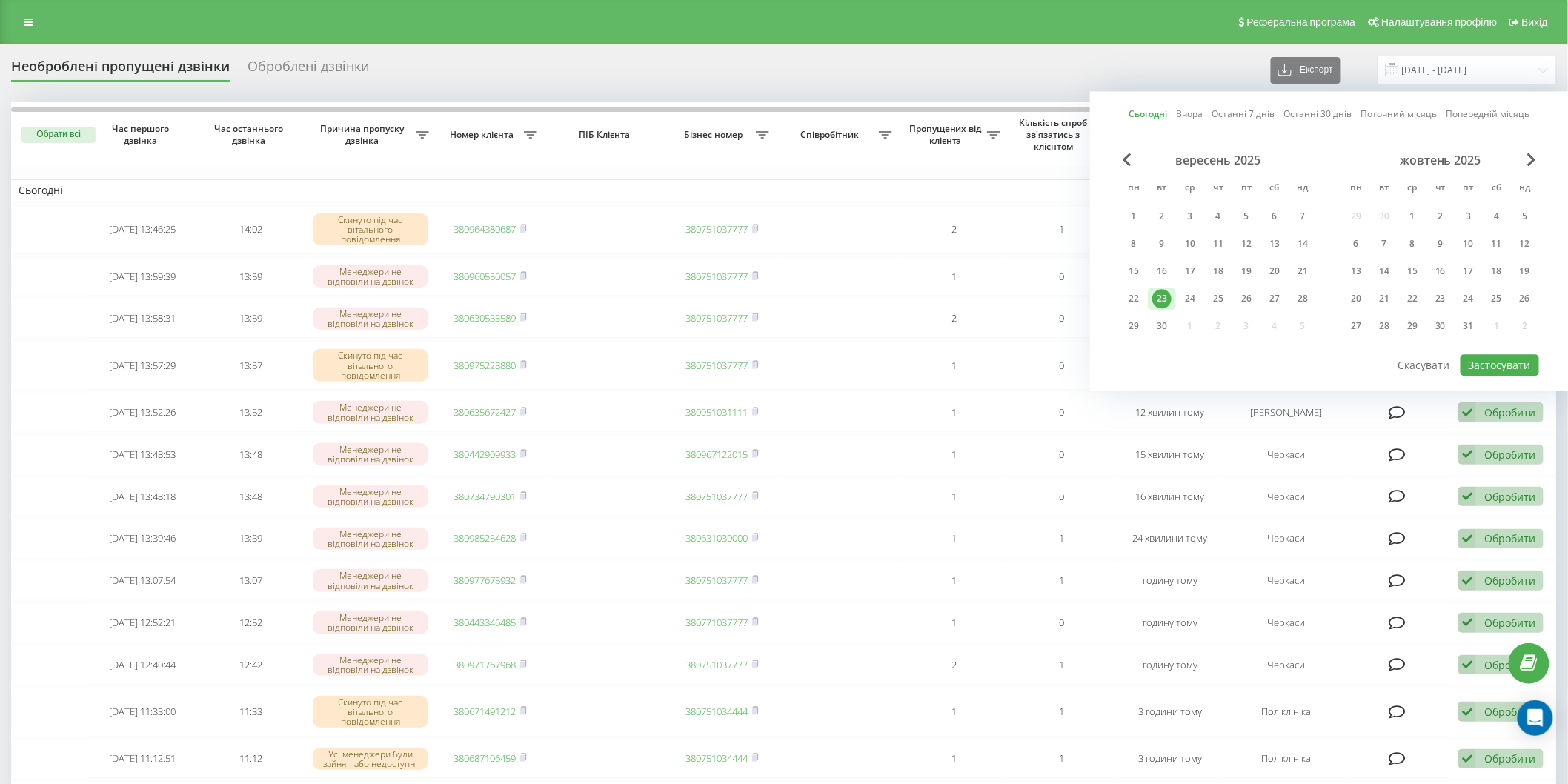
click at [1168, 293] on div "23" at bounding box center [1162, 298] width 19 height 19
click at [1480, 365] on button "Застосувати" at bounding box center [1500, 366] width 78 height 22
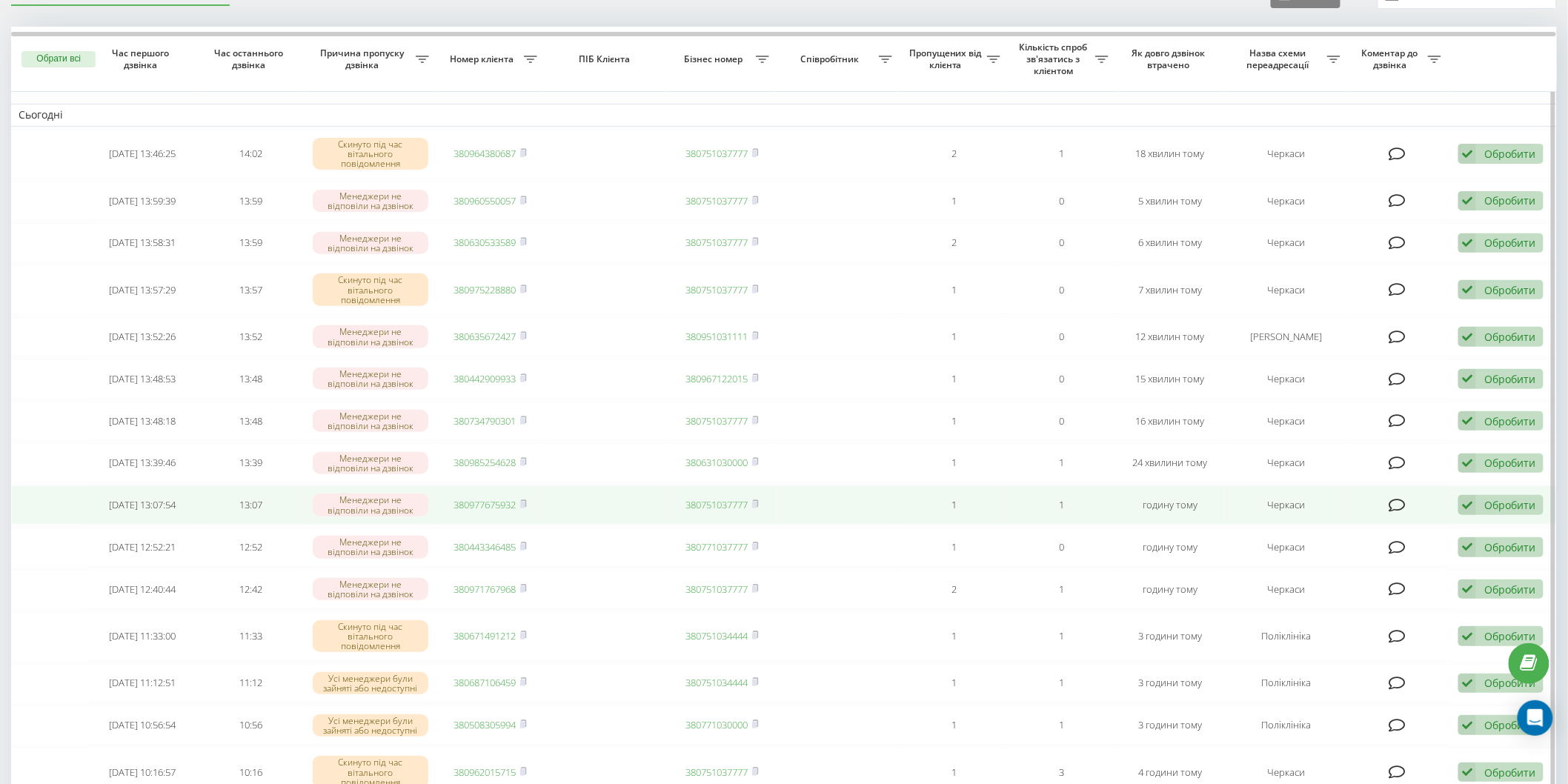
scroll to position [82, 0]
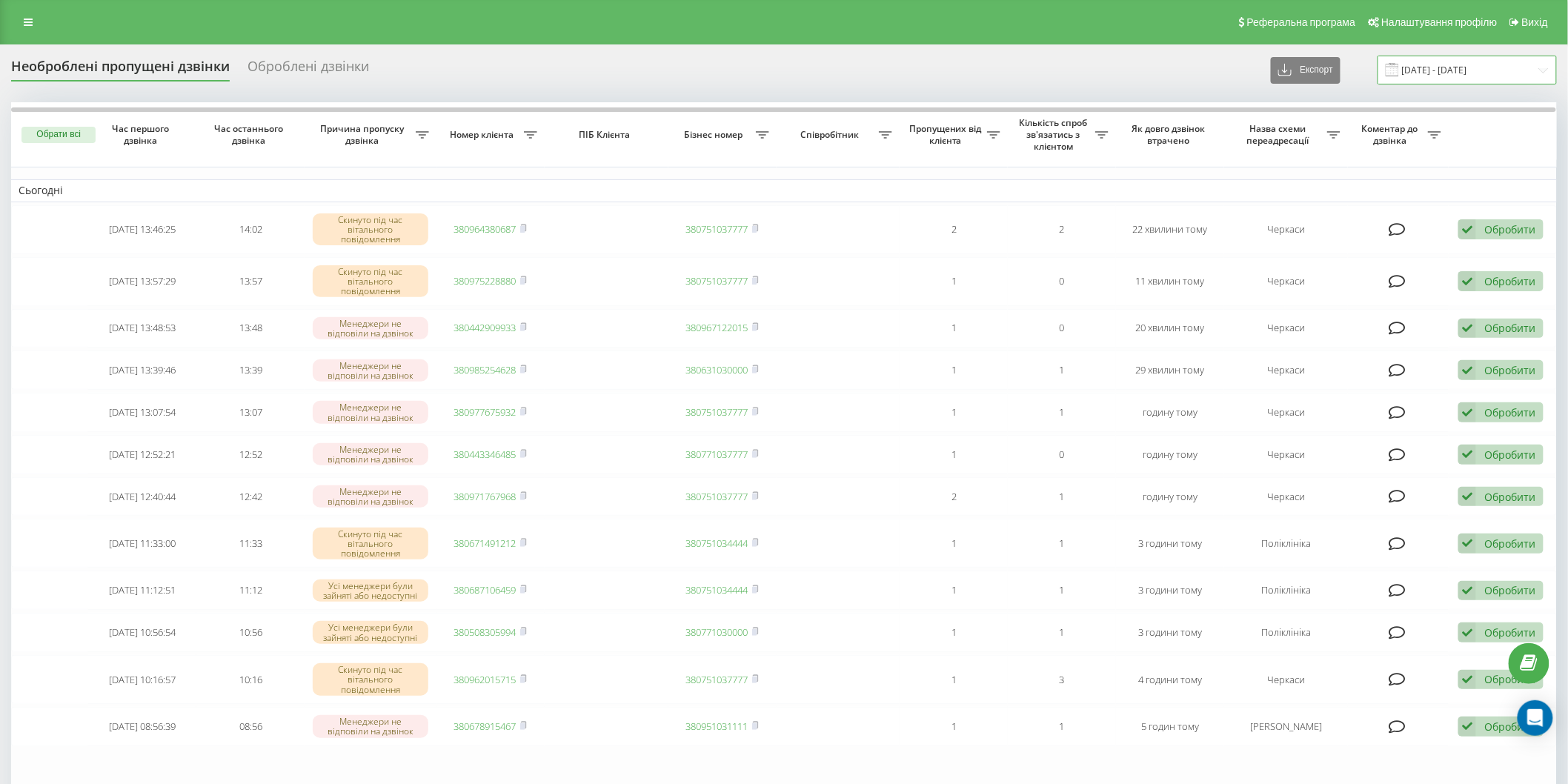
click at [1435, 72] on input "[DATE] - [DATE]" at bounding box center [1466, 70] width 179 height 29
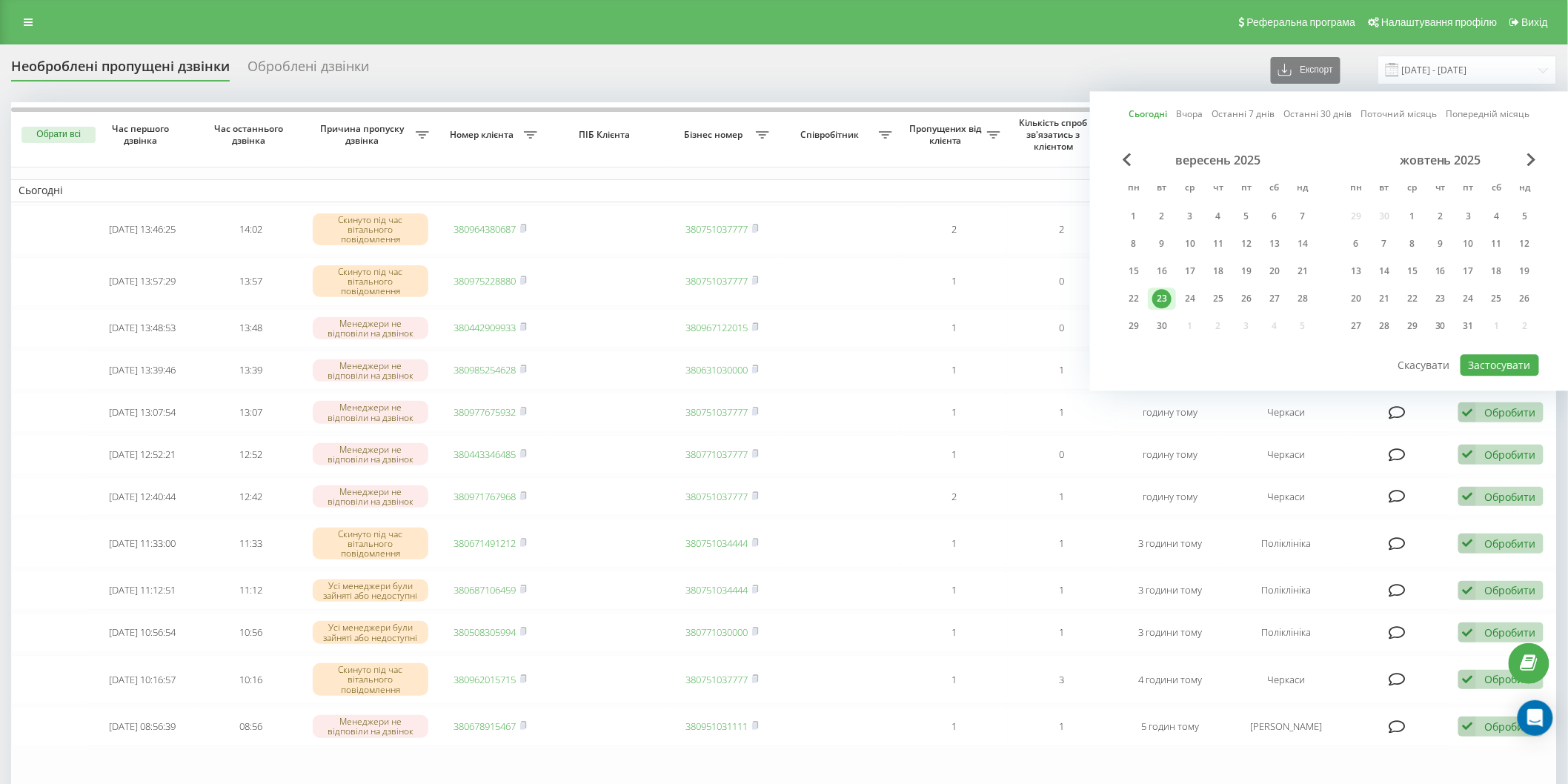
click at [1157, 291] on div "23" at bounding box center [1162, 298] width 19 height 19
click at [1476, 356] on button "Застосувати" at bounding box center [1500, 366] width 78 height 22
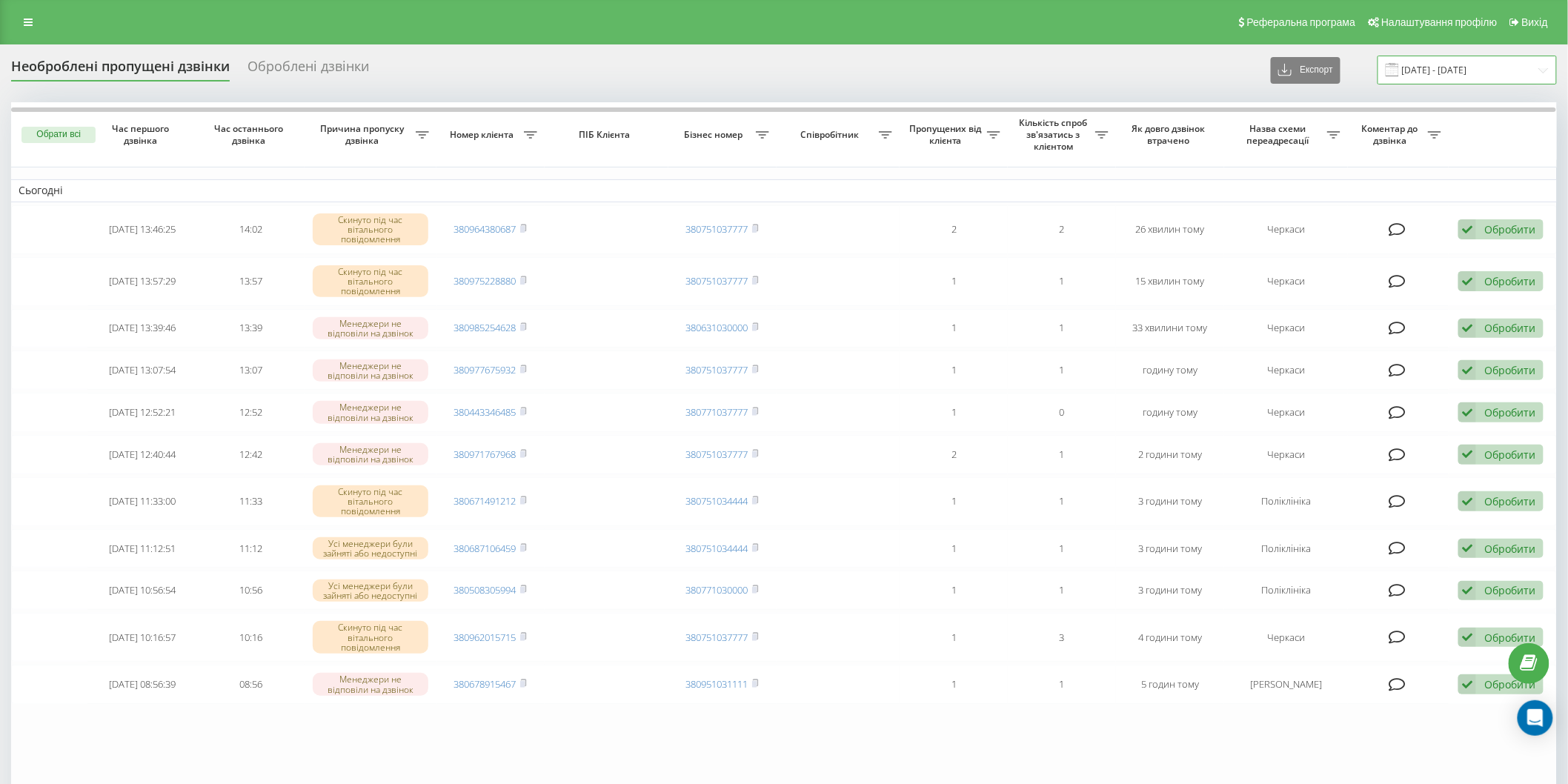
click at [1421, 59] on input "[DATE] - [DATE]" at bounding box center [1466, 70] width 179 height 29
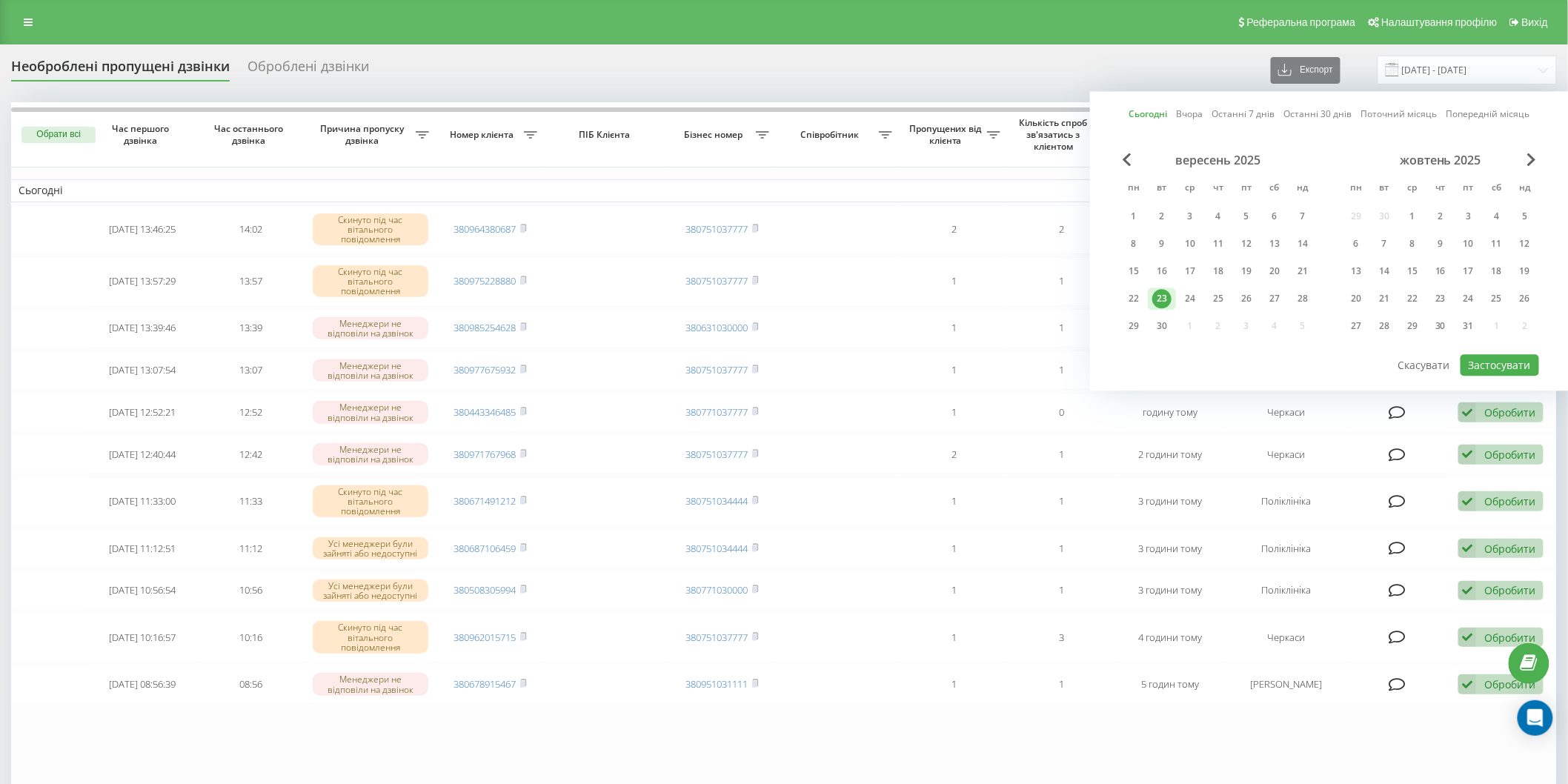
click at [1164, 292] on div "23" at bounding box center [1162, 298] width 19 height 19
click at [1484, 355] on button "Застосувати" at bounding box center [1500, 366] width 78 height 22
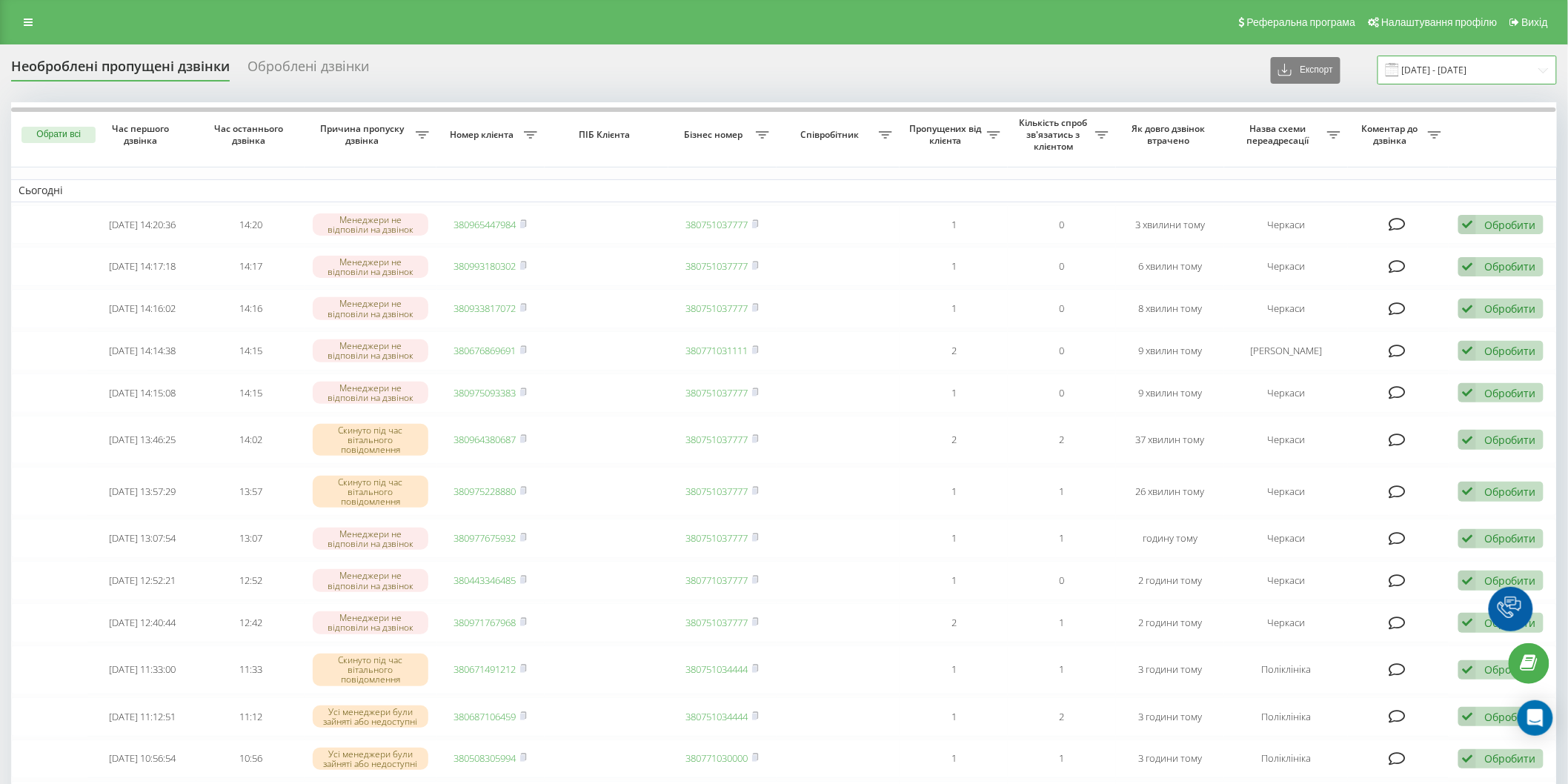
click at [1413, 67] on input "[DATE] - [DATE]" at bounding box center [1466, 70] width 179 height 29
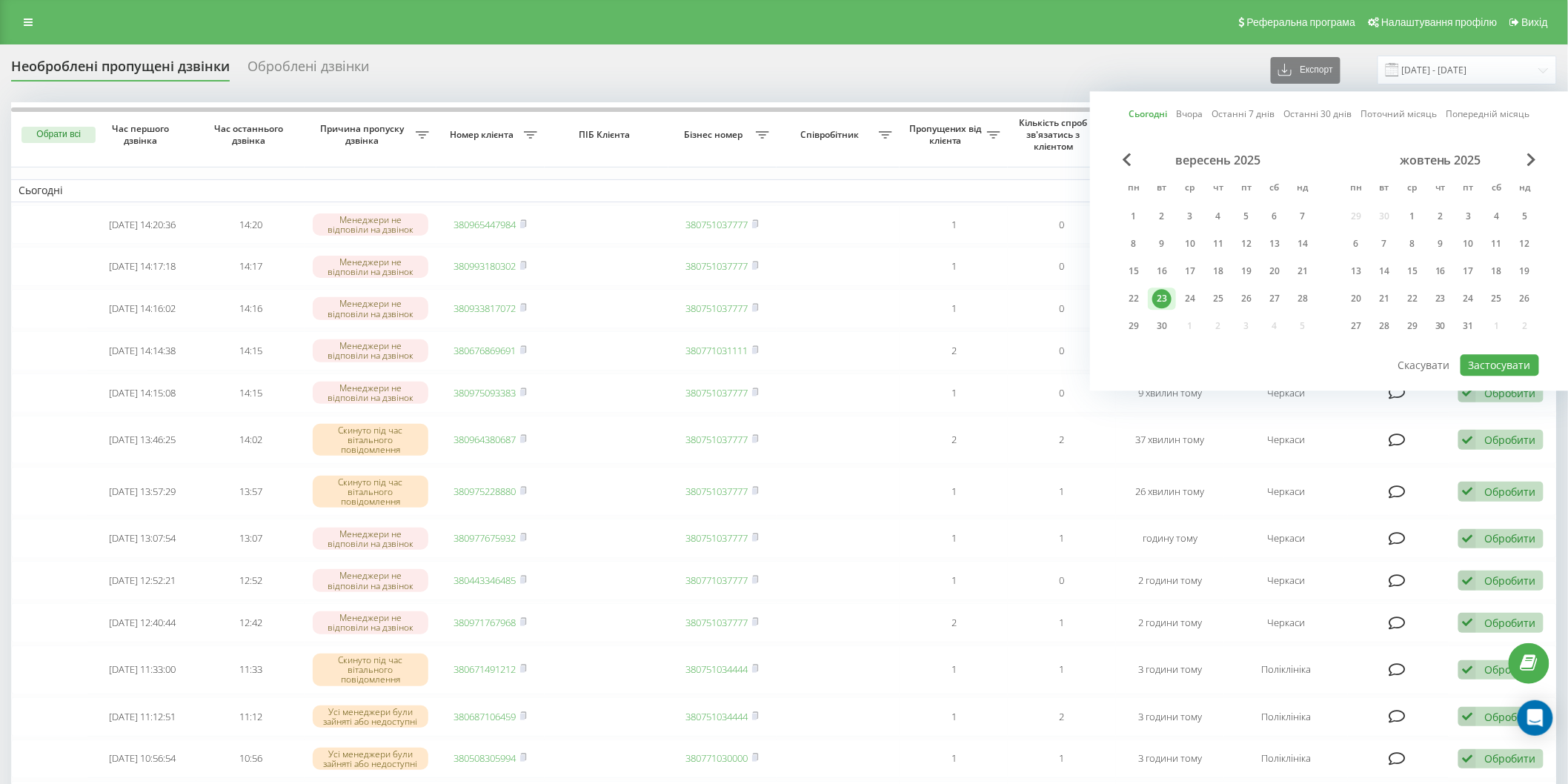
click at [1167, 289] on div "23" at bounding box center [1162, 298] width 19 height 19
click at [1474, 355] on button "Застосувати" at bounding box center [1500, 366] width 78 height 22
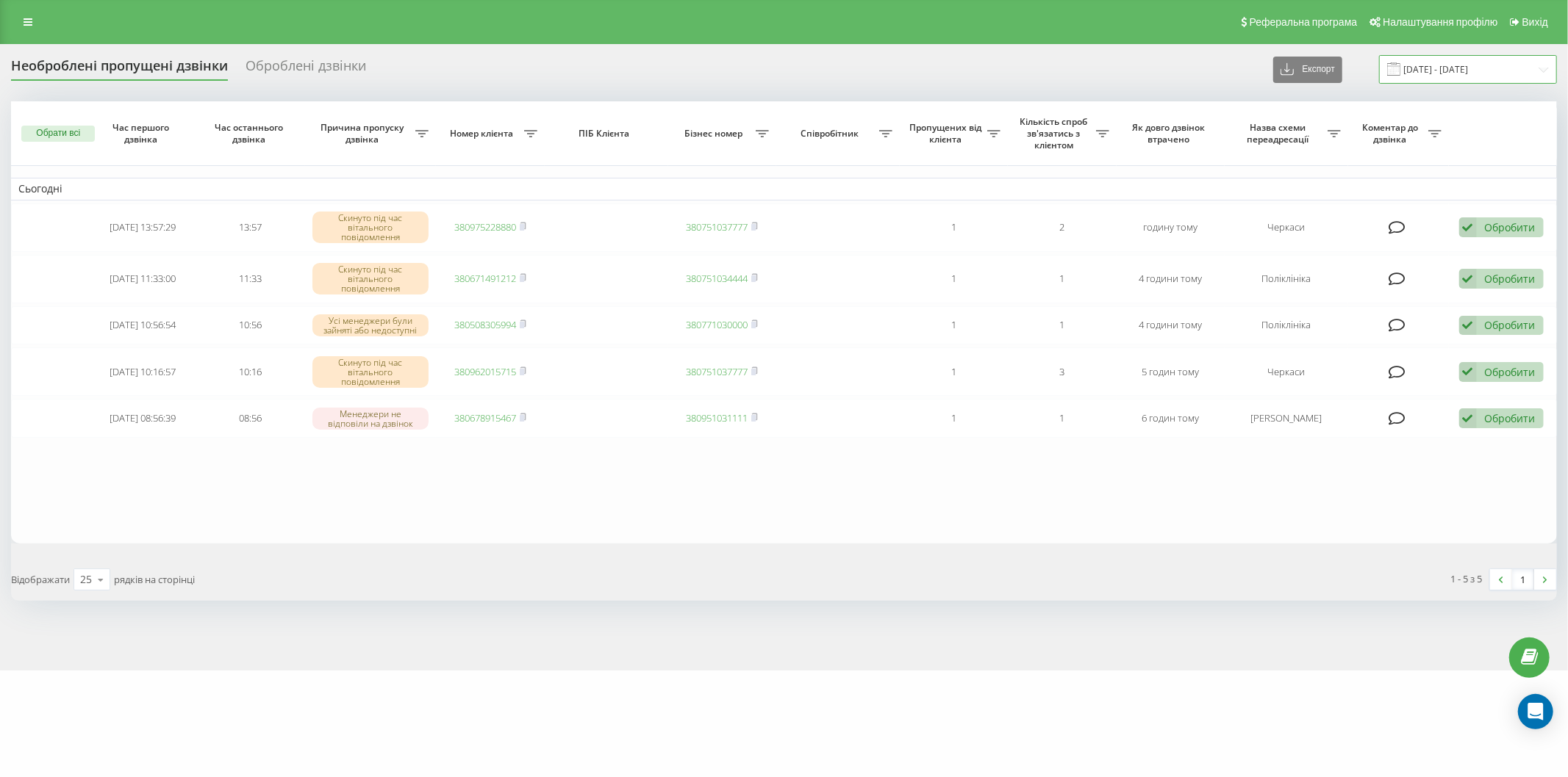
click at [1434, 69] on input "[DATE] - [DATE]" at bounding box center [1467, 69] width 178 height 29
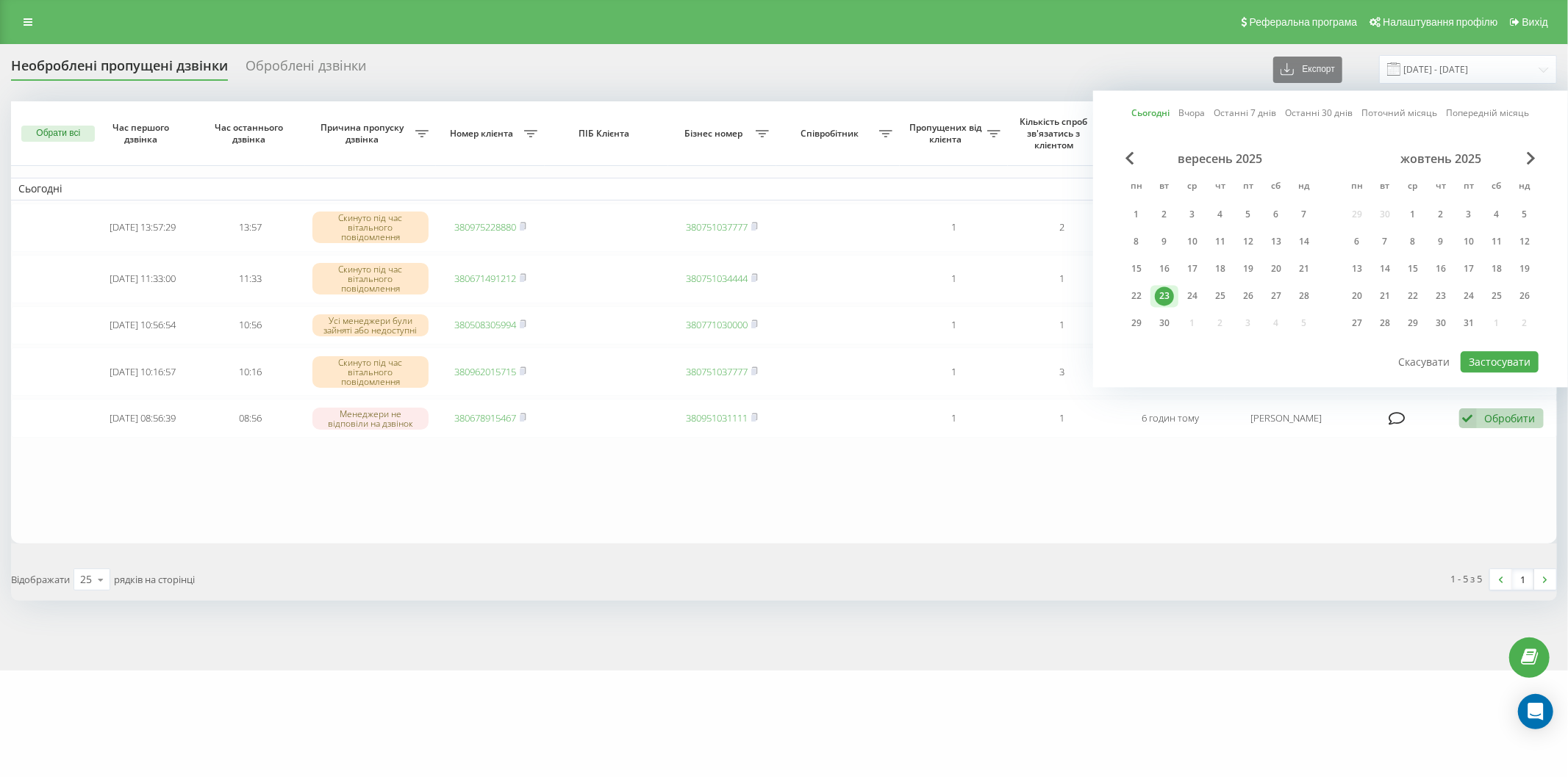
click at [1166, 288] on div "23" at bounding box center [1164, 296] width 19 height 19
click at [1490, 360] on button "Застосувати" at bounding box center [1499, 362] width 78 height 22
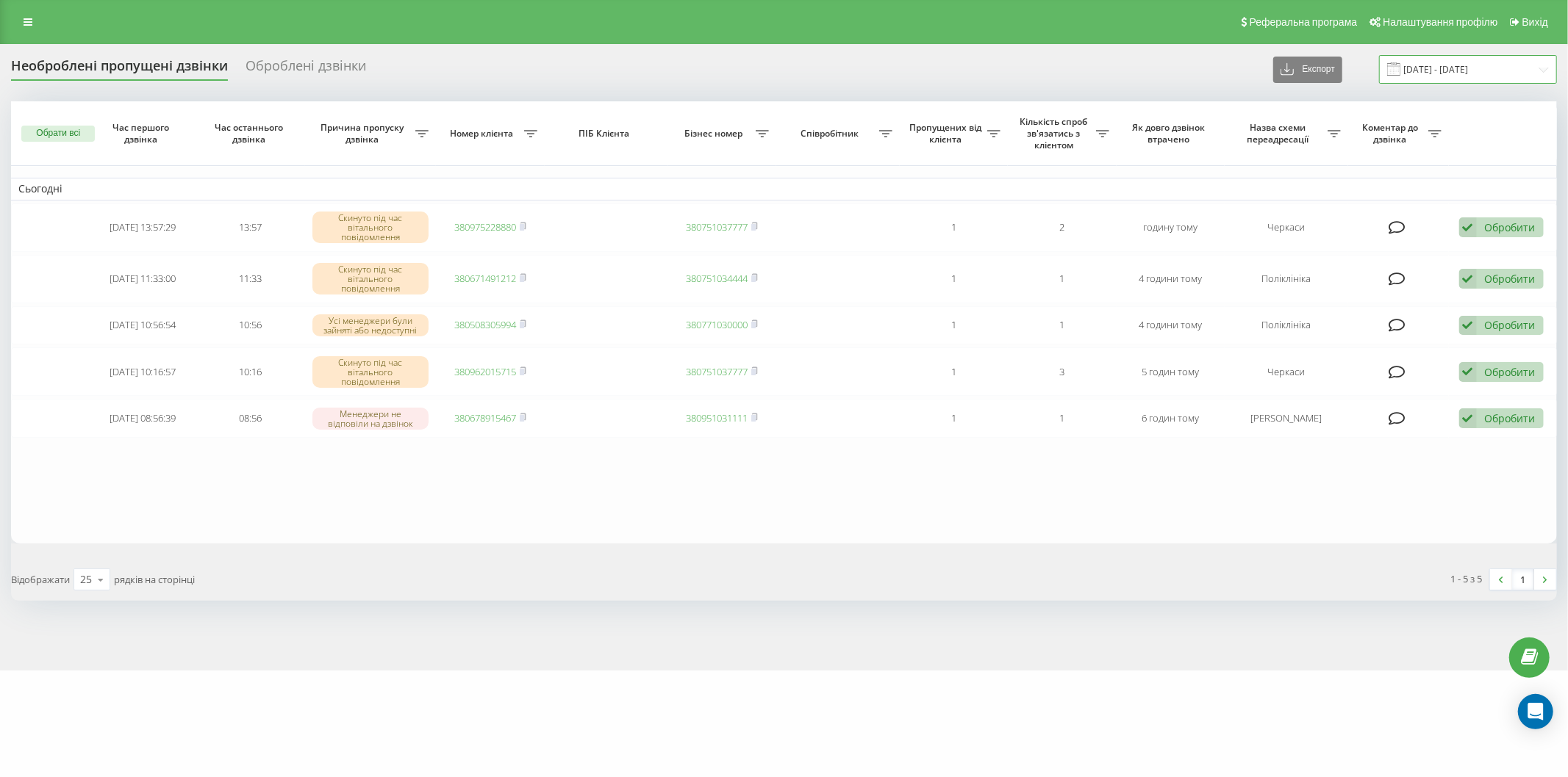
click at [1417, 61] on input "[DATE] - [DATE]" at bounding box center [1467, 69] width 178 height 29
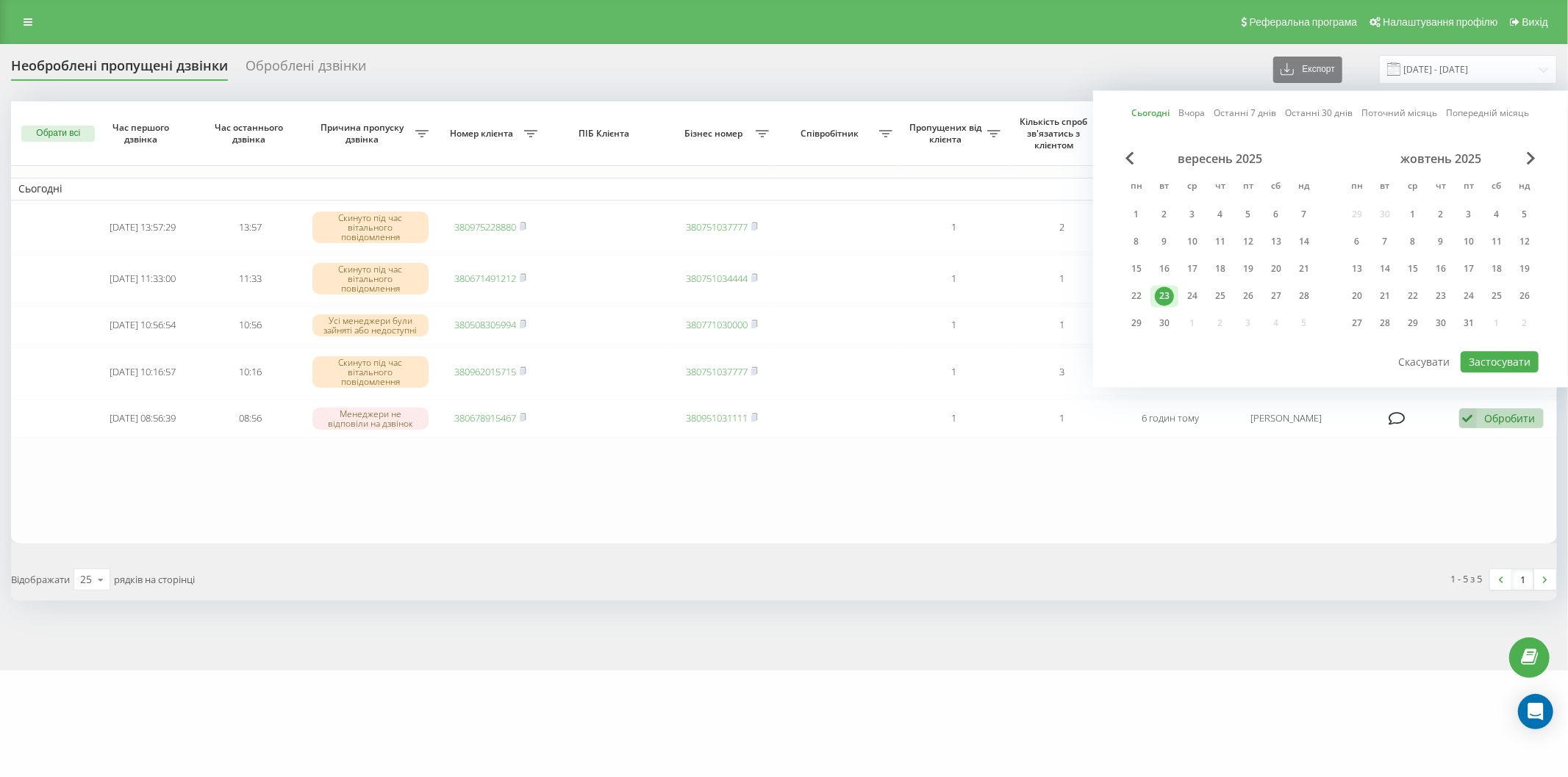
click at [1168, 287] on div "23" at bounding box center [1164, 296] width 19 height 19
click at [1481, 356] on button "Застосувати" at bounding box center [1499, 362] width 78 height 22
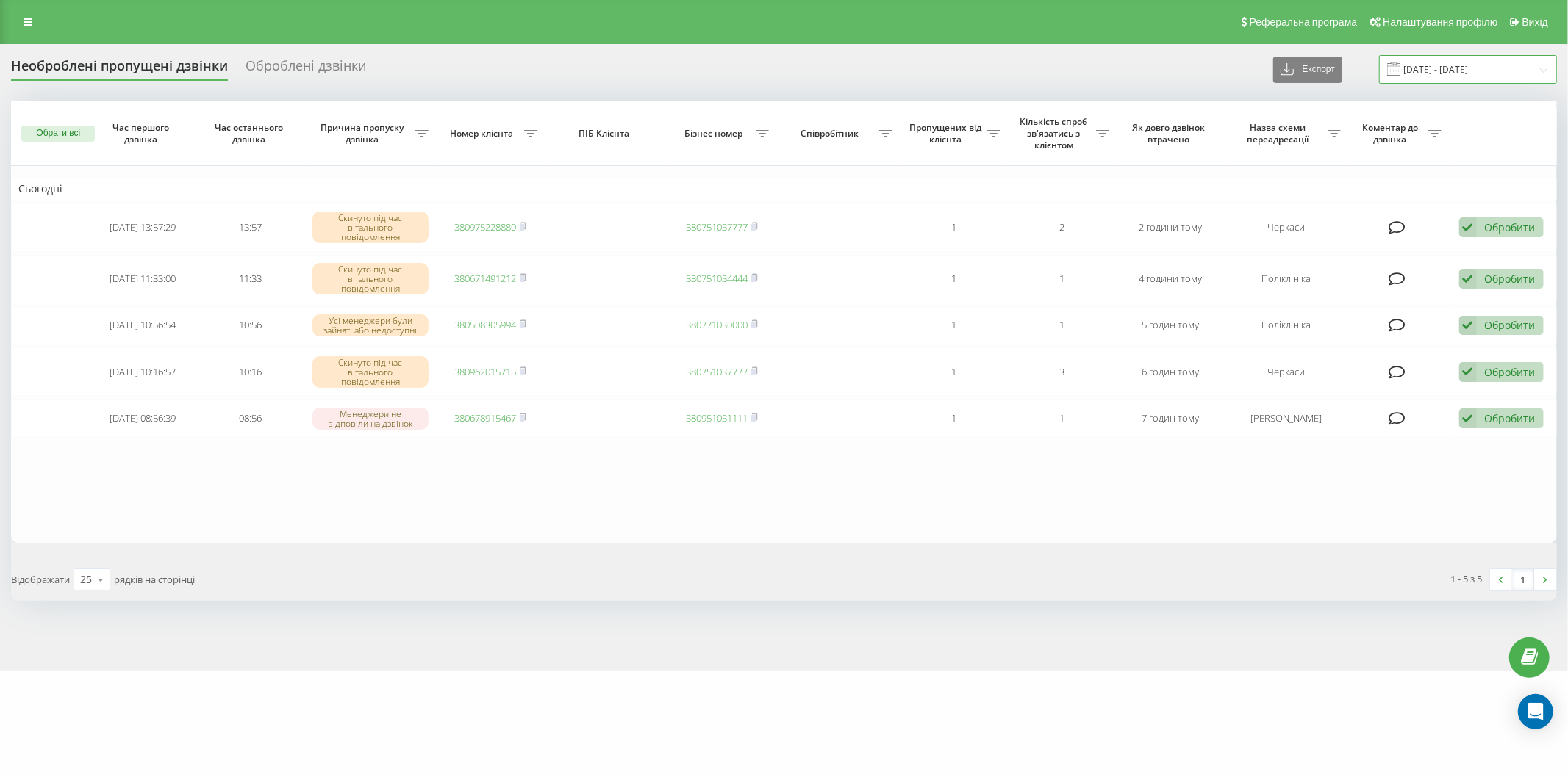
click at [1410, 63] on input "[DATE] - [DATE]" at bounding box center [1467, 69] width 178 height 29
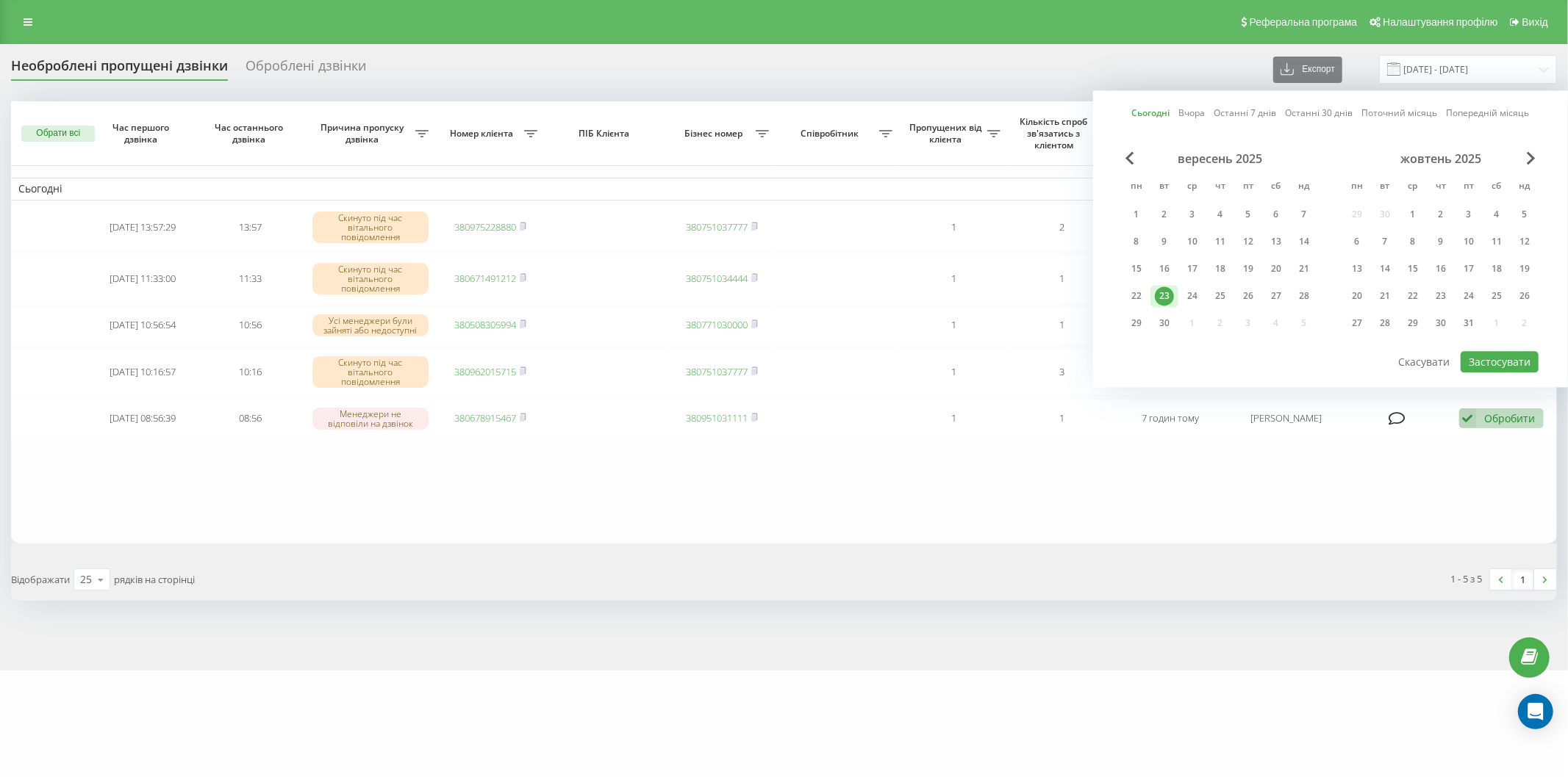
click at [1170, 287] on div "23" at bounding box center [1164, 296] width 19 height 19
click at [1514, 356] on button "Застосувати" at bounding box center [1499, 362] width 78 height 22
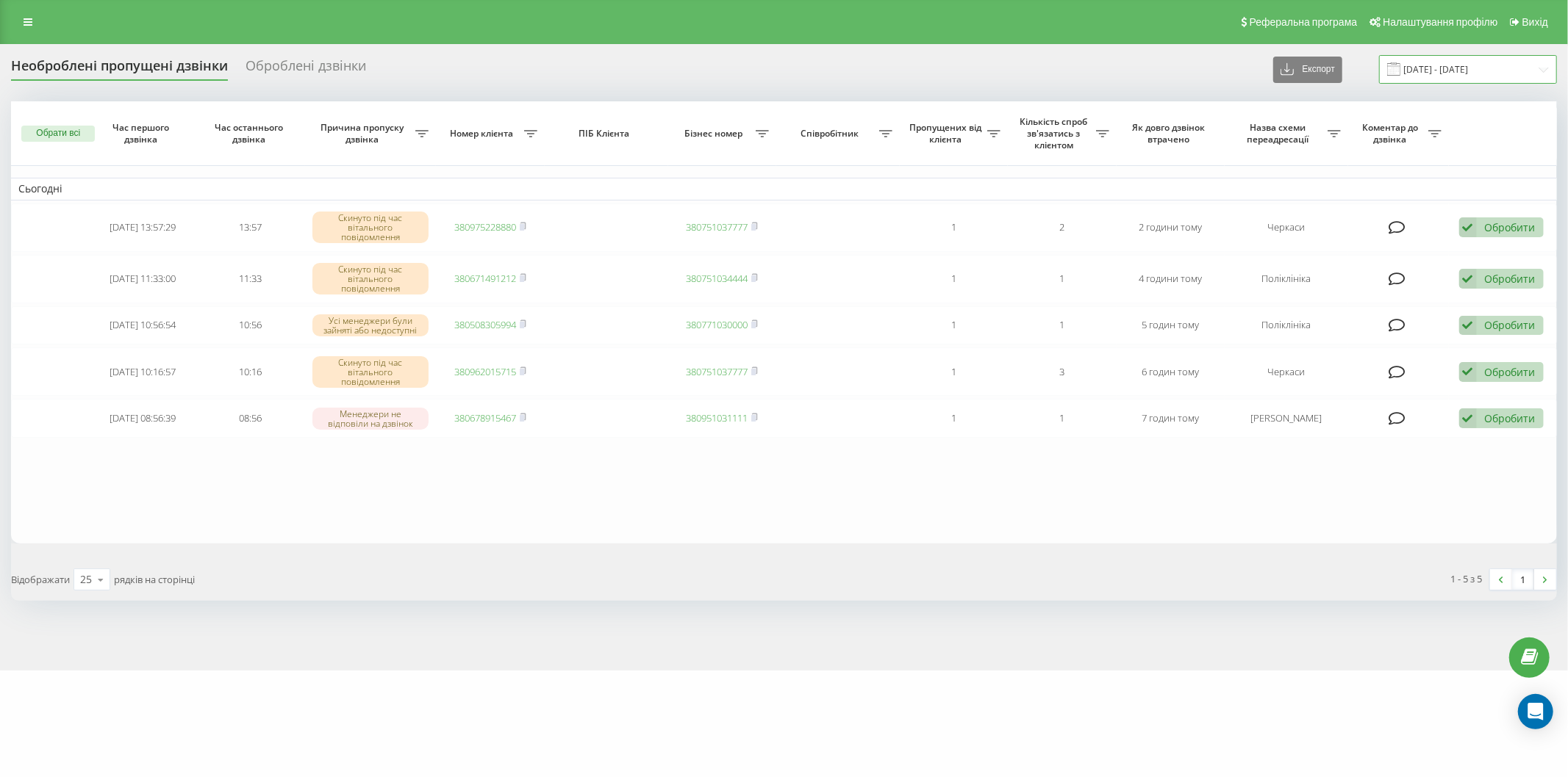
click at [1412, 74] on input "[DATE] - [DATE]" at bounding box center [1467, 69] width 178 height 29
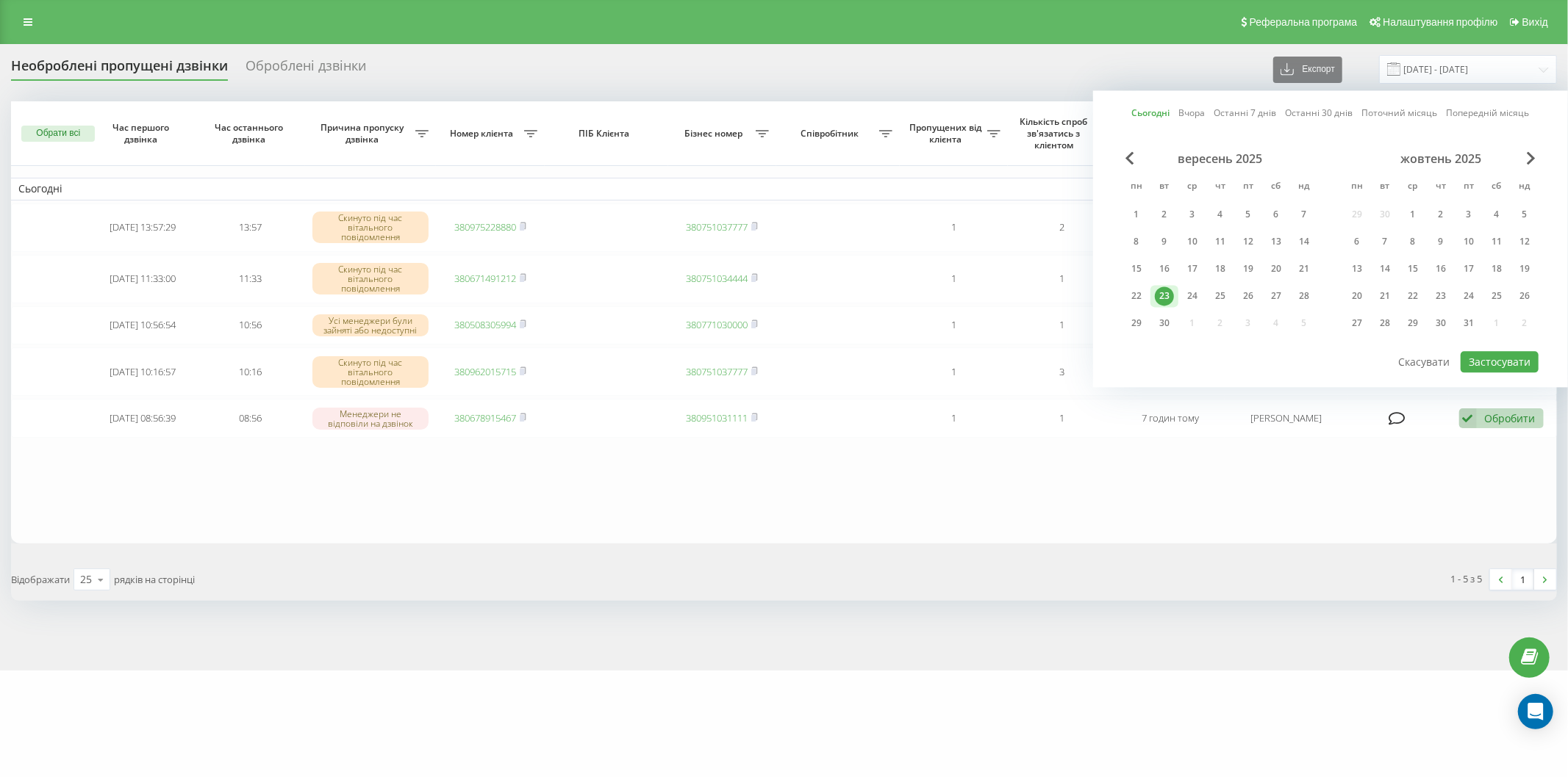
click at [1167, 292] on div "23" at bounding box center [1164, 296] width 19 height 19
click at [1508, 359] on button "Застосувати" at bounding box center [1499, 362] width 78 height 22
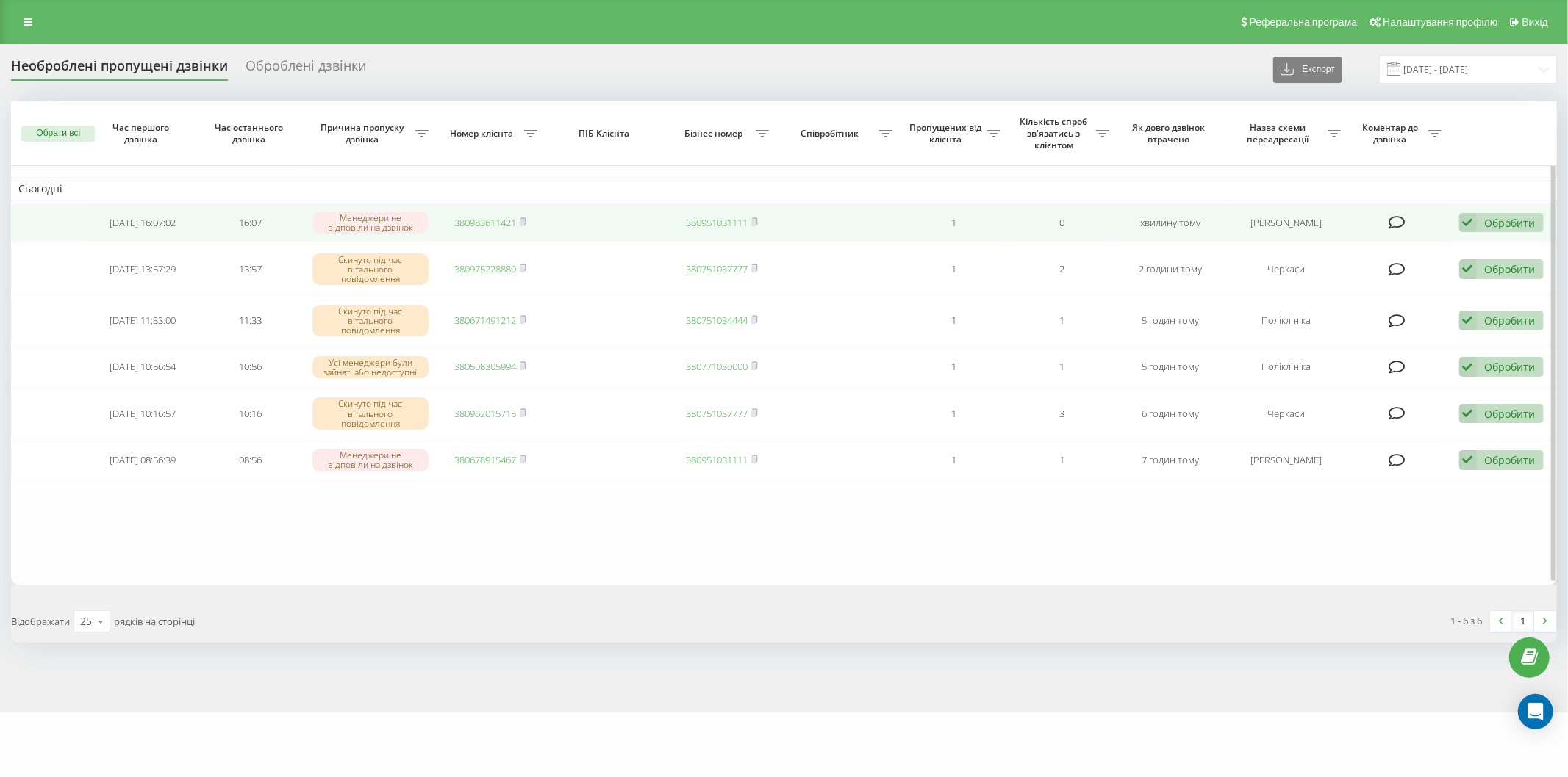
click at [1527, 224] on div "Обробити" at bounding box center [1510, 223] width 50 height 14
click at [1363, 272] on span "Зв'язався з клієнтом за допомогою іншого каналу" at bounding box center [1405, 271] width 252 height 14
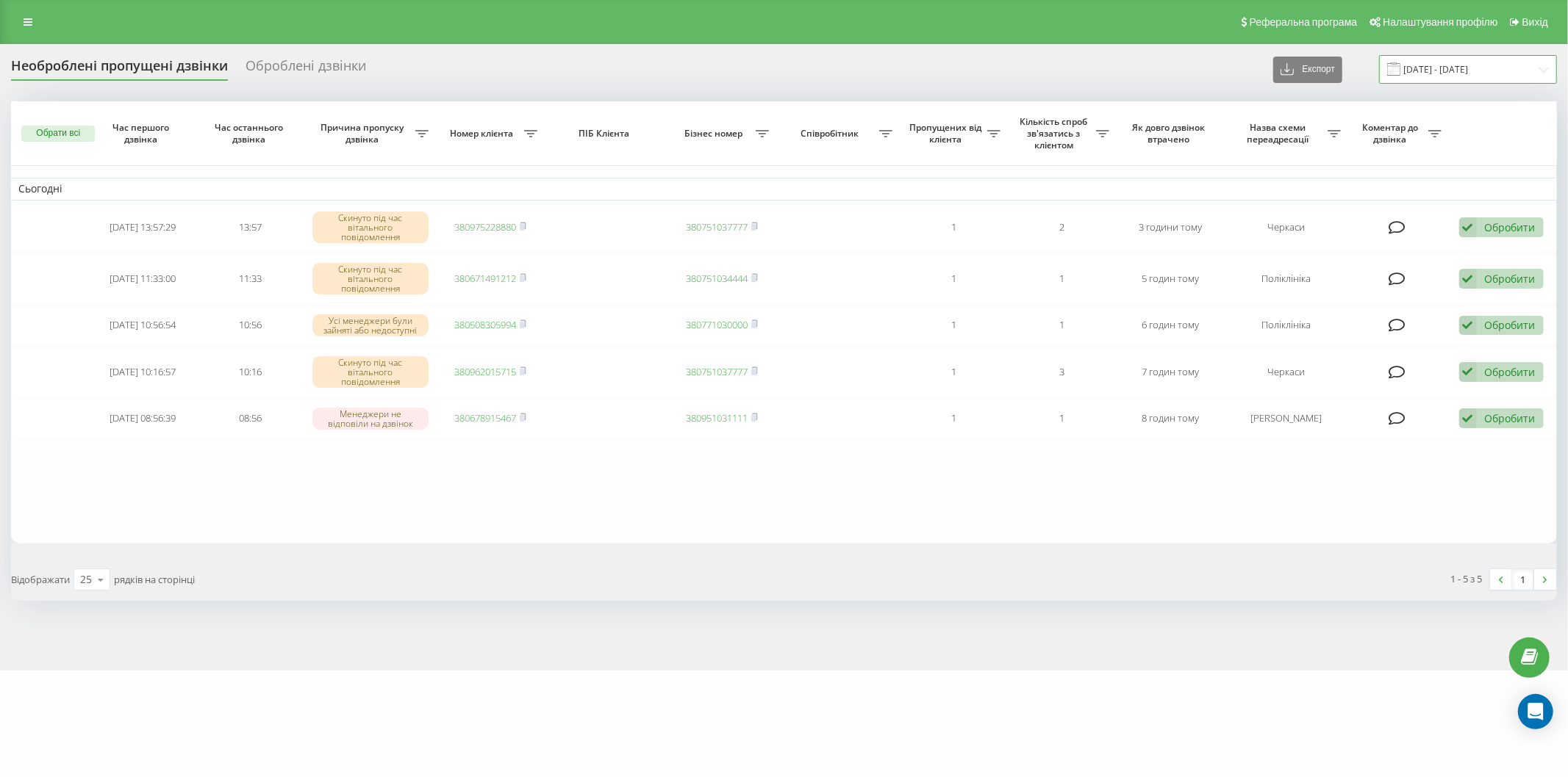
click at [1418, 69] on input "[DATE] - [DATE]" at bounding box center [1467, 69] width 178 height 29
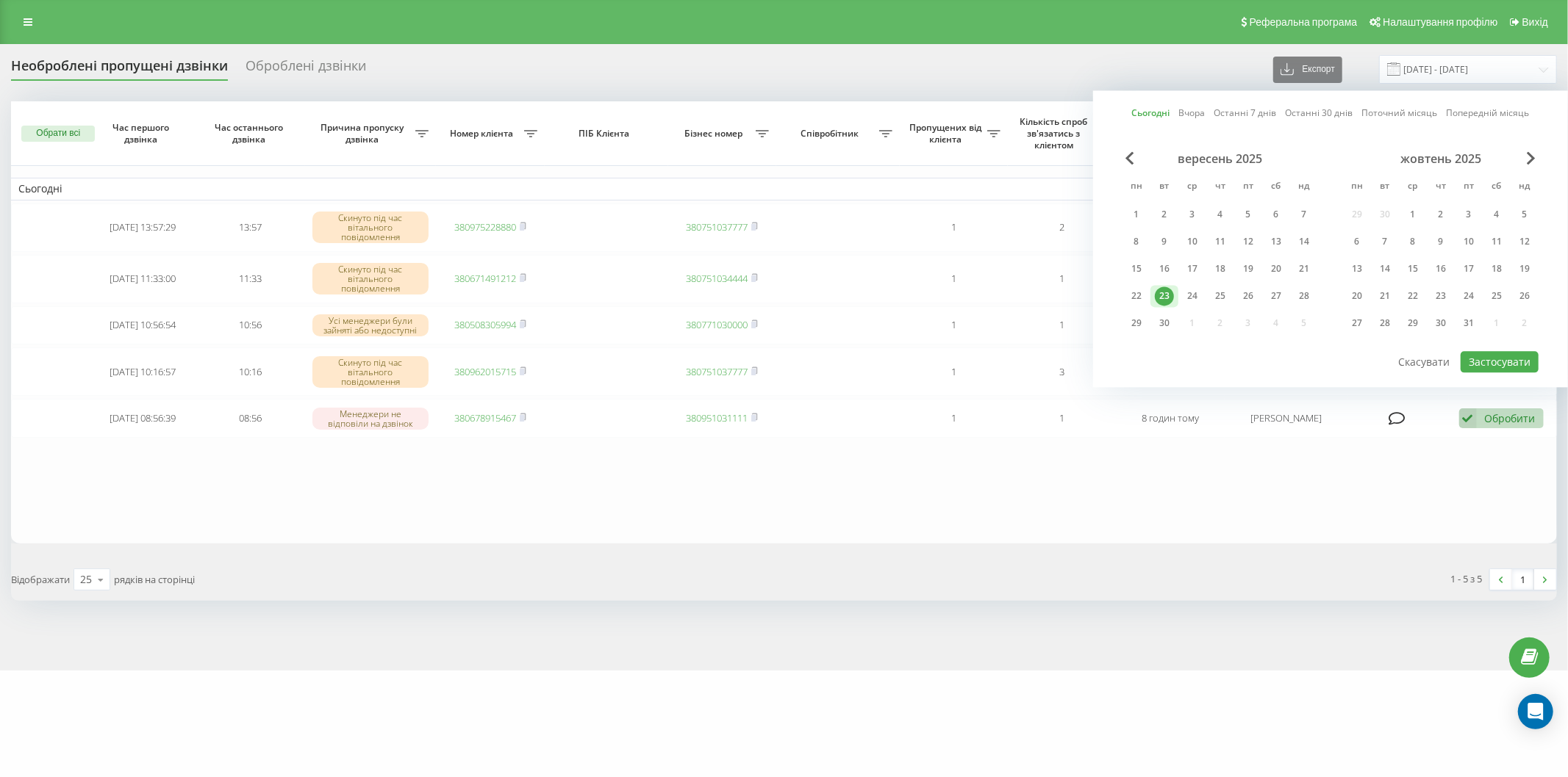
click at [1169, 285] on div "23" at bounding box center [1164, 296] width 28 height 22
click at [1502, 352] on button "Застосувати" at bounding box center [1499, 362] width 78 height 22
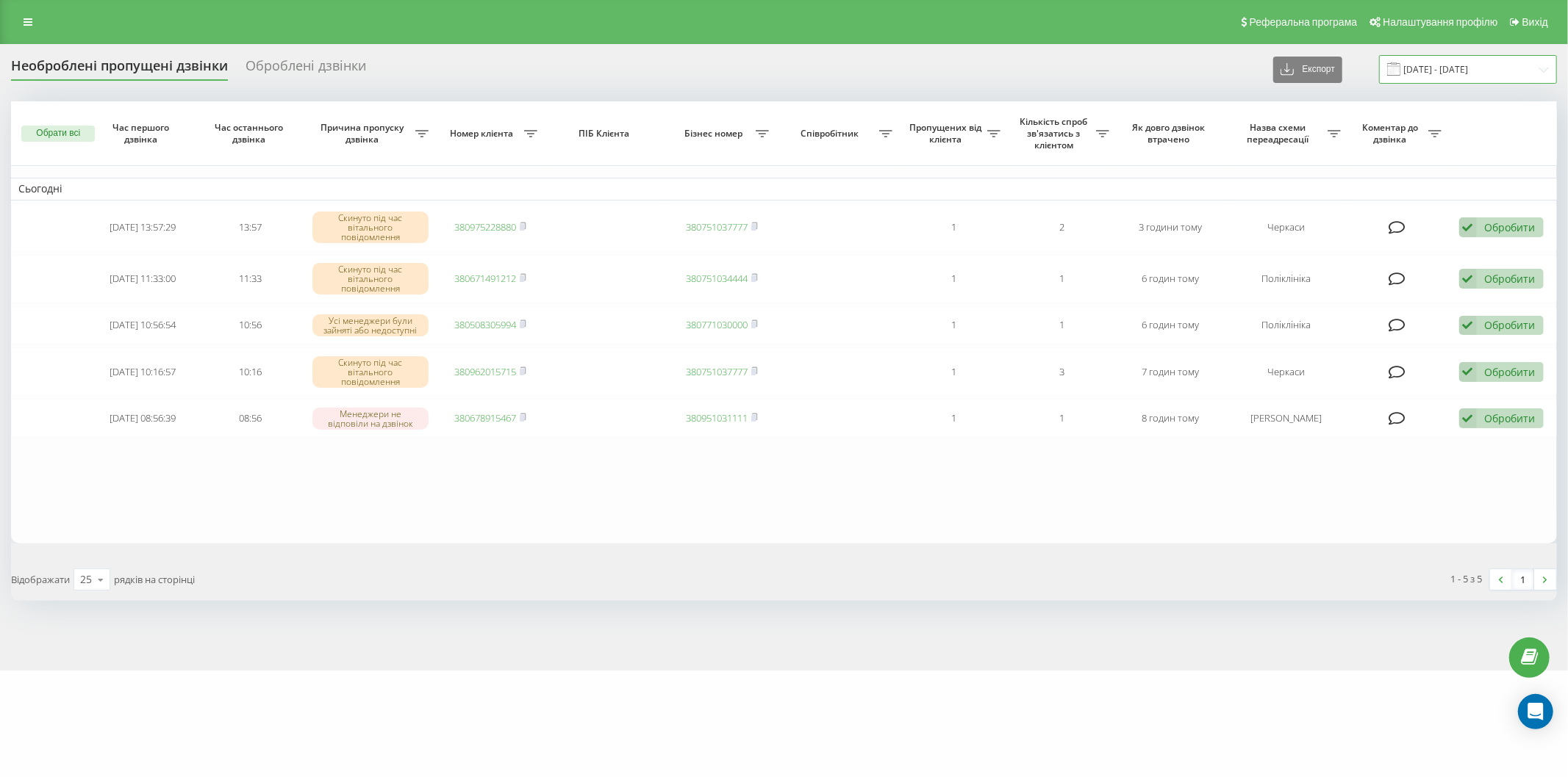
click at [1394, 63] on input "[DATE] - [DATE]" at bounding box center [1467, 69] width 178 height 29
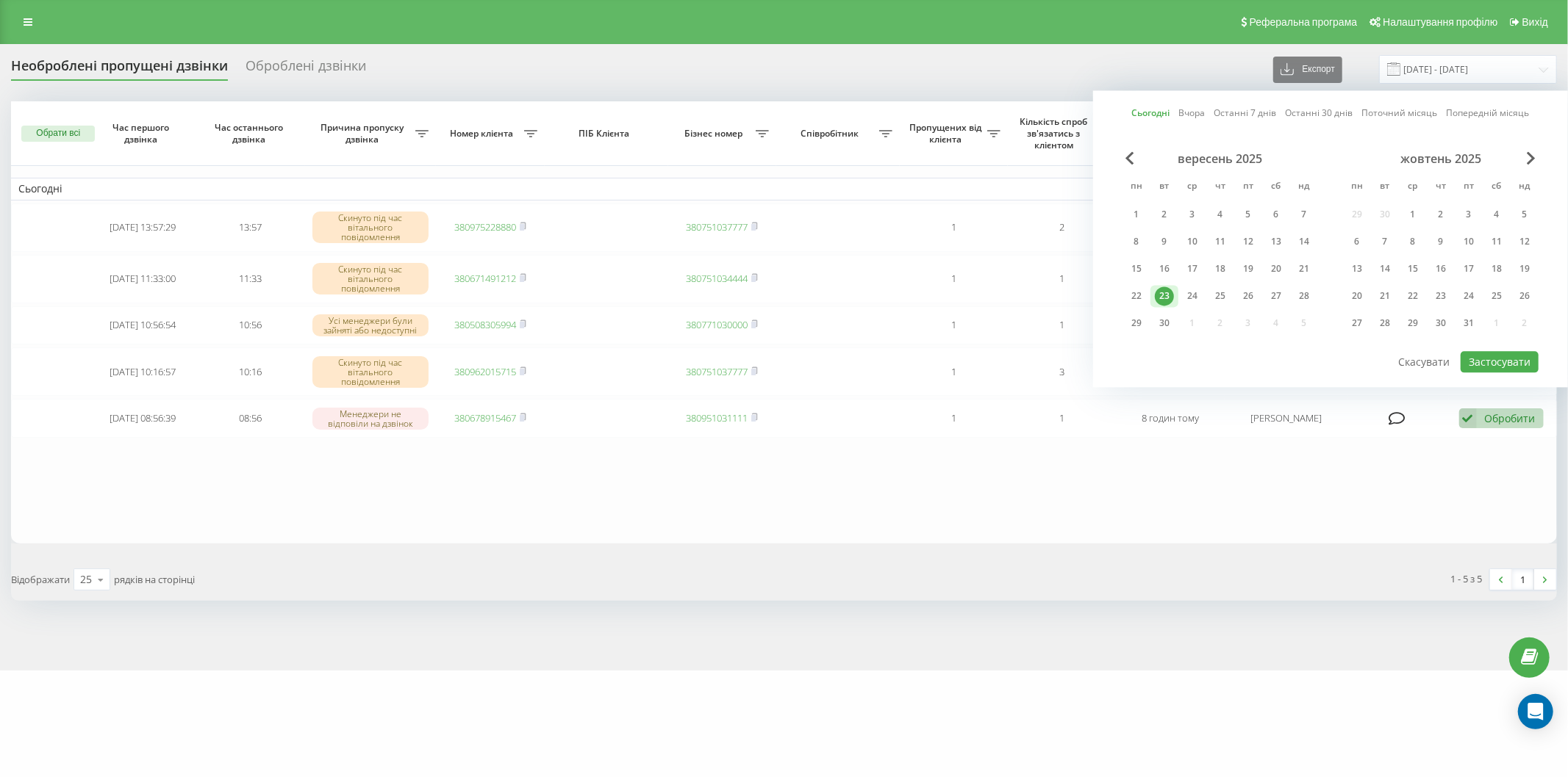
click at [1161, 294] on div "23" at bounding box center [1164, 296] width 19 height 19
click at [1498, 353] on button "Застосувати" at bounding box center [1499, 362] width 78 height 22
